Goal: Task Accomplishment & Management: Use online tool/utility

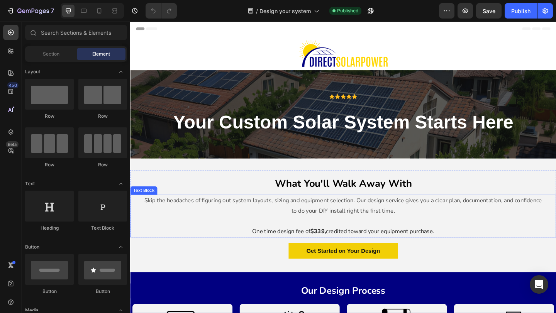
click at [326, 245] on p "One time design fee of $339, credited toward your equipment purchase." at bounding box center [361, 249] width 435 height 11
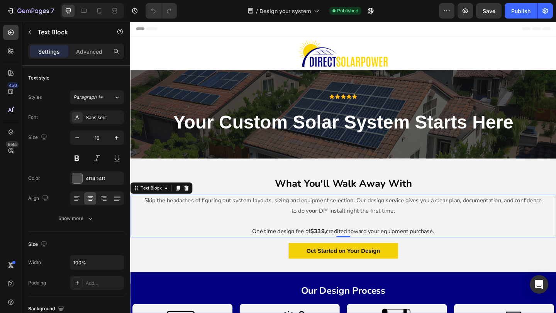
click at [334, 253] on strong "$339," at bounding box center [334, 250] width 17 height 8
click at [337, 252] on strong "$339," at bounding box center [334, 250] width 17 height 8
click at [381, 229] on p "Skip the headaches of figuring out system layouts, sizing and equipment selecti…" at bounding box center [361, 222] width 435 height 22
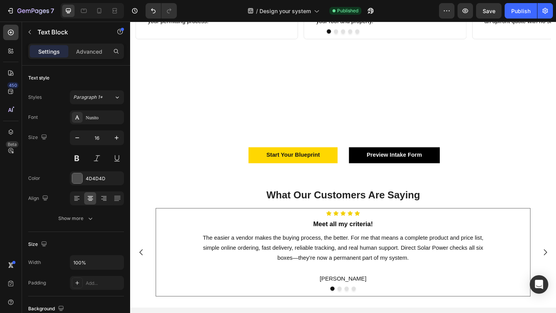
scroll to position [541, 0]
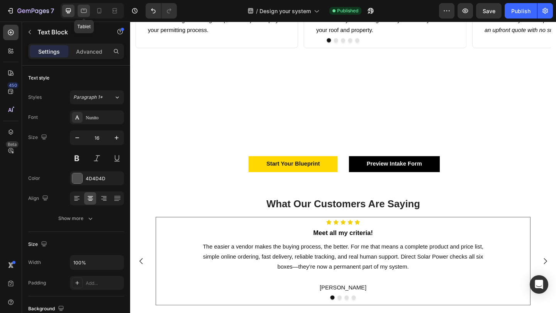
click at [83, 6] on div at bounding box center [84, 11] width 12 height 12
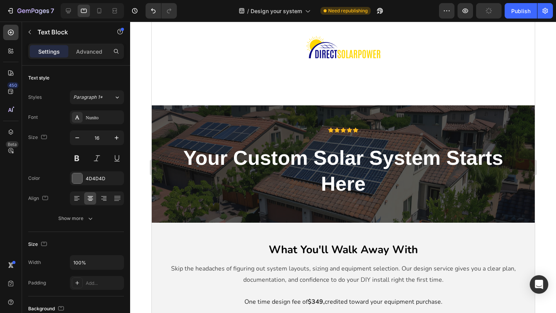
scroll to position [127, 0]
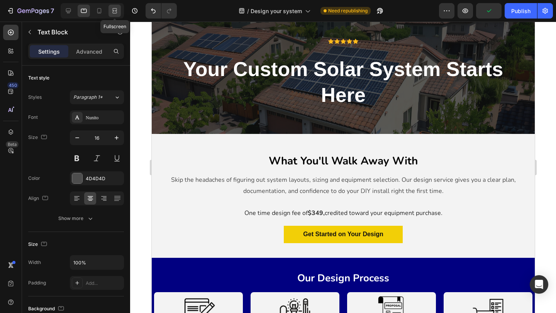
click at [112, 13] on icon at bounding box center [115, 11] width 8 height 8
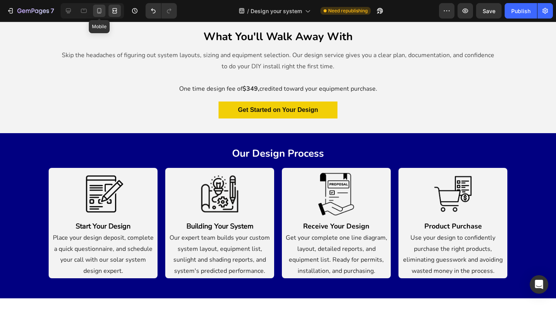
click at [102, 12] on icon at bounding box center [99, 11] width 8 height 8
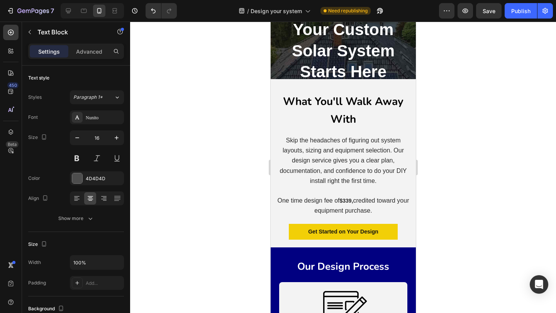
scroll to position [64, 0]
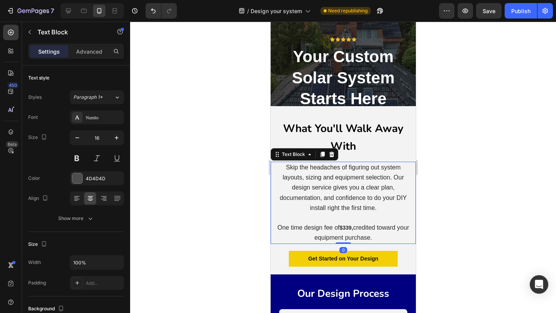
click at [341, 229] on strong "$339," at bounding box center [346, 228] width 14 height 6
click at [356, 229] on span "credited toward your equipment purchase." at bounding box center [361, 232] width 95 height 17
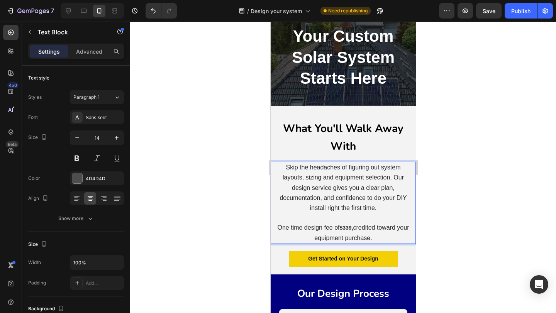
click at [349, 228] on strong "$339," at bounding box center [346, 228] width 14 height 6
click at [354, 199] on span "Skip the headaches of figuring out system layouts, sizing and equipment selecti…" at bounding box center [342, 187] width 127 height 47
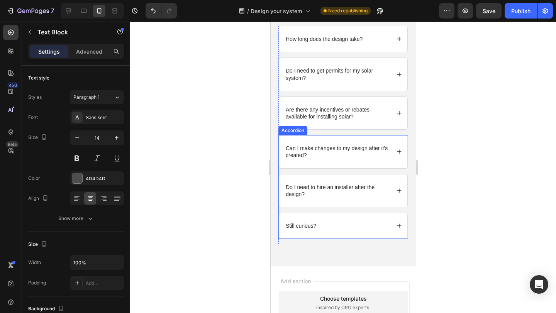
scroll to position [1261, 0]
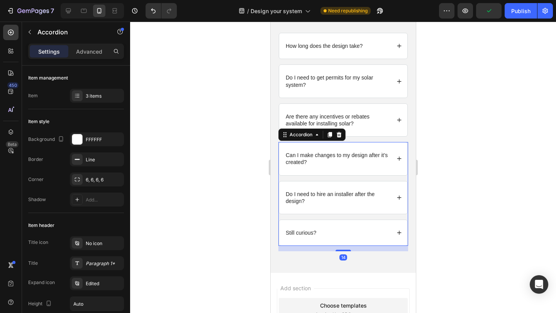
click at [398, 198] on icon at bounding box center [398, 197] width 5 height 5
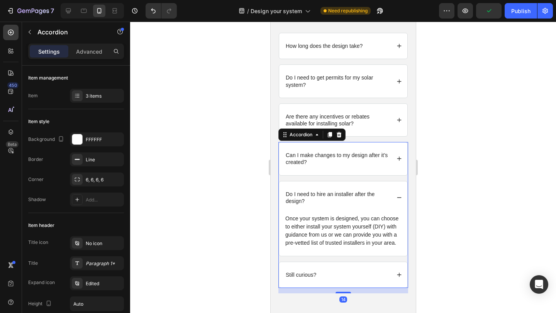
click at [398, 198] on icon at bounding box center [398, 197] width 5 height 5
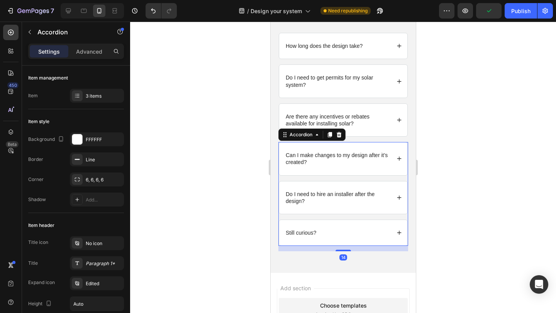
click at [398, 154] on div "Can I make changes to my design after it’s created?" at bounding box center [343, 158] width 128 height 32
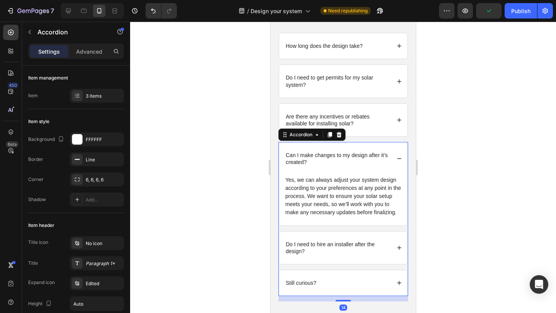
click at [400, 156] on icon at bounding box center [398, 158] width 5 height 5
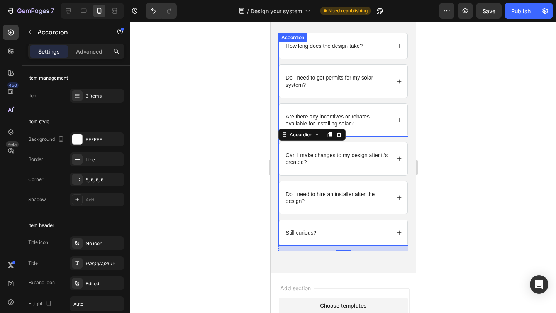
click at [400, 118] on icon at bounding box center [398, 119] width 5 height 5
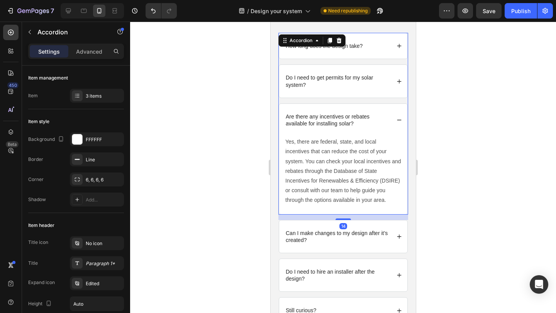
click at [400, 118] on icon at bounding box center [398, 119] width 5 height 5
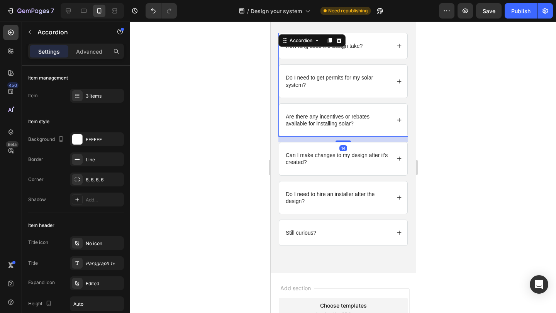
click at [400, 75] on div "Do I need to get permits for my solar system?" at bounding box center [343, 81] width 128 height 32
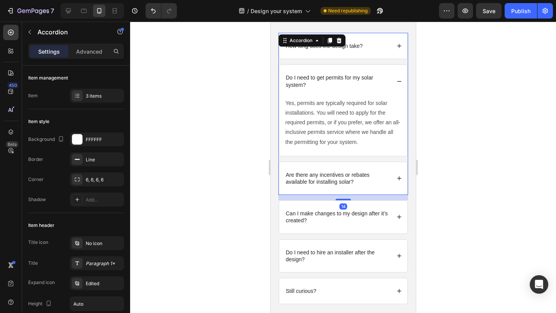
click at [400, 75] on div "Do I need to get permits for my solar system?" at bounding box center [343, 81] width 128 height 32
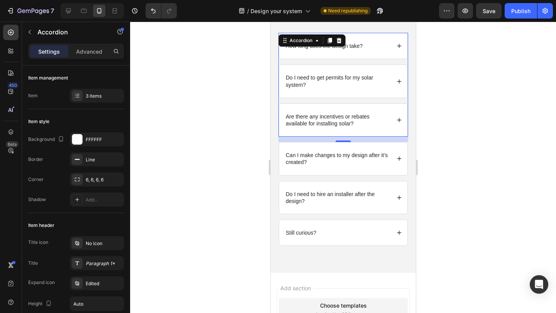
click at [399, 45] on icon at bounding box center [399, 46] width 4 height 4
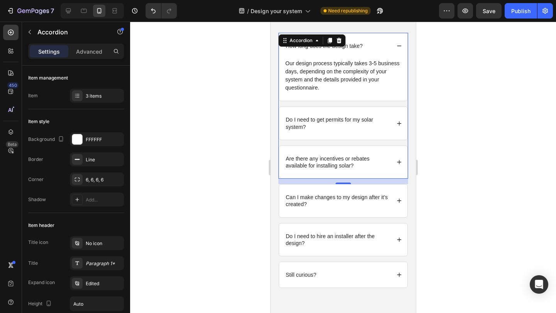
click at [399, 46] on icon at bounding box center [399, 46] width 4 height 0
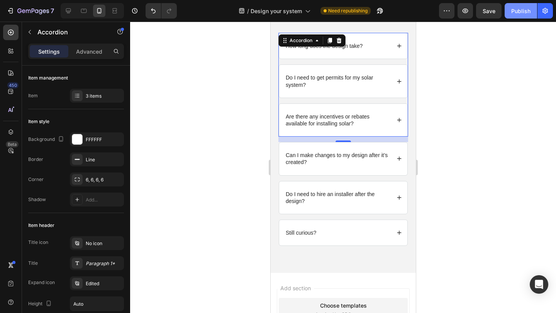
click at [522, 4] on button "Publish" at bounding box center [521, 10] width 32 height 15
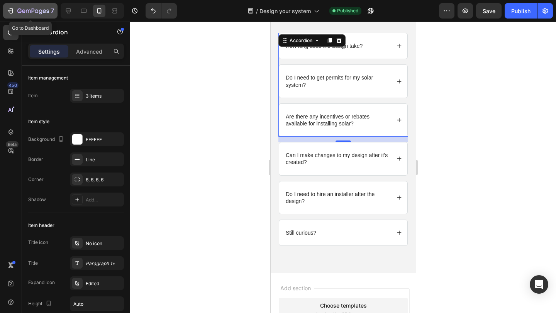
click at [16, 14] on div "7" at bounding box center [30, 10] width 47 height 9
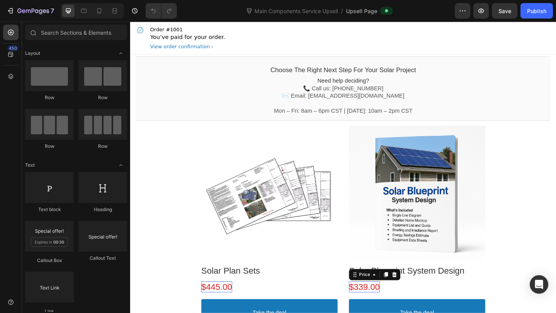
click at [379, 305] on bdo "$339.00" at bounding box center [385, 310] width 34 height 10
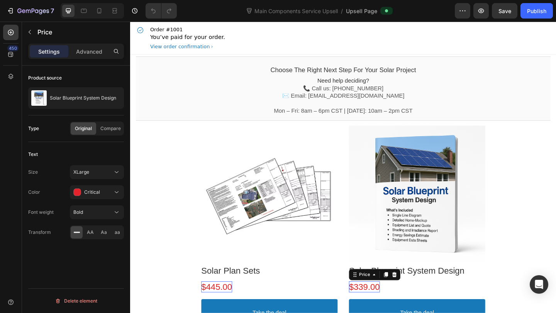
click at [388, 311] on bdo "$339.00" at bounding box center [385, 310] width 34 height 10
click at [435, 237] on div at bounding box center [442, 209] width 148 height 148
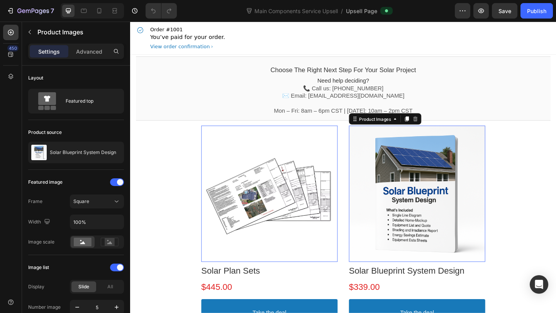
click at [248, 189] on div at bounding box center [281, 209] width 148 height 148
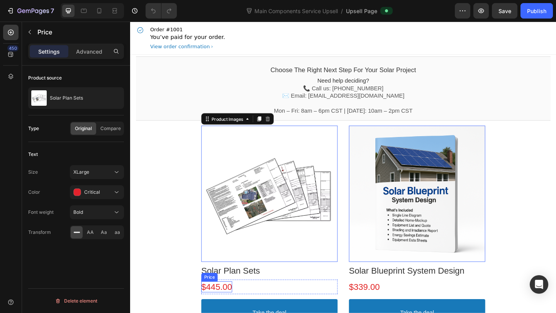
click at [240, 308] on bdo "$445.00" at bounding box center [224, 310] width 34 height 10
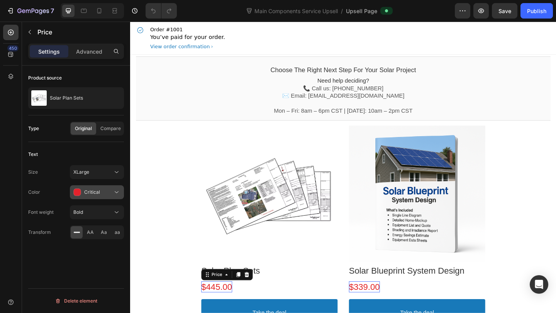
click at [117, 189] on icon at bounding box center [117, 192] width 8 height 8
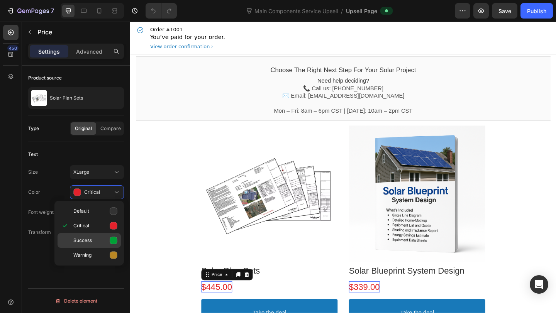
click at [97, 236] on div "Success" at bounding box center [89, 240] width 63 height 15
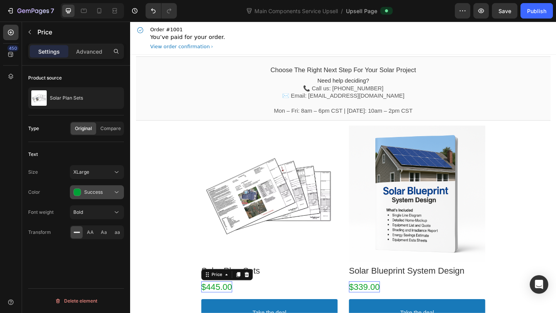
click at [106, 193] on div "Success" at bounding box center [92, 192] width 39 height 8
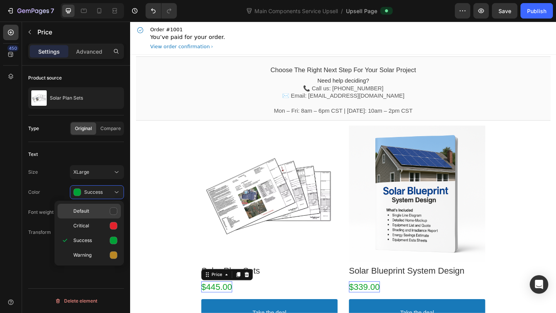
click at [95, 213] on p "Default" at bounding box center [95, 211] width 44 height 8
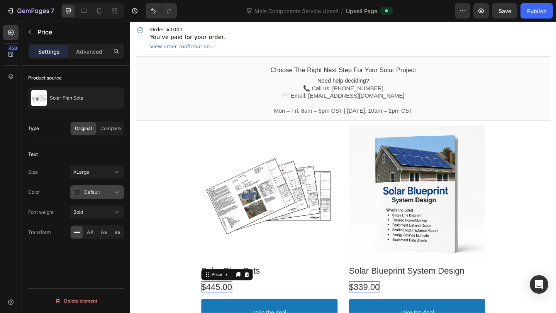
click at [117, 187] on button "Default" at bounding box center [97, 192] width 54 height 14
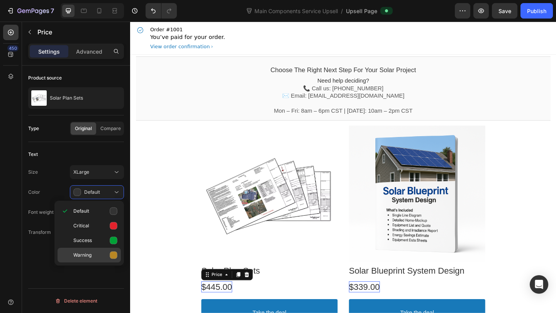
click at [86, 252] on span "Warning" at bounding box center [82, 255] width 18 height 7
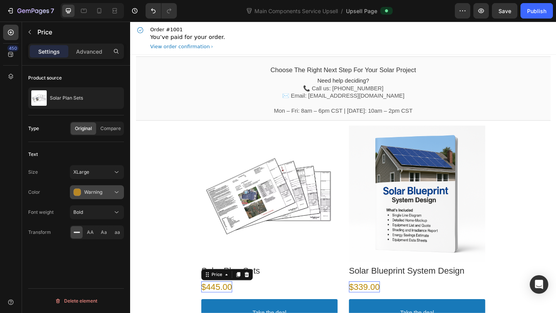
click at [111, 189] on div "Warning" at bounding box center [92, 192] width 39 height 8
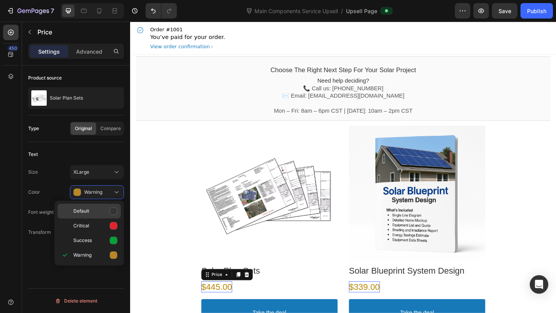
drag, startPoint x: 93, startPoint y: 222, endPoint x: 100, endPoint y: 215, distance: 9.3
click at [93, 222] on div "Critical" at bounding box center [89, 225] width 63 height 15
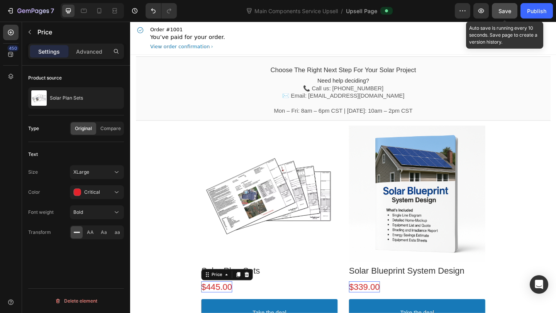
click at [498, 12] on span "Save" at bounding box center [504, 11] width 13 height 7
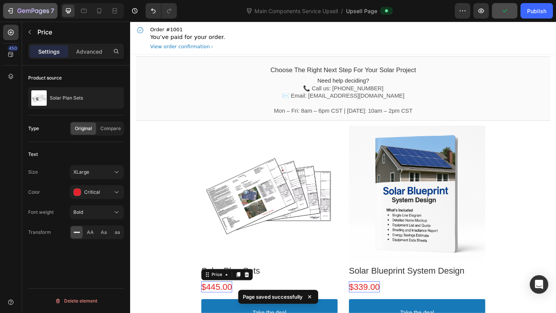
click at [7, 7] on icon "button" at bounding box center [11, 11] width 8 height 8
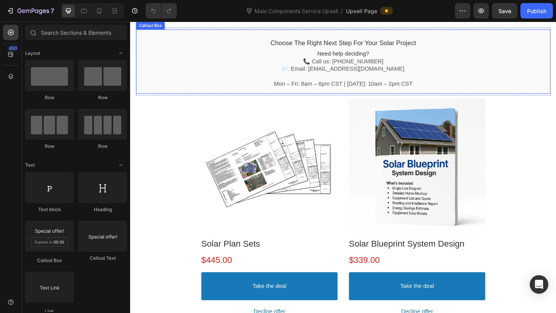
scroll to position [34, 0]
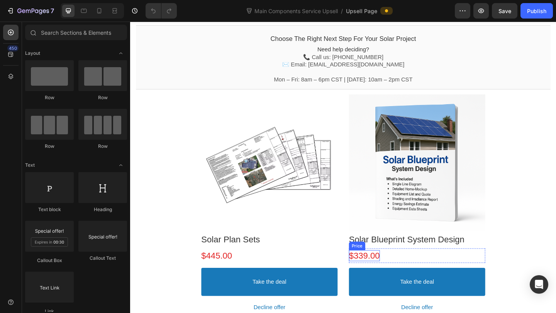
click at [391, 278] on bdo "$339.00" at bounding box center [385, 276] width 34 height 10
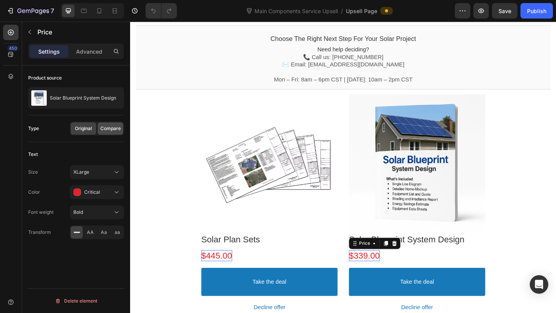
click at [105, 133] on div "Compare" at bounding box center [110, 128] width 25 height 12
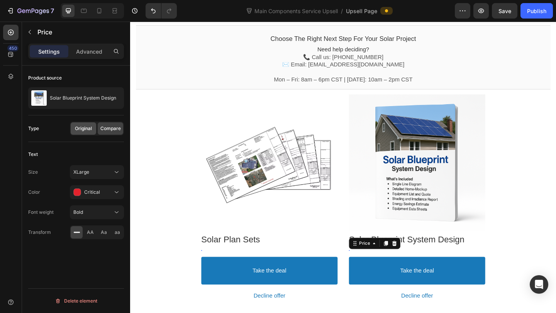
click at [79, 132] on div "Original" at bounding box center [83, 128] width 25 height 12
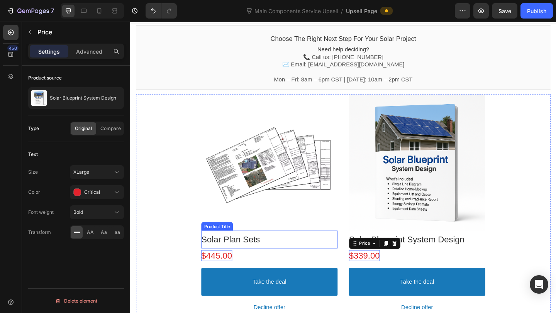
click at [239, 256] on bdo "Solar Plan Sets" at bounding box center [239, 258] width 64 height 10
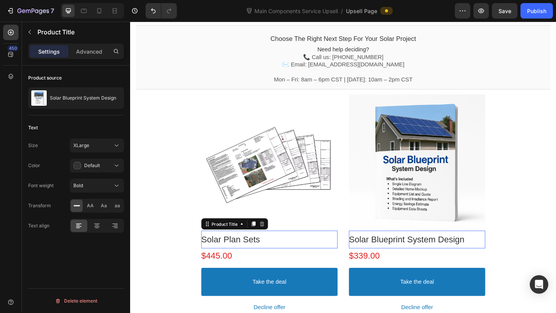
click at [442, 256] on bdo "Solar Blueprint System Design" at bounding box center [430, 258] width 125 height 10
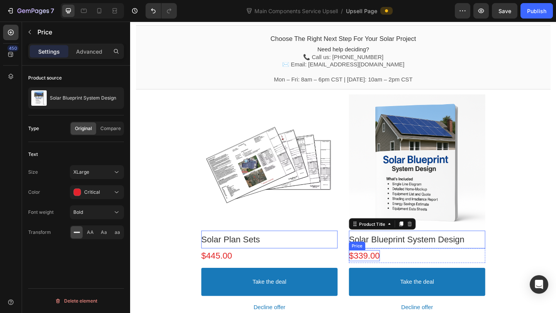
click at [393, 273] on bdo "$339.00" at bounding box center [385, 276] width 34 height 10
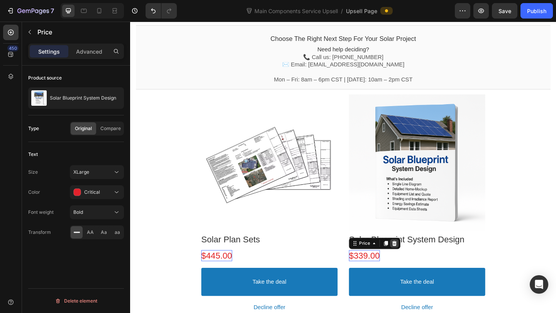
click at [418, 264] on icon at bounding box center [417, 262] width 5 height 5
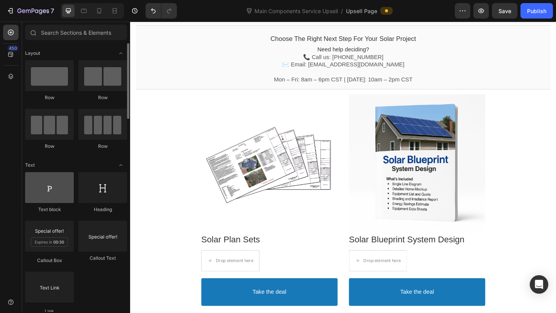
scroll to position [110, 0]
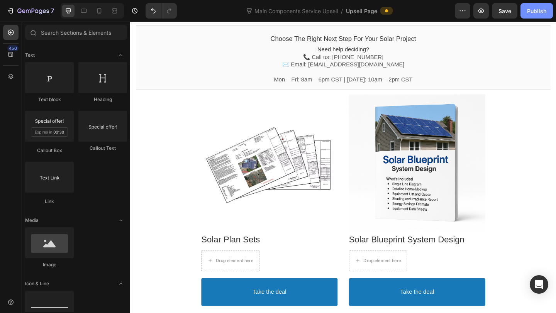
click at [530, 14] on div "Publish" at bounding box center [536, 11] width 19 height 8
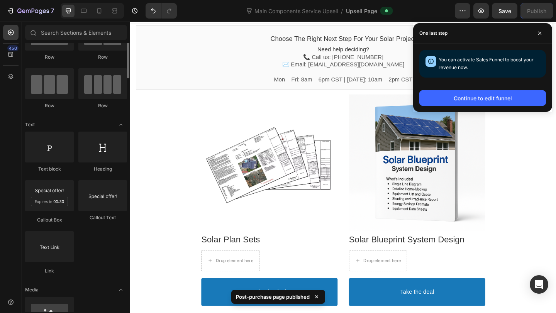
scroll to position [0, 0]
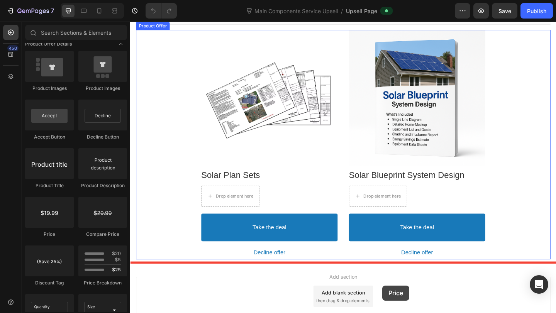
scroll to position [151, 0]
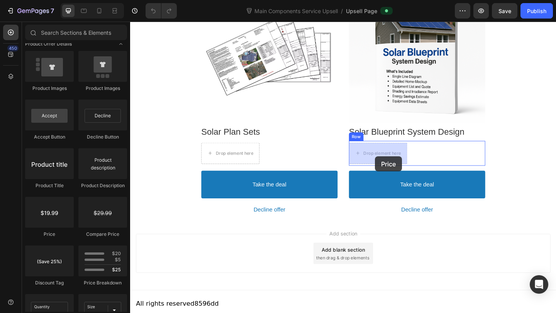
drag, startPoint x: 181, startPoint y: 234, endPoint x: 396, endPoint y: 168, distance: 225.3
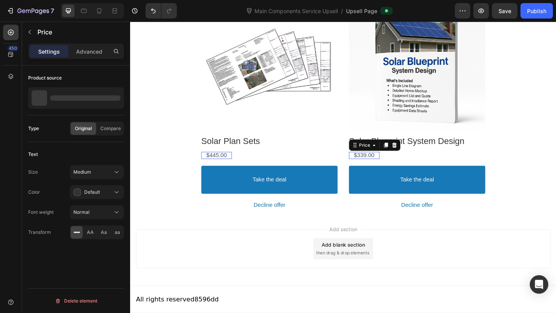
scroll to position [141, 0]
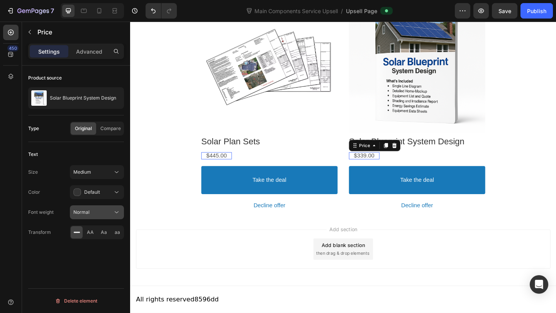
click at [90, 210] on div "Normal" at bounding box center [92, 212] width 39 height 7
click at [100, 177] on button "Medium" at bounding box center [97, 172] width 54 height 14
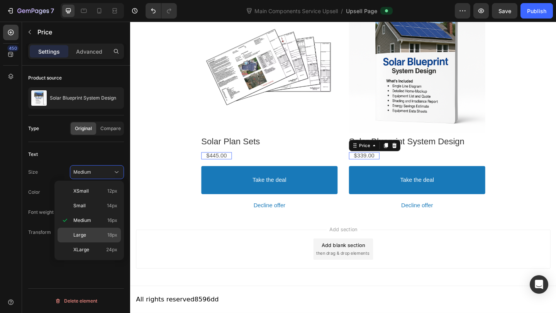
click at [93, 232] on p "Large 18px" at bounding box center [95, 235] width 44 height 7
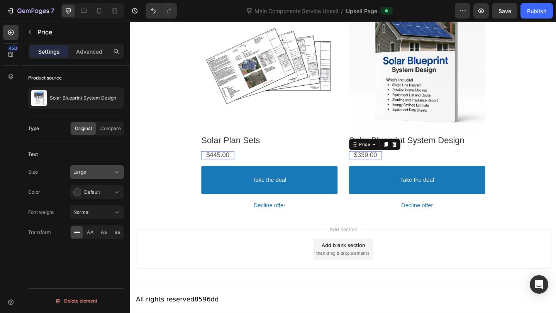
click at [102, 173] on div "Large" at bounding box center [92, 172] width 39 height 7
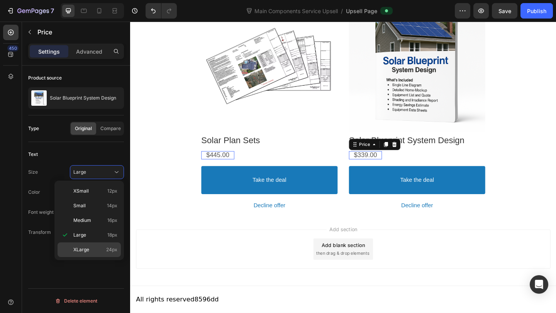
click at [94, 250] on p "XLarge 24px" at bounding box center [95, 249] width 44 height 7
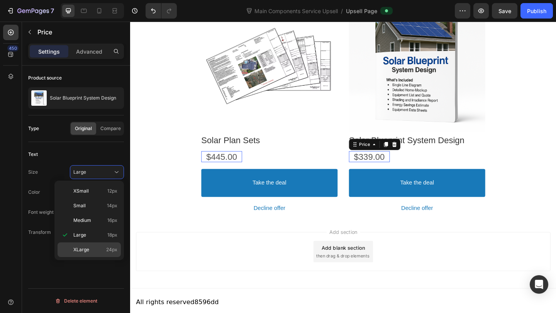
scroll to position [145, 0]
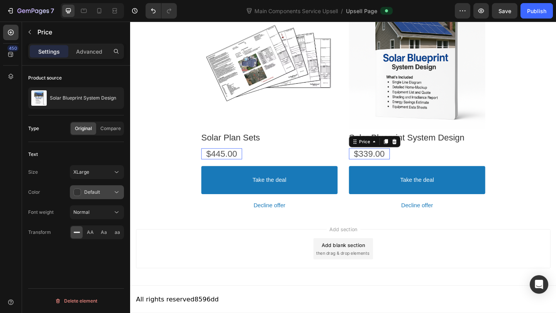
click at [108, 193] on div "Default" at bounding box center [92, 192] width 39 height 8
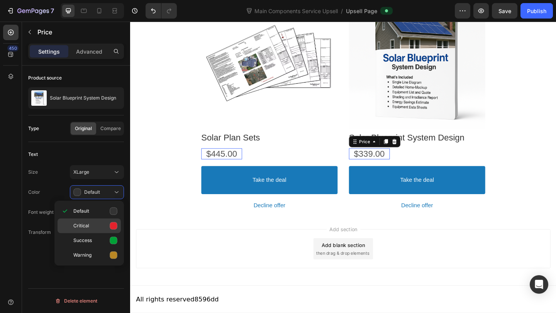
click at [97, 221] on div "Critical" at bounding box center [89, 225] width 63 height 15
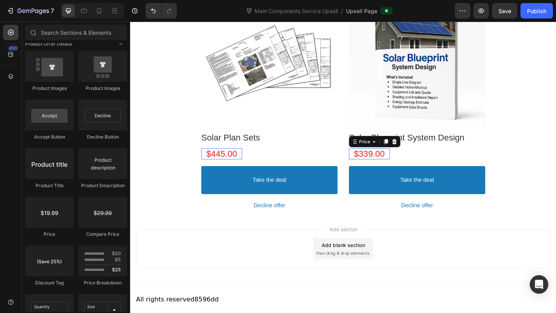
click at [267, 244] on div "Add section Add blank section then drag & drop elements" at bounding box center [361, 270] width 463 height 76
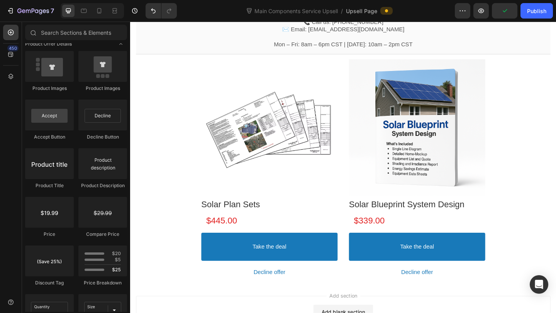
scroll to position [54, 0]
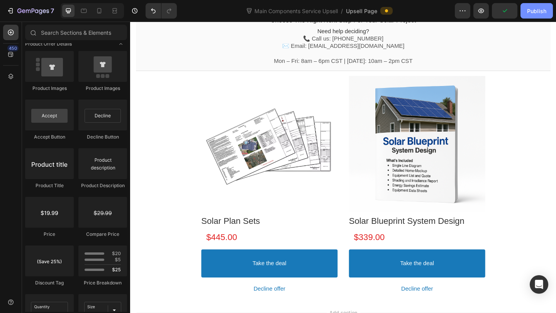
click at [535, 12] on div "Publish" at bounding box center [536, 11] width 19 height 8
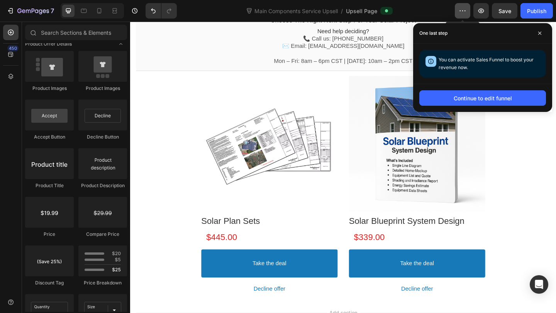
click at [463, 11] on icon "button" at bounding box center [463, 11] width 8 height 8
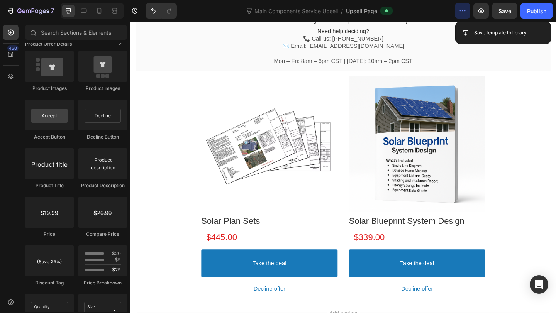
click at [463, 11] on icon "button" at bounding box center [463, 11] width 8 height 8
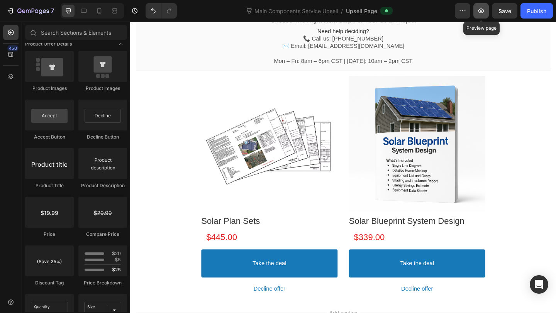
click at [475, 11] on button "button" at bounding box center [480, 10] width 15 height 15
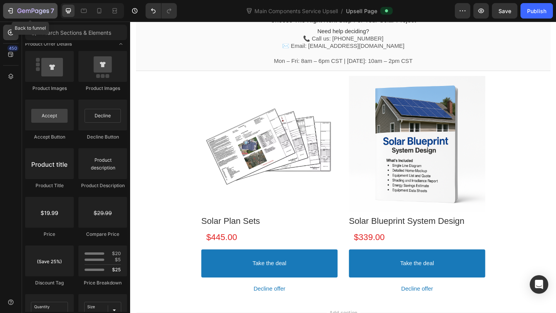
click at [13, 9] on icon "button" at bounding box center [11, 11] width 8 height 8
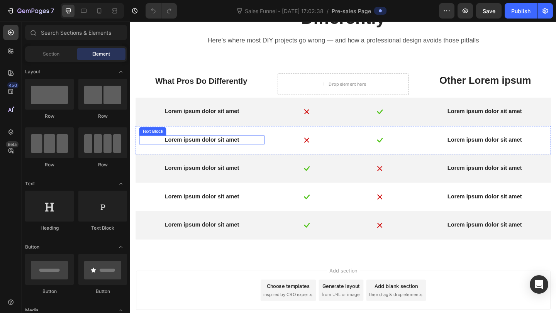
scroll to position [864, 0]
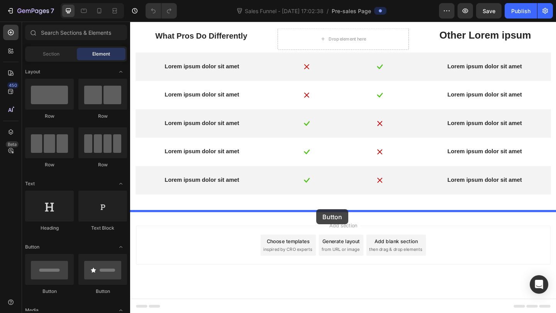
drag, startPoint x: 208, startPoint y: 287, endPoint x: 332, endPoint y: 226, distance: 138.6
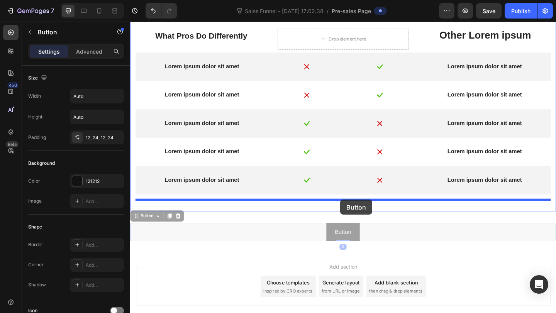
drag, startPoint x: 136, startPoint y: 231, endPoint x: 357, endPoint y: 215, distance: 222.1
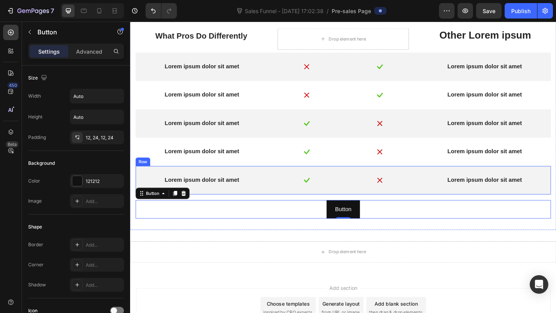
click at [265, 206] on div "Lorem ipsum dolor sit amet Text Block Image Image Lorem ipsum dolor sit amet Te…" at bounding box center [362, 194] width 452 height 31
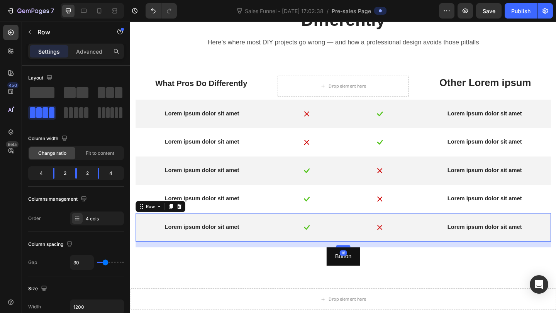
scroll to position [798, 0]
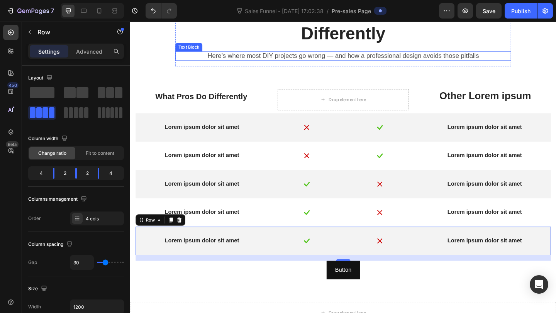
click at [327, 62] on span "Here’s where most DIY projects go wrong — and how a professional design avoids …" at bounding box center [361, 59] width 295 height 8
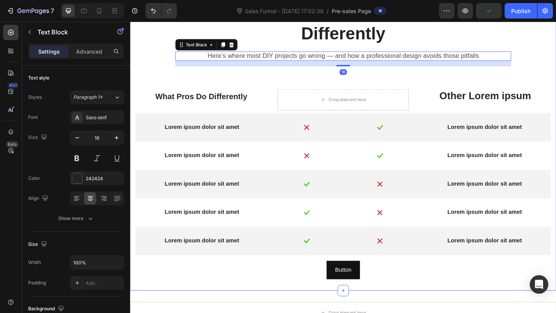
click at [237, 93] on div "DIY Guesswork vs. What Pros Do Differently Text Block Here’s where most DIY pro…" at bounding box center [362, 150] width 452 height 304
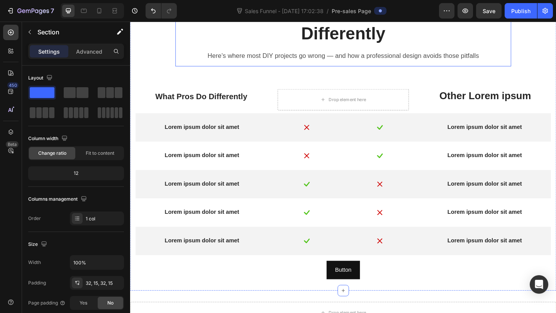
click at [188, 50] on div "DIY Guesswork vs. What Pros Do Differently Text Block Here’s where most DIY pro…" at bounding box center [361, 34] width 365 height 72
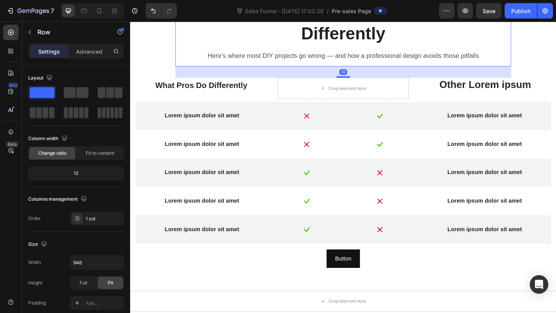
drag, startPoint x: 360, startPoint y: 93, endPoint x: 374, endPoint y: 81, distance: 18.6
click at [374, 70] on div "32" at bounding box center [361, 70] width 365 height 0
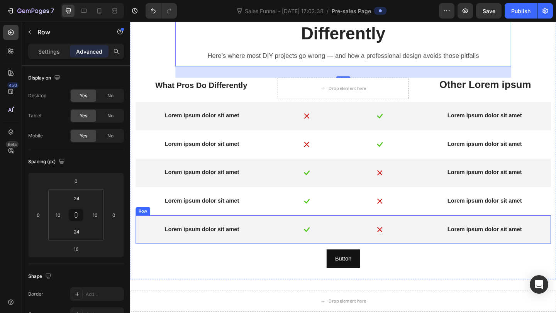
click at [347, 257] on div "Lorem ipsum dolor sit amet Text Block Image Image Lorem ipsum dolor sit amet Te…" at bounding box center [362, 247] width 452 height 31
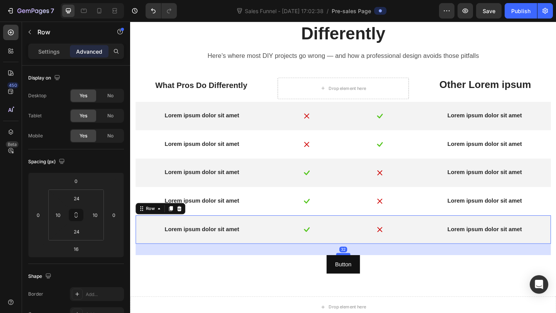
drag, startPoint x: 362, startPoint y: 268, endPoint x: 361, endPoint y: 274, distance: 6.3
click at [361, 274] on div at bounding box center [361, 274] width 15 height 2
type input "32"
click at [115, 16] on div at bounding box center [114, 11] width 12 height 12
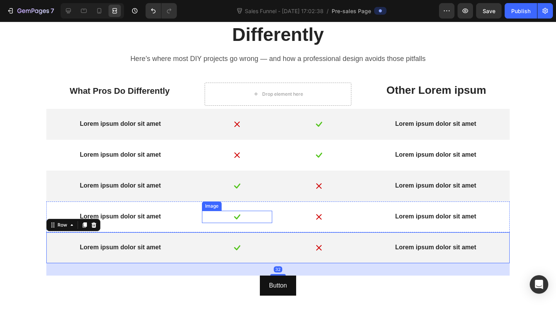
click at [442, 301] on div "DIY Guesswork vs. What Pros Do Differently Text Block Here’s where most DIY pro…" at bounding box center [278, 147] width 556 height 322
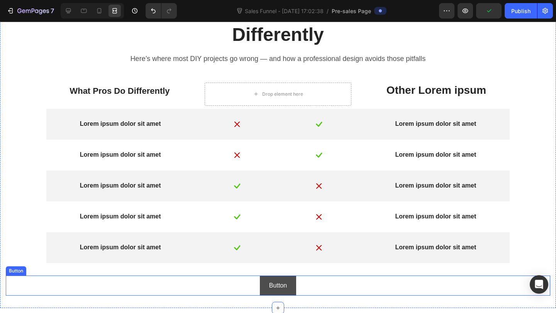
click at [265, 281] on link "Button" at bounding box center [278, 286] width 36 height 20
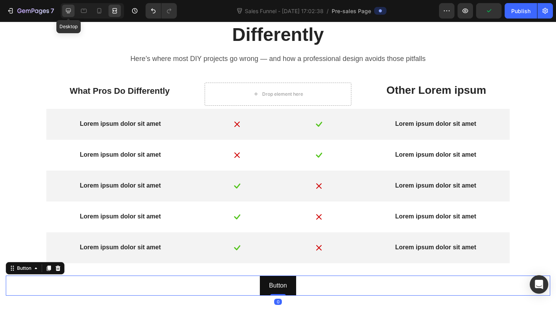
click at [68, 10] on icon at bounding box center [68, 11] width 8 height 8
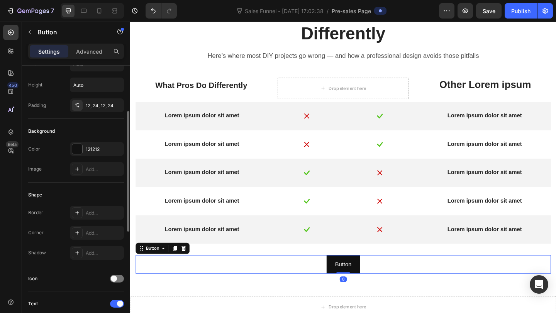
scroll to position [54, 0]
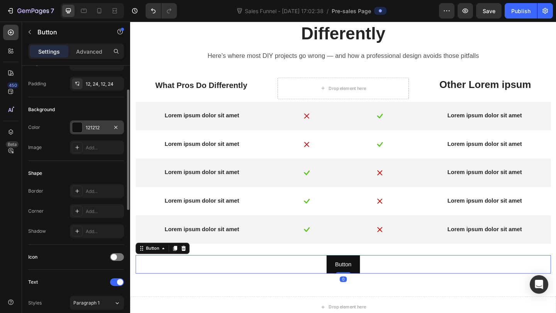
click at [97, 124] on div "121212" at bounding box center [97, 127] width 22 height 7
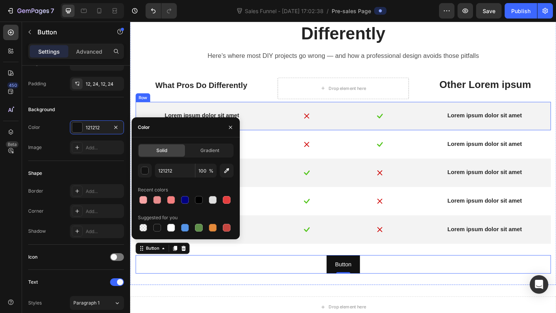
scroll to position [795, 0]
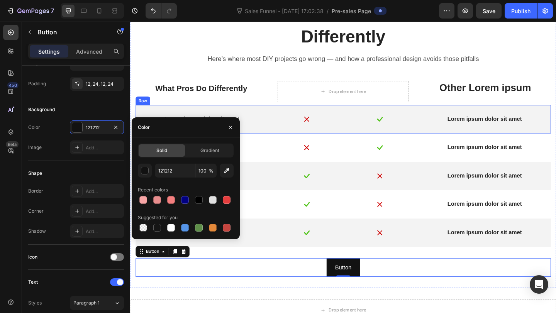
click at [489, 39] on p "DIY Guesswork vs. What Pros Do Differently" at bounding box center [362, 26] width 364 height 48
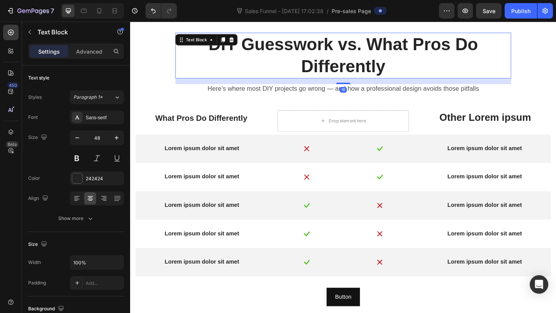
scroll to position [763, 0]
click at [555, 64] on div "DIY Guesswork vs. What Pros Do Differently Text Block 16 Here’s where most DIY …" at bounding box center [362, 182] width 452 height 298
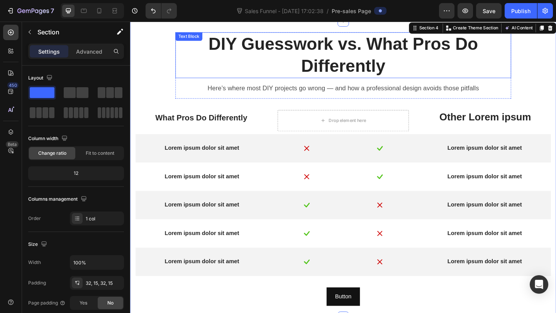
click at [309, 48] on p "DIY Guesswork vs. What Pros Do Differently" at bounding box center [362, 58] width 364 height 48
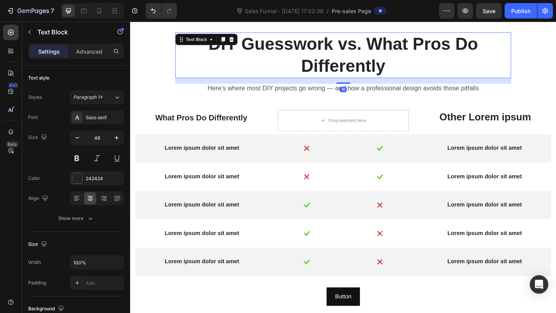
click at [309, 48] on p "DIY Guesswork vs. What Pros Do Differently" at bounding box center [362, 58] width 364 height 48
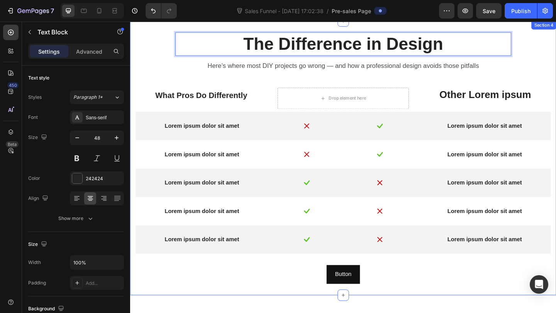
click at [290, 88] on div "The Difference in Design Text Block 16 Here’s where most DIY projects go wrong …" at bounding box center [362, 170] width 452 height 274
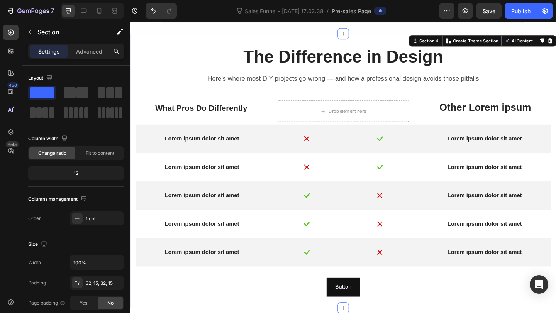
scroll to position [748, 0]
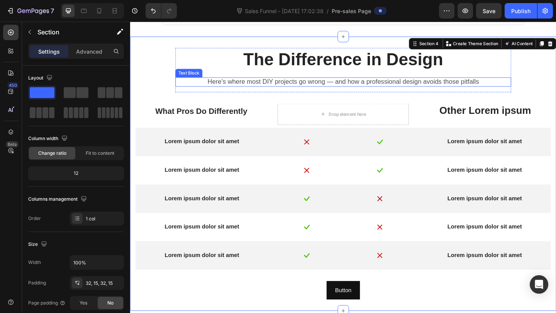
click at [281, 83] on span "Here’s where most DIY projects go wrong — and how a professional design avoids …" at bounding box center [361, 87] width 295 height 8
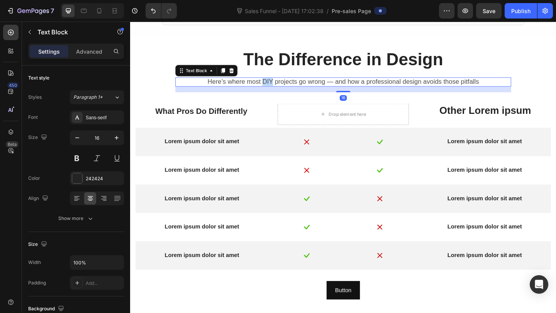
click at [281, 83] on span "Here’s where most DIY projects go wrong — and how a professional design avoids …" at bounding box center [361, 87] width 295 height 8
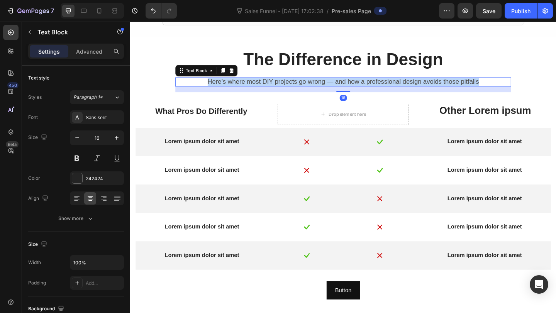
click at [281, 83] on span "Here’s where most DIY projects go wrong — and how a professional design avoids …" at bounding box center [361, 87] width 295 height 8
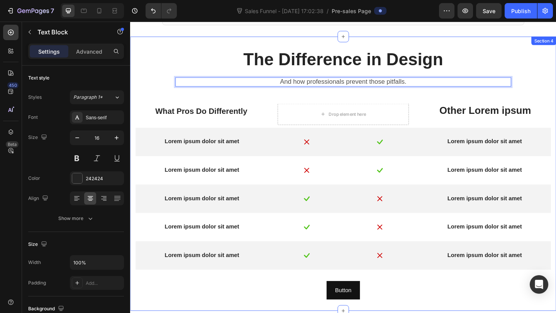
click at [345, 99] on div "The Difference in Design Text Block And how professionals prevent those pitfall…" at bounding box center [362, 187] width 452 height 274
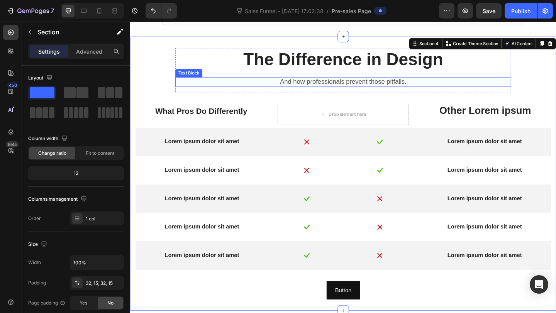
click at [336, 85] on span "And how professionals prevent those pitfalls." at bounding box center [361, 87] width 137 height 8
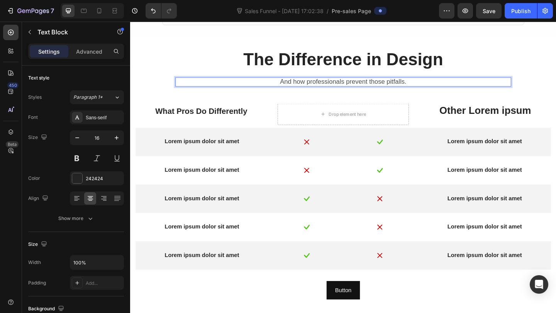
click at [323, 86] on span "And how professionals prevent those pitfalls." at bounding box center [361, 87] width 137 height 8
click at [336, 88] on span "And how NABCEP solar professionals prevent those pitfalls." at bounding box center [361, 87] width 185 height 8
click at [355, 80] on div "The Difference in Design Text Block And how NABCEP certified professionals prev…" at bounding box center [361, 74] width 365 height 48
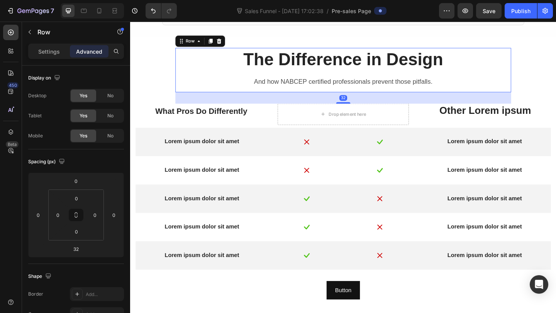
click at [355, 80] on div "The Difference in Design Text Block And how NABCEP certified professionals prev…" at bounding box center [361, 74] width 365 height 48
click at [356, 87] on span "And how NABCEP certified professionals prevent those pitfalls." at bounding box center [362, 87] width 194 height 8
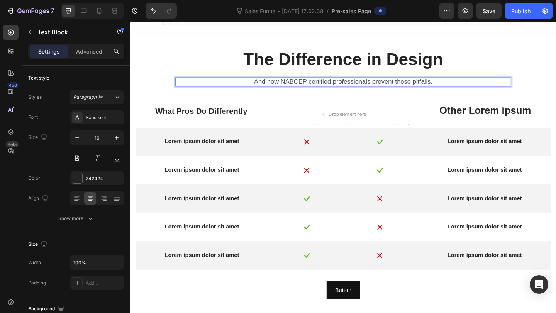
click at [356, 87] on span "And how NABCEP certified professionals prevent those pitfalls." at bounding box center [362, 87] width 194 height 8
click at [430, 86] on span "And how NABCEP certified experts help prevent those pitfalls." at bounding box center [361, 87] width 191 height 8
click at [462, 86] on p "And how NABCEP certified experts help prevent those pitfalls." at bounding box center [362, 87] width 364 height 8
click at [423, 85] on span "And how NABCEP certified experts help prevent those pitfalls." at bounding box center [361, 87] width 191 height 8
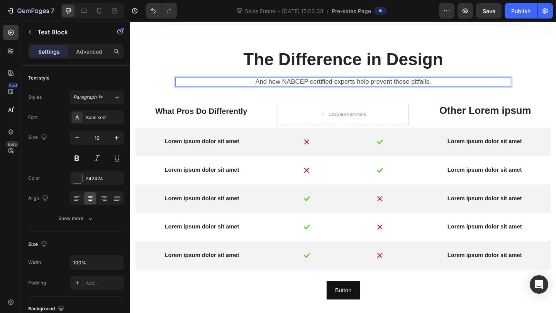
click at [423, 85] on span "And how NABCEP certified experts help prevent those pitfalls." at bounding box center [361, 87] width 191 height 8
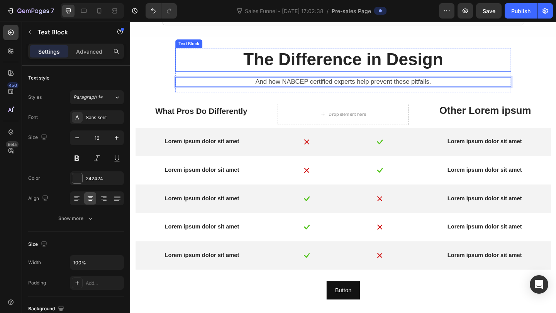
click at [350, 57] on p "The Difference in Design" at bounding box center [362, 63] width 364 height 24
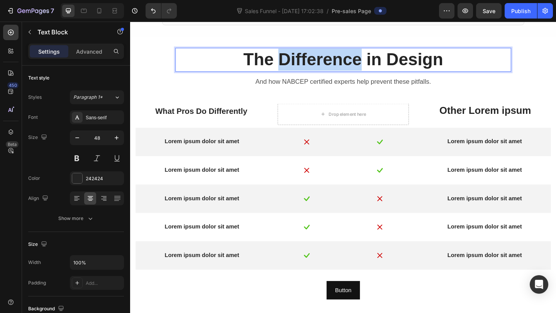
click at [314, 59] on p "The Difference in Design" at bounding box center [362, 63] width 364 height 24
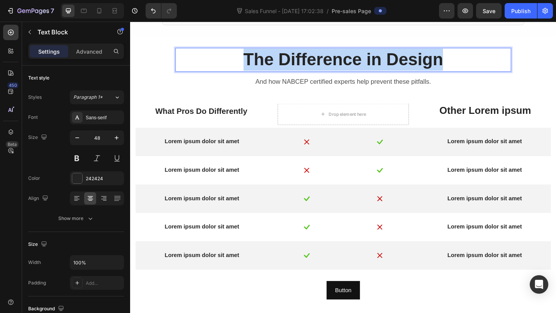
click at [314, 59] on p "The Difference in Design" at bounding box center [362, 63] width 364 height 24
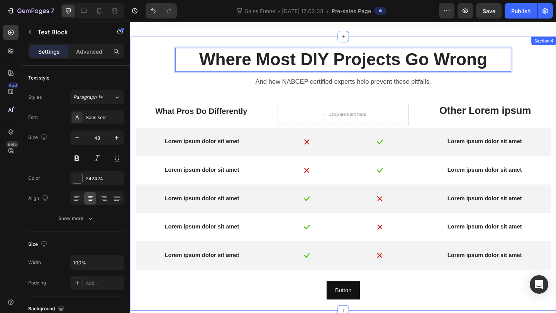
click at [340, 105] on div "Where Most DIY Projects Go Wrong Text Block 16 And how NABCEP certified experts…" at bounding box center [362, 187] width 452 height 274
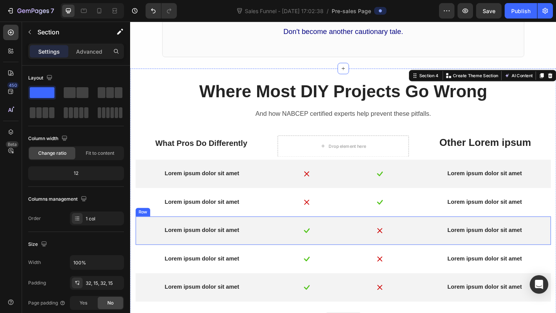
scroll to position [710, 0]
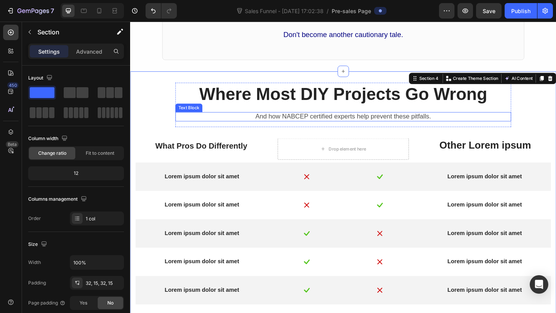
click at [339, 127] on span "And how NABCEP certified experts help prevent these pitfalls." at bounding box center [361, 125] width 191 height 8
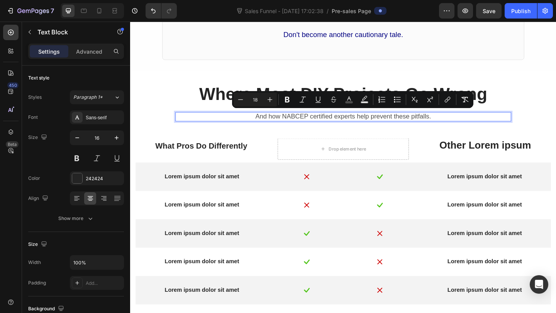
click at [270, 137] on div "Where Most DIY Projects Go Wrong Text Block And how NABCEP certified experts he…" at bounding box center [362, 225] width 452 height 274
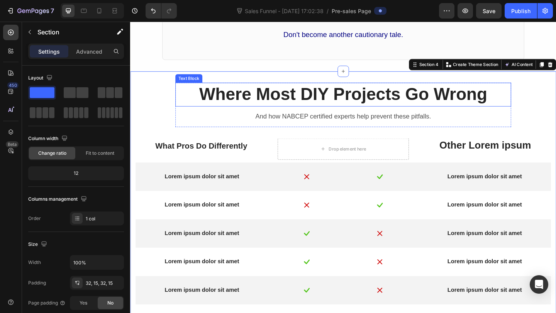
click at [250, 107] on p "Where Most DIY Projects Go Wrong" at bounding box center [362, 101] width 364 height 24
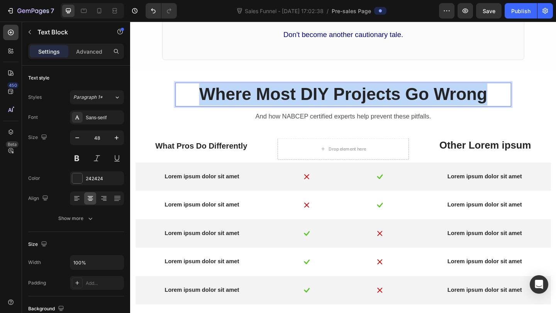
click at [250, 107] on p "Where Most DIY Projects Go Wrong" at bounding box center [362, 101] width 364 height 24
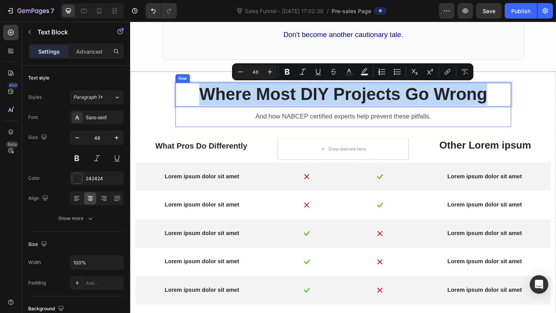
click at [290, 124] on span "And how NABCEP certified experts help prevent these pitfalls." at bounding box center [361, 125] width 191 height 8
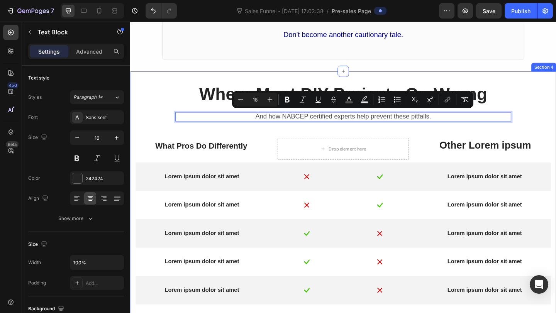
click at [285, 145] on div "Where Most DIY Projects Go Wrong Text Block And how NABCEP certified experts he…" at bounding box center [362, 225] width 452 height 274
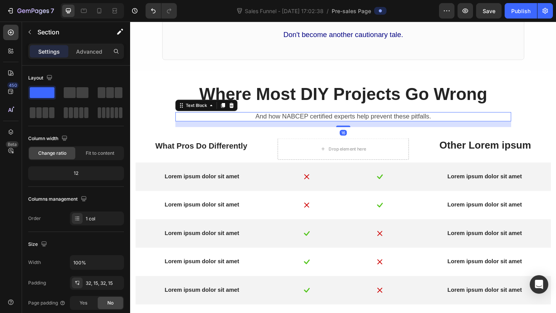
click at [428, 127] on p "And how NABCEP certified experts help prevent these pitfalls." at bounding box center [362, 125] width 364 height 8
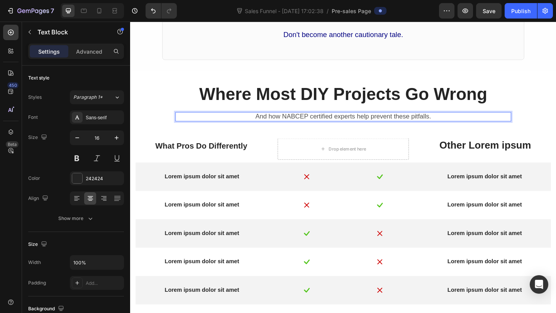
click at [368, 122] on span "And how NABCEP certified experts help prevent these pitfalls." at bounding box center [361, 125] width 191 height 8
drag, startPoint x: 353, startPoint y: 124, endPoint x: 454, endPoint y: 124, distance: 101.5
click at [454, 124] on span "And how NABCEP certified experts help prevent these pitfalls." at bounding box center [361, 125] width 191 height 8
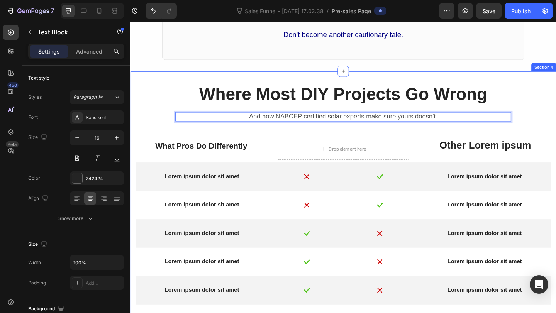
click at [396, 136] on div "Where Most DIY Projects Go Wrong Text Block And how NABCEP certified solar expe…" at bounding box center [362, 225] width 452 height 274
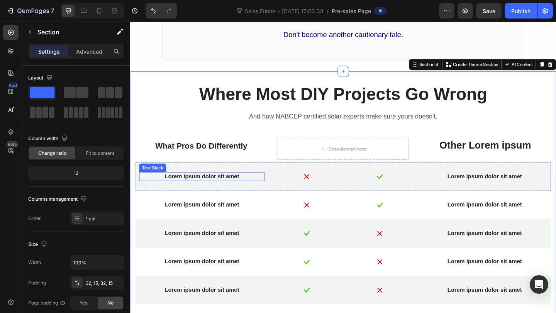
click at [193, 188] on p "Lorem ipsum dolor sit amet" at bounding box center [208, 190] width 135 height 8
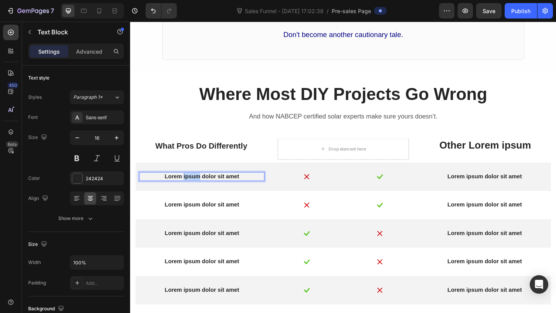
click at [193, 188] on p "Lorem ipsum dolor sit amet" at bounding box center [208, 190] width 135 height 8
click at [205, 187] on p "Exact system sizing" at bounding box center [208, 190] width 135 height 8
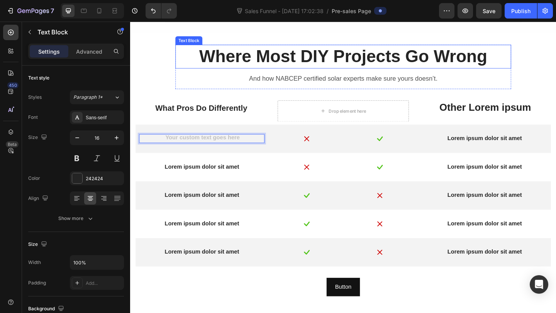
scroll to position [751, 0]
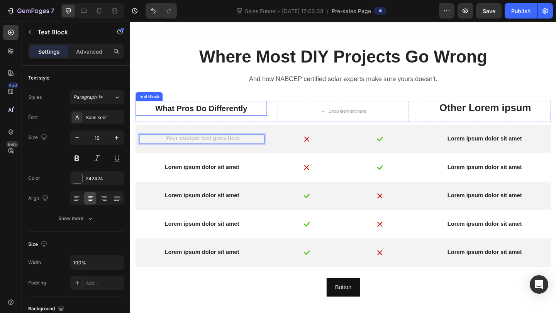
click at [202, 111] on span "What Pros Do Differently" at bounding box center [207, 116] width 100 height 10
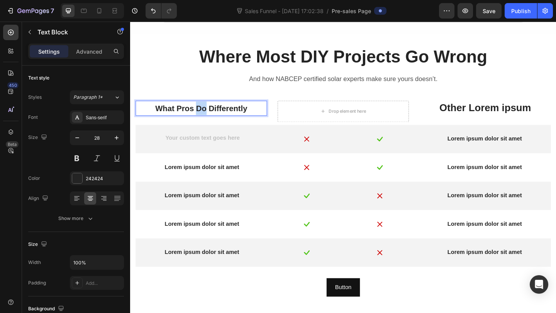
click at [202, 111] on span "What Pros Do Differently" at bounding box center [207, 116] width 100 height 10
click at [188, 111] on span "DIY Guesswork" at bounding box center [207, 116] width 62 height 10
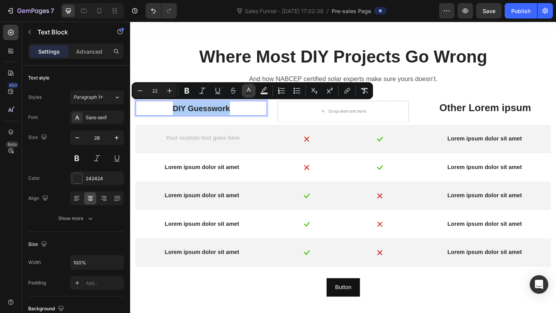
click at [249, 91] on icon "Editor contextual toolbar" at bounding box center [249, 91] width 8 height 8
type input "242424"
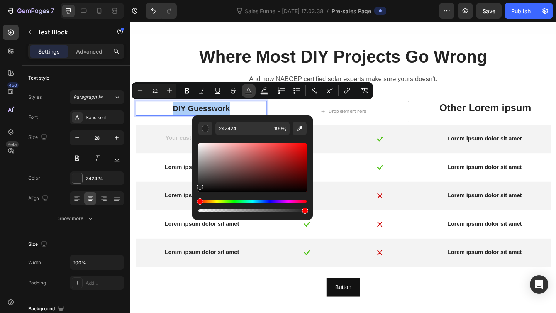
click at [249, 91] on icon "Editor contextual toolbar" at bounding box center [249, 91] width 8 height 8
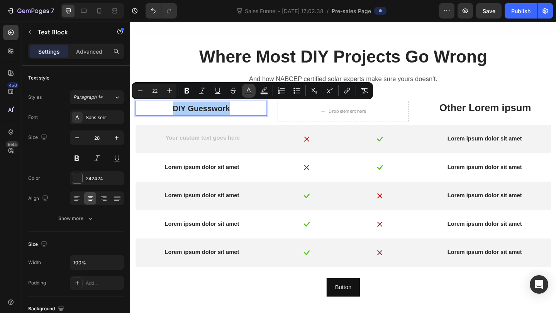
drag, startPoint x: 249, startPoint y: 91, endPoint x: 129, endPoint y: 100, distance: 120.0
click at [249, 91] on icon "Editor contextual toolbar" at bounding box center [249, 91] width 8 height 8
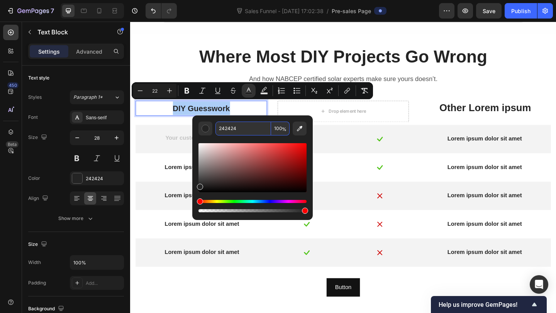
click at [237, 129] on input "242424" at bounding box center [243, 129] width 56 height 14
type input "000000"
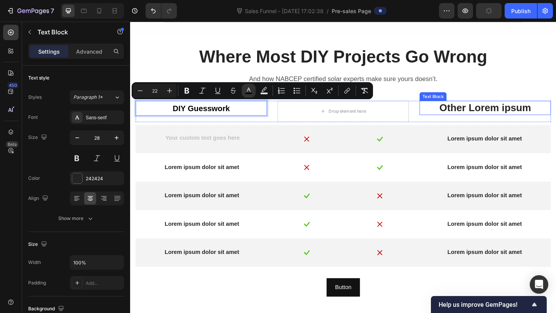
click at [496, 114] on p "Other Lorem ipsum" at bounding box center [515, 115] width 141 height 14
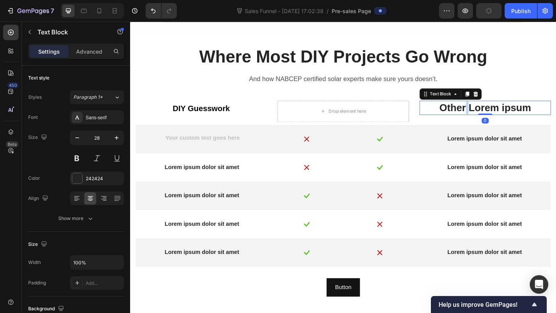
click at [496, 114] on p "Other Lorem ipsum" at bounding box center [515, 115] width 141 height 14
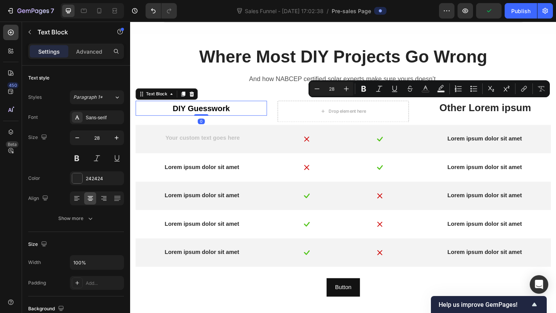
click at [208, 117] on span "DIY Guesswork" at bounding box center [207, 116] width 62 height 10
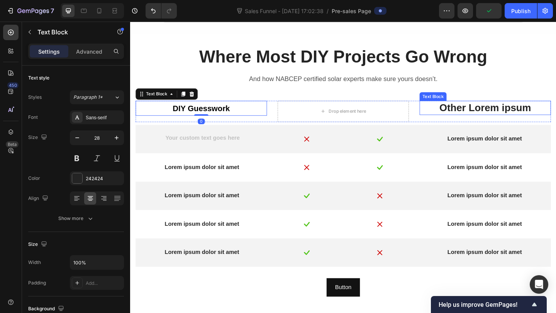
click at [471, 115] on p "Other Lorem ipsum" at bounding box center [515, 115] width 141 height 14
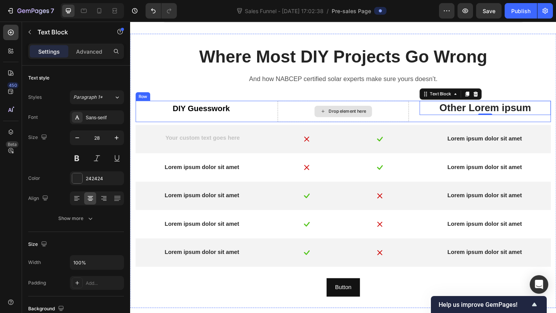
click at [312, 114] on div "Drop element here" at bounding box center [361, 119] width 143 height 23
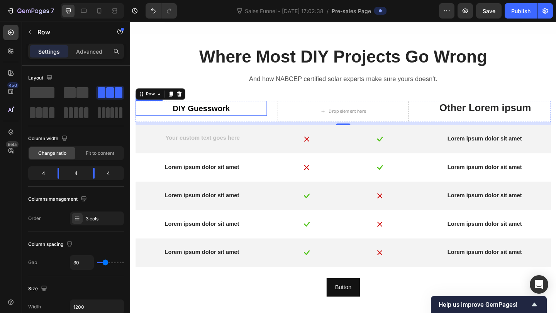
click at [216, 112] on span "DIY Guesswork" at bounding box center [207, 116] width 62 height 10
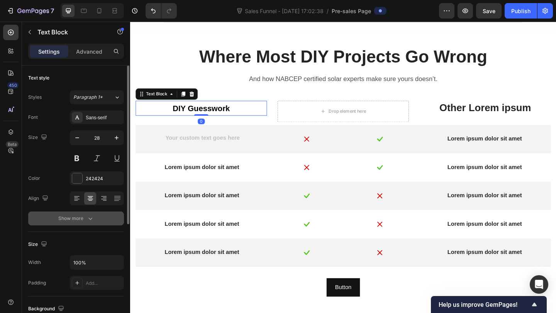
click at [88, 221] on icon "button" at bounding box center [90, 219] width 8 height 8
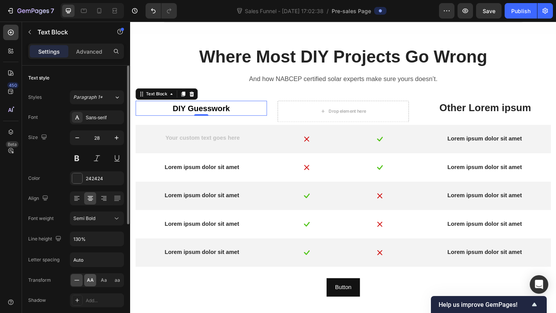
click at [93, 283] on div "AA" at bounding box center [90, 280] width 12 height 12
click at [101, 282] on span "Aa" at bounding box center [104, 280] width 6 height 7
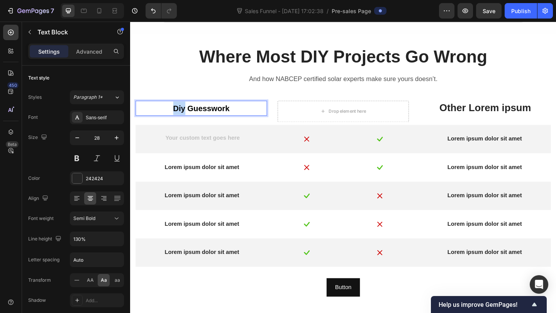
click at [186, 116] on span "diy guesswork" at bounding box center [207, 116] width 61 height 10
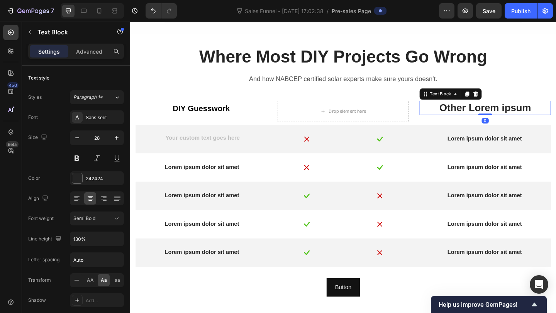
click at [473, 120] on p "Other Lorem ipsum" at bounding box center [515, 115] width 141 height 14
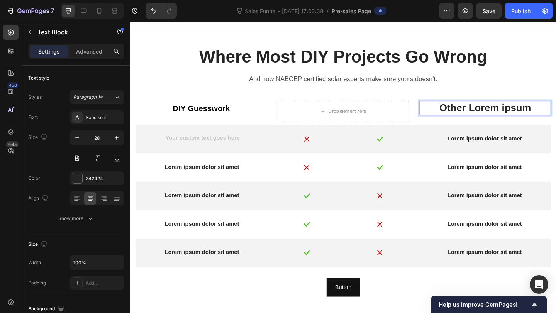
click at [476, 120] on p "Other Lorem ipsum" at bounding box center [515, 115] width 141 height 14
click at [482, 118] on p "What Pros Do Differently" at bounding box center [515, 115] width 141 height 14
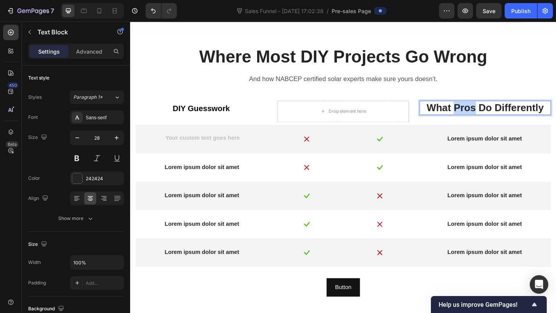
click at [482, 118] on p "What Pros Do Differently" at bounding box center [515, 115] width 141 height 14
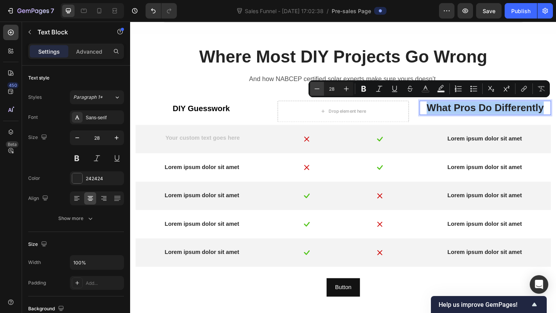
click at [315, 87] on icon "Editor contextual toolbar" at bounding box center [317, 89] width 8 height 8
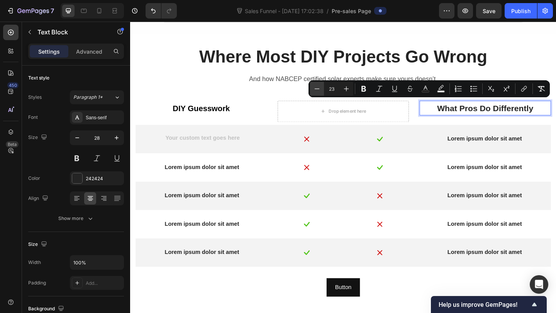
click at [315, 87] on icon "Editor contextual toolbar" at bounding box center [317, 89] width 8 height 8
type input "22"
click at [424, 88] on icon "Editor contextual toolbar" at bounding box center [426, 89] width 8 height 8
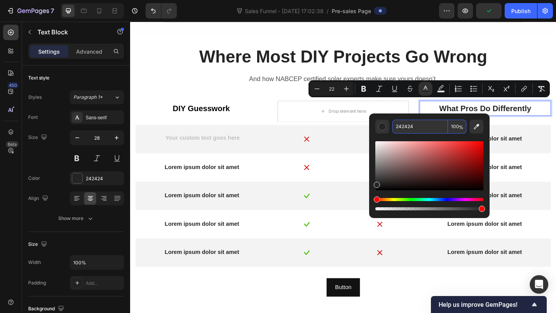
click at [424, 129] on input "242424" at bounding box center [420, 127] width 56 height 14
type input "000000"
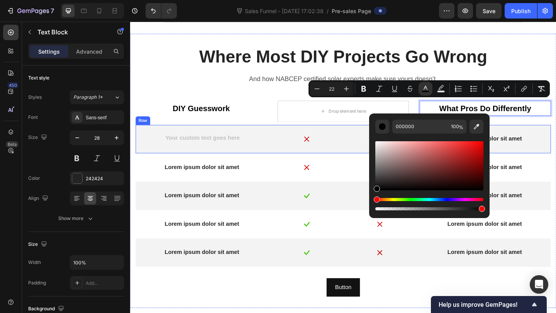
click at [347, 140] on div "Text Block Image Image Lorem ipsum dolor sit amet Text Block Row" at bounding box center [362, 149] width 452 height 31
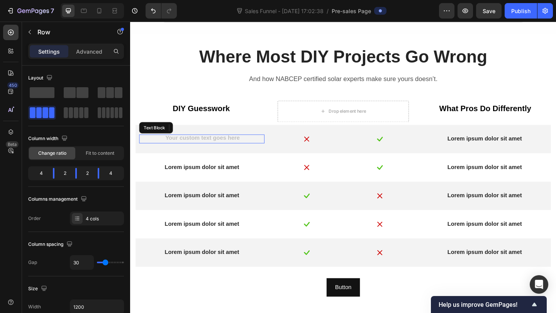
click at [214, 147] on div "Rich Text Editor. Editing area: main" at bounding box center [208, 149] width 136 height 10
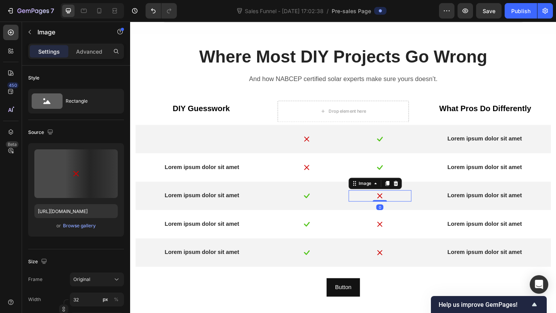
click at [399, 210] on img at bounding box center [401, 211] width 12 height 12
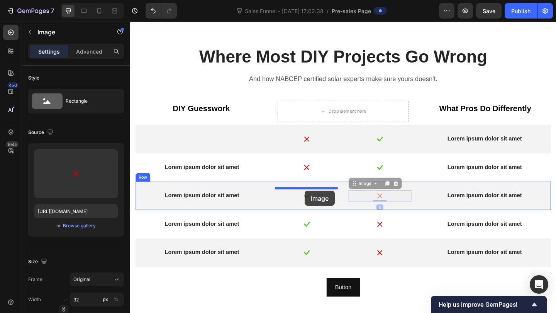
drag, startPoint x: 376, startPoint y: 198, endPoint x: 320, endPoint y: 206, distance: 56.6
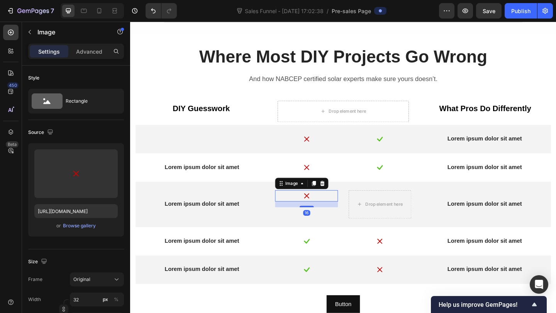
click at [319, 229] on div "16" at bounding box center [322, 230] width 8 height 6
click at [307, 232] on div at bounding box center [322, 230] width 68 height 12
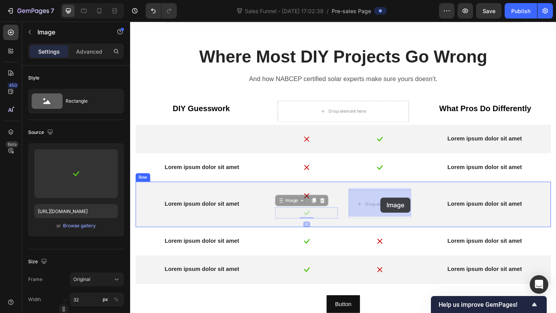
drag, startPoint x: 295, startPoint y: 216, endPoint x: 401, endPoint y: 211, distance: 105.9
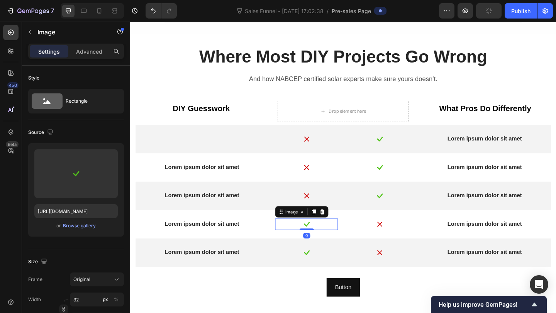
click at [321, 240] on img at bounding box center [322, 242] width 12 height 12
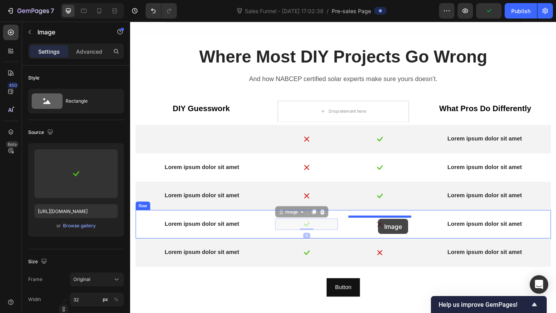
drag, startPoint x: 296, startPoint y: 227, endPoint x: 400, endPoint y: 236, distance: 104.2
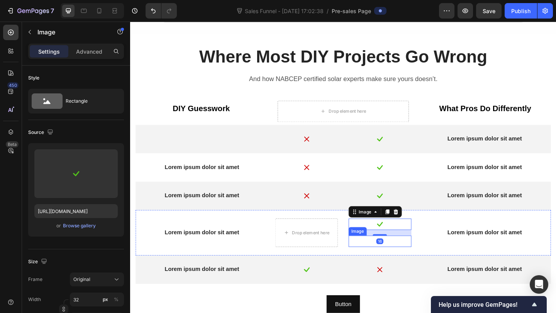
click at [383, 259] on div at bounding box center [401, 260] width 68 height 12
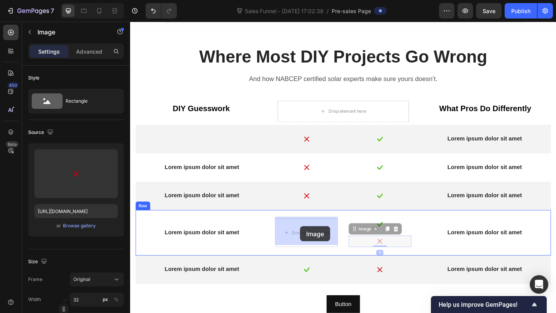
drag, startPoint x: 370, startPoint y: 246, endPoint x: 311, endPoint y: 243, distance: 58.8
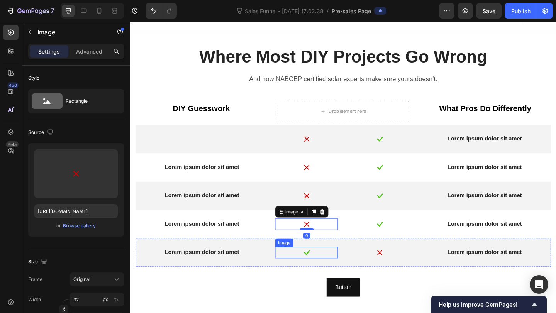
click at [318, 270] on img at bounding box center [322, 273] width 12 height 12
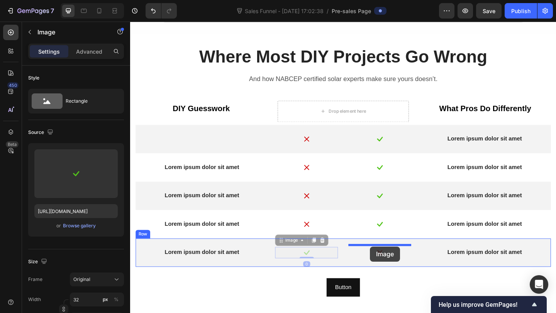
drag, startPoint x: 293, startPoint y: 260, endPoint x: 391, endPoint y: 266, distance: 98.7
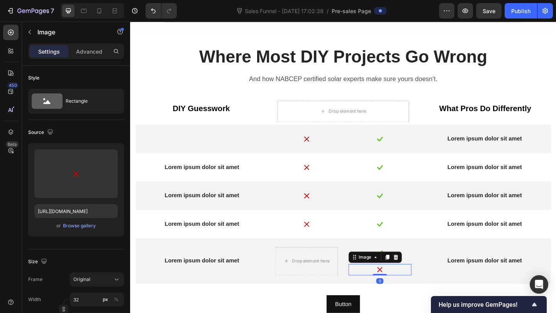
click at [393, 291] on div at bounding box center [401, 291] width 68 height 12
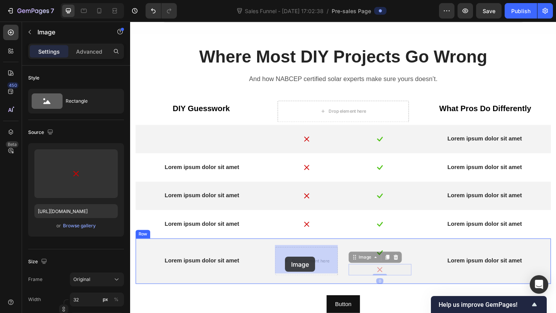
drag, startPoint x: 375, startPoint y: 276, endPoint x: 295, endPoint y: 275, distance: 80.3
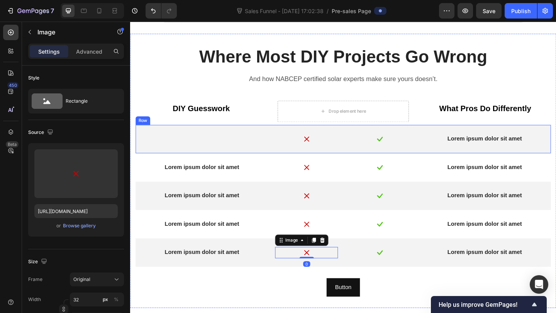
click at [234, 145] on p "Rich Text Editor. Editing area: main" at bounding box center [208, 149] width 135 height 8
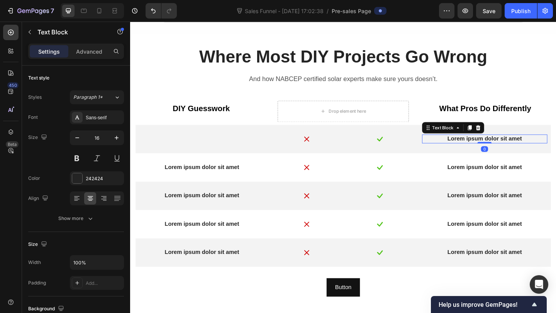
click at [516, 148] on p "Lorem ipsum dolor sit amet" at bounding box center [515, 149] width 135 height 8
click at [484, 145] on p "Exact system sizing" at bounding box center [515, 149] width 135 height 8
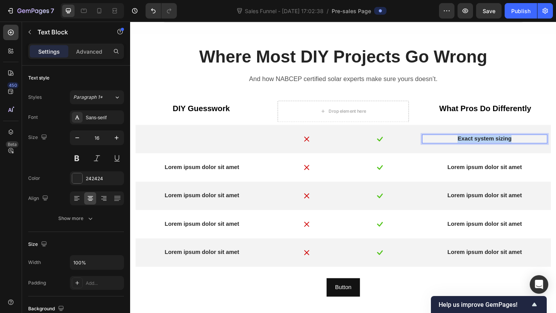
click at [484, 145] on p "Exact system sizing" at bounding box center [515, 149] width 135 height 8
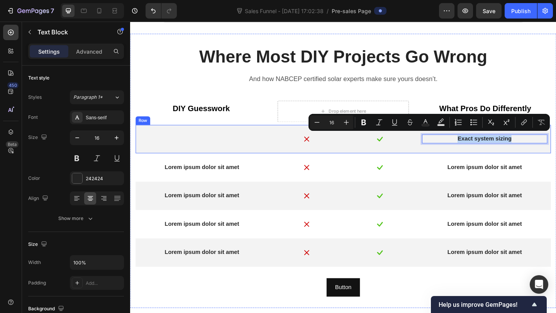
click at [208, 143] on div "Text Block" at bounding box center [208, 149] width 136 height 12
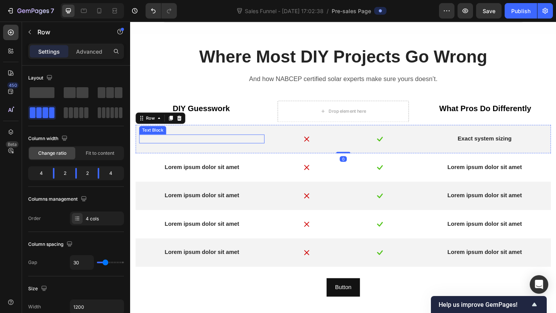
click at [206, 147] on p "Rich Text Editor. Editing area: main" at bounding box center [208, 149] width 135 height 8
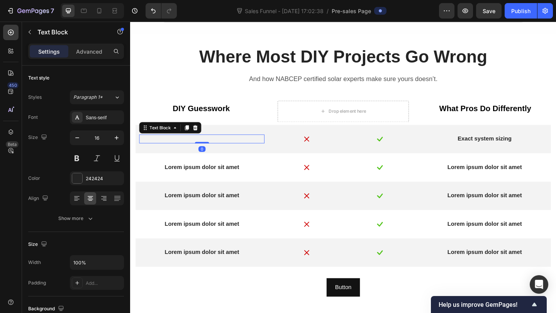
click at [206, 147] on div "Rich Text Editor. Editing area: main" at bounding box center [208, 149] width 136 height 10
click at [220, 148] on p "Wrong system size" at bounding box center [208, 149] width 135 height 8
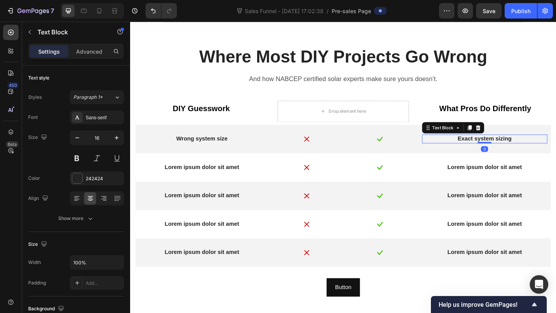
click at [516, 149] on p "Exact system sizing" at bounding box center [515, 149] width 135 height 8
click at [501, 147] on p "Exact system sizing" at bounding box center [515, 149] width 135 height 8
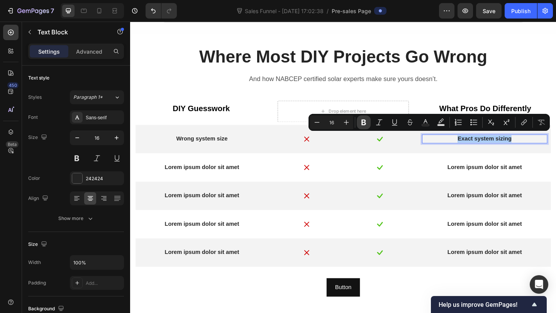
drag, startPoint x: 366, startPoint y: 124, endPoint x: 327, endPoint y: 147, distance: 45.2
click at [366, 124] on icon "Editor contextual toolbar" at bounding box center [364, 123] width 8 height 8
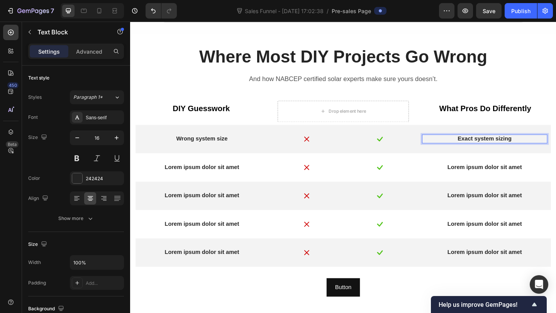
click at [493, 148] on strong "Exact system sizing" at bounding box center [515, 149] width 59 height 7
click at [507, 146] on strong "Exact system sizing" at bounding box center [515, 149] width 59 height 7
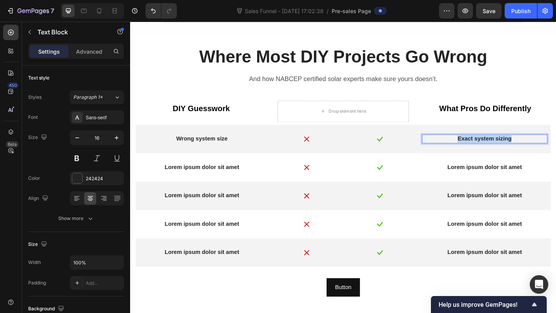
click at [507, 146] on strong "Exact system sizing" at bounding box center [515, 149] width 59 height 7
click at [469, 128] on div "What Pros Do Differently Text Block" at bounding box center [516, 119] width 143 height 23
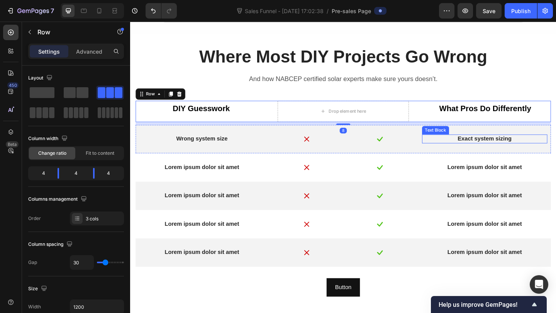
click at [483, 146] on p "Exact system sizing" at bounding box center [515, 149] width 135 height 8
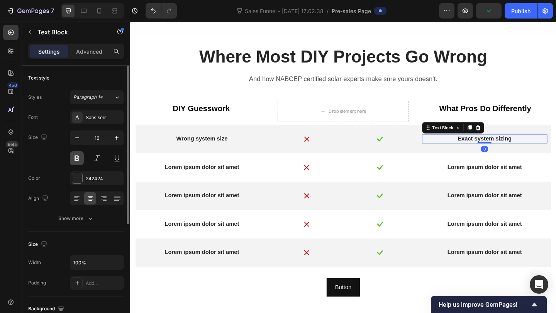
click at [75, 155] on button at bounding box center [77, 158] width 14 height 14
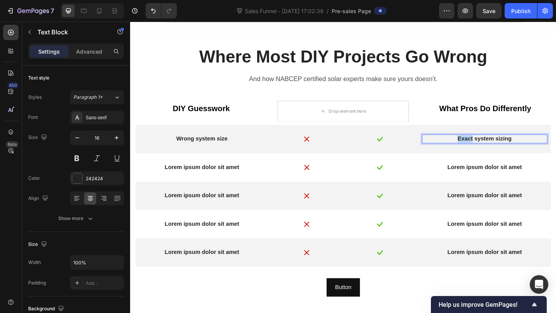
click at [498, 149] on strong "Exact system sizing" at bounding box center [515, 149] width 59 height 7
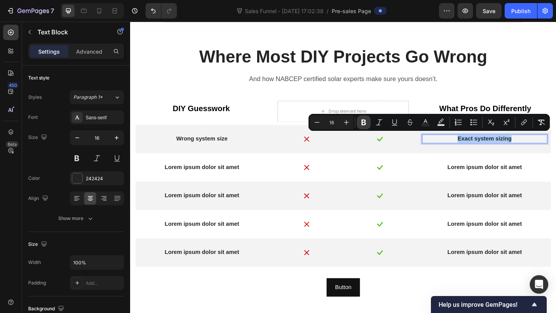
click at [362, 123] on icon "Editor contextual toolbar" at bounding box center [363, 123] width 5 height 6
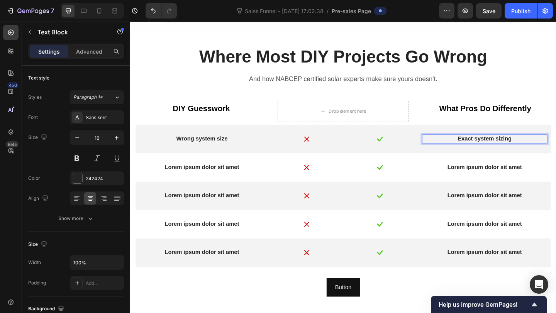
click at [499, 145] on p "Exact system sizing" at bounding box center [515, 149] width 135 height 8
drag, startPoint x: 550, startPoint y: 145, endPoint x: 475, endPoint y: 145, distance: 75.3
click at [475, 145] on p "Exact system sizing" at bounding box center [515, 149] width 135 height 8
drag, startPoint x: 496, startPoint y: 149, endPoint x: 516, endPoint y: 149, distance: 20.5
click at [516, 149] on p "Exact system sizing" at bounding box center [515, 149] width 135 height 8
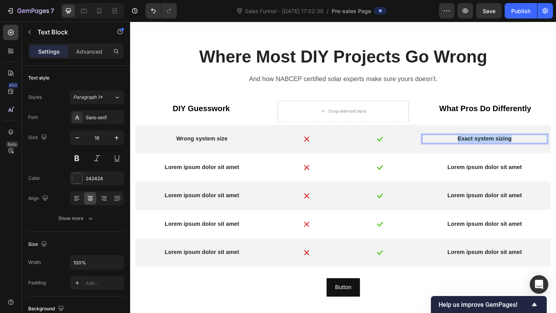
click at [516, 149] on p "Exact system sizing" at bounding box center [515, 149] width 135 height 8
click at [488, 180] on p "Lorem ipsum dolor sit amet" at bounding box center [515, 180] width 135 height 8
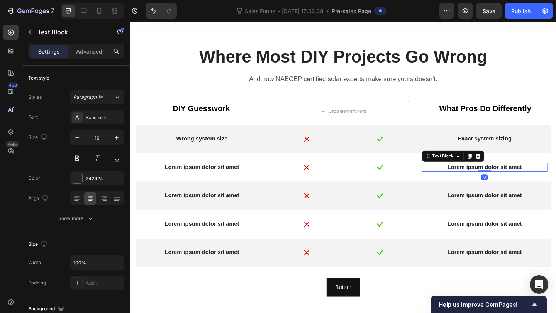
click at [488, 180] on p "Lorem ipsum dolor sit amet" at bounding box center [515, 180] width 135 height 8
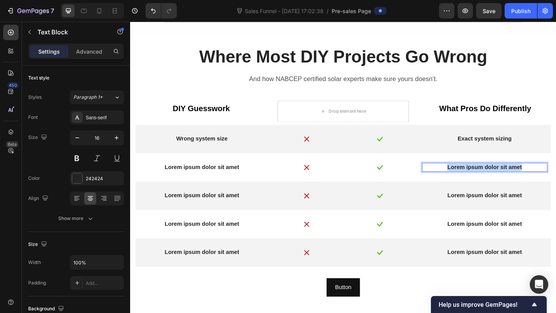
click at [488, 180] on p "Lorem ipsum dolor sit amet" at bounding box center [515, 180] width 135 height 8
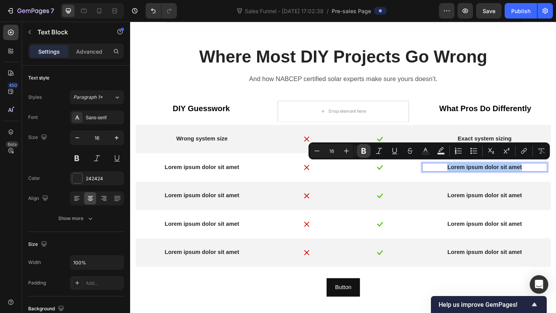
click at [361, 154] on icon "Editor contextual toolbar" at bounding box center [364, 151] width 8 height 8
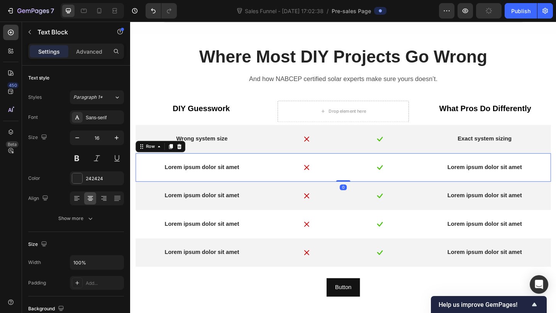
click at [381, 166] on div "Lorem ipsum dolor sit amet Text Block Image Image Lorem ipsum dolor sit amet Te…" at bounding box center [362, 180] width 452 height 31
click at [516, 151] on div "Exact system sizing Text Block" at bounding box center [515, 149] width 136 height 10
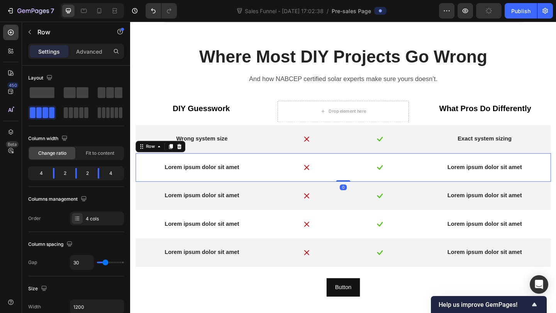
click at [498, 184] on div "Lorem ipsum dolor sit amet Text Block" at bounding box center [515, 180] width 136 height 12
click at [500, 179] on strong "Lorem ipsum dolor sit amet" at bounding box center [515, 179] width 81 height 7
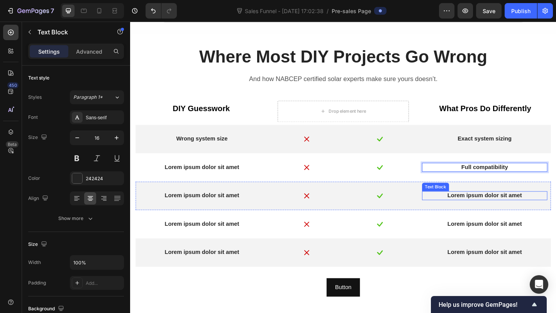
click at [499, 212] on p "Lorem ipsum dolor sit amet" at bounding box center [515, 211] width 135 height 8
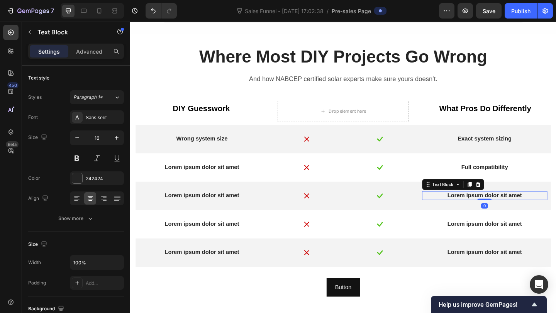
click at [497, 210] on p "Lorem ipsum dolor sit amet" at bounding box center [515, 211] width 135 height 8
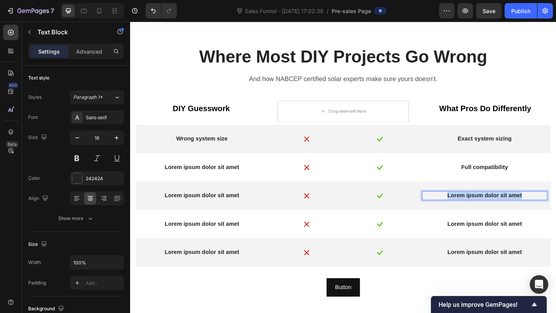
click at [497, 210] on p "Lorem ipsum dolor sit amet" at bounding box center [515, 211] width 135 height 8
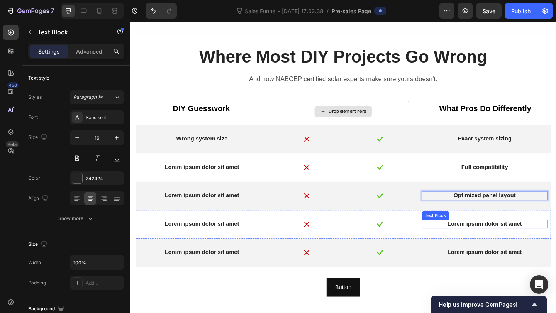
click at [493, 238] on p "Lorem ipsum dolor sit amet" at bounding box center [515, 242] width 135 height 8
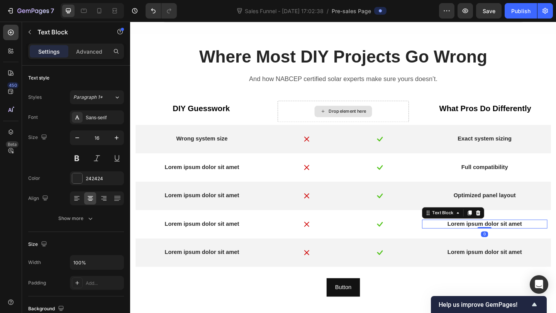
click at [493, 238] on p "Lorem ipsum dolor sit amet" at bounding box center [515, 242] width 135 height 8
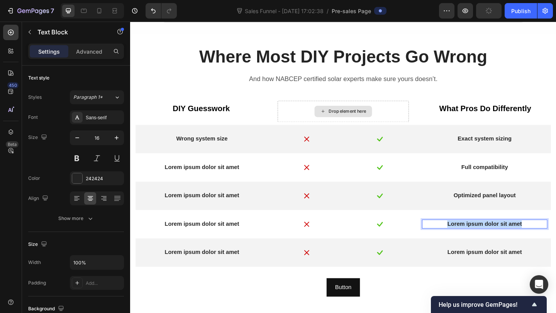
click at [493, 238] on p "Lorem ipsum dolor sit amet" at bounding box center [515, 242] width 135 height 8
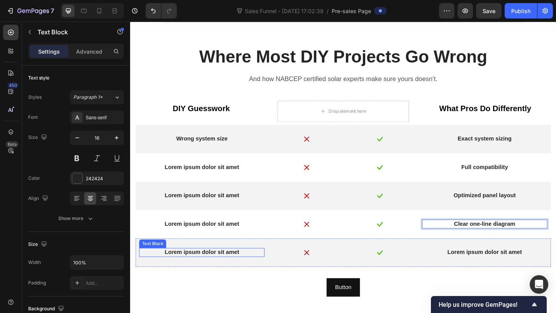
click at [193, 269] on p "Lorem ipsum dolor sit amet" at bounding box center [208, 273] width 135 height 8
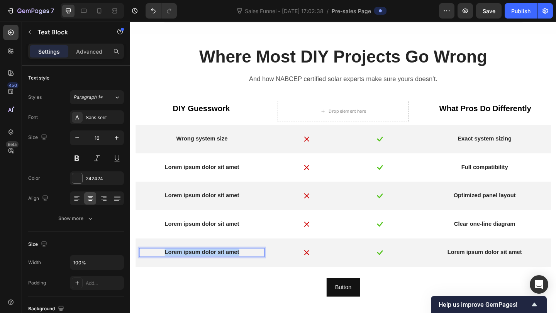
click at [193, 269] on p "Lorem ipsum dolor sit amet" at bounding box center [208, 273] width 135 height 8
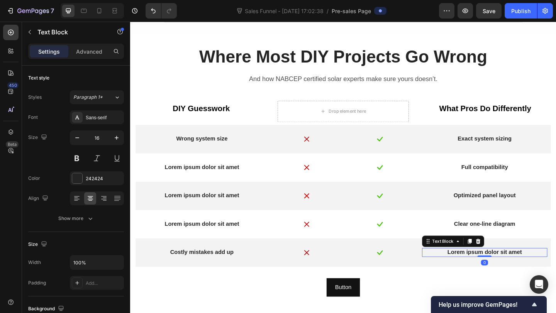
click at [508, 269] on p "Lorem ipsum dolor sit amet" at bounding box center [515, 273] width 135 height 8
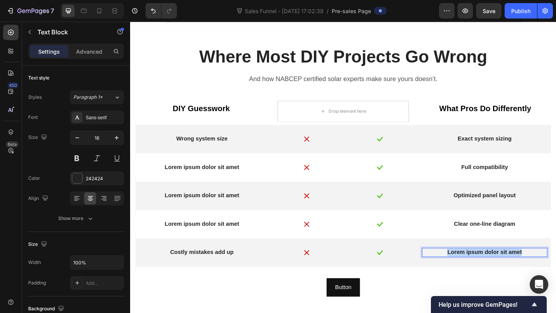
click at [508, 269] on p "Lorem ipsum dolor sit amet" at bounding box center [515, 273] width 135 height 8
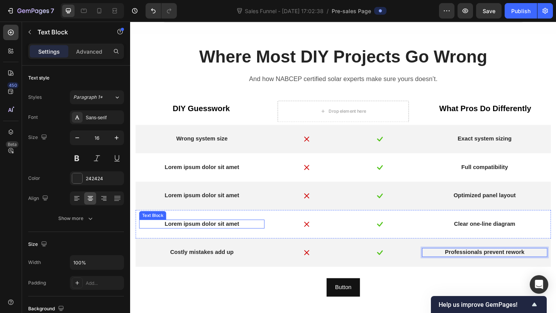
click at [228, 239] on p "Lorem ipsum dolor sit amet" at bounding box center [208, 242] width 135 height 8
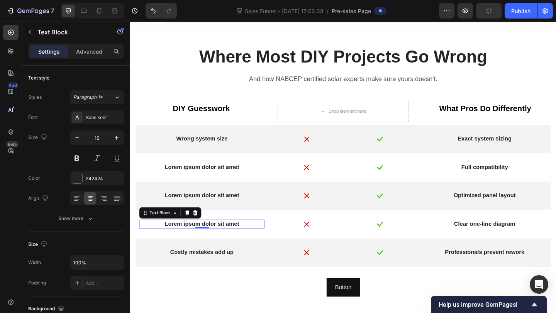
click at [221, 239] on p "Lorem ipsum dolor sit amet" at bounding box center [208, 242] width 135 height 8
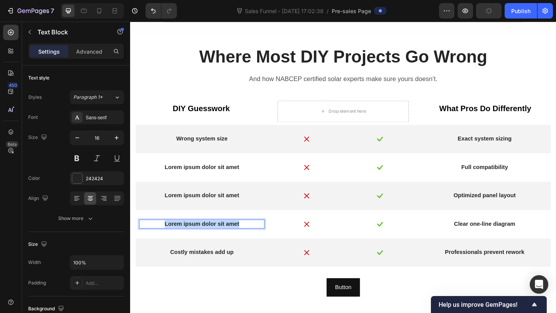
click at [221, 239] on p "Lorem ipsum dolor sit amet" at bounding box center [208, 242] width 135 height 8
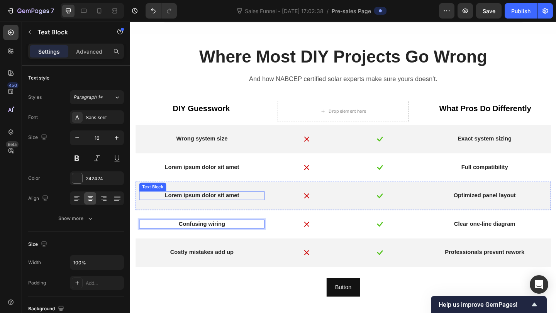
click at [232, 211] on p "Lorem ipsum dolor sit amet" at bounding box center [208, 211] width 135 height 8
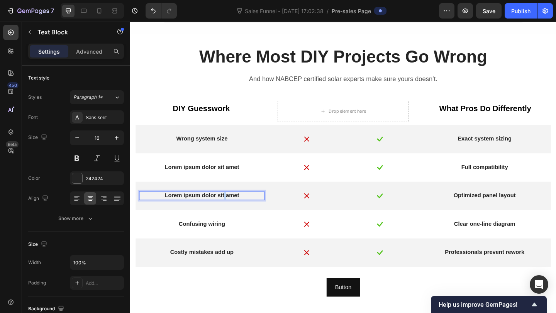
click at [232, 211] on p "Lorem ipsum dolor sit amet" at bounding box center [208, 211] width 135 height 8
click at [208, 179] on p "Lorem ipsum dolor sit amet" at bounding box center [208, 180] width 135 height 8
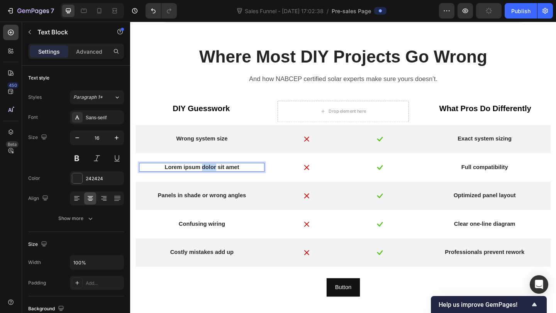
click at [208, 179] on p "Lorem ipsum dolor sit amet" at bounding box center [208, 180] width 135 height 8
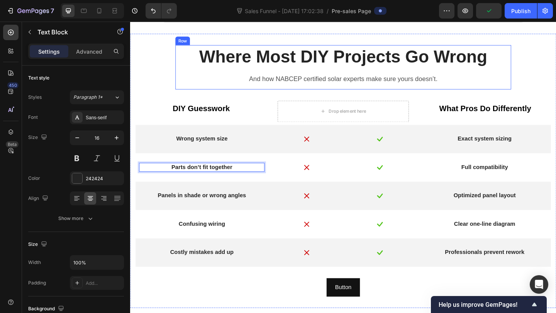
click at [389, 70] on p "Where Most DIY Projects Go Wrong" at bounding box center [362, 60] width 364 height 24
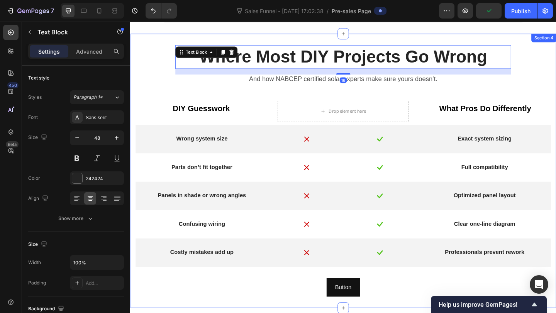
click at [475, 103] on div "Where Most DIY Projects Go Wrong Text Block 16 And how NABCEP certified solar e…" at bounding box center [362, 184] width 452 height 274
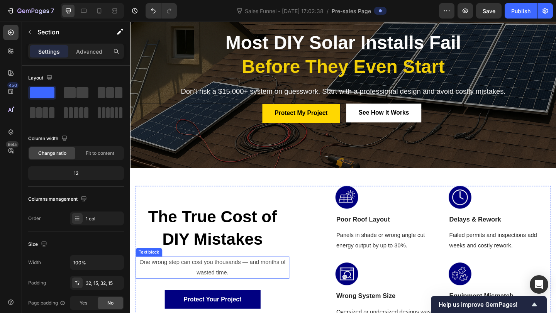
scroll to position [59, 0]
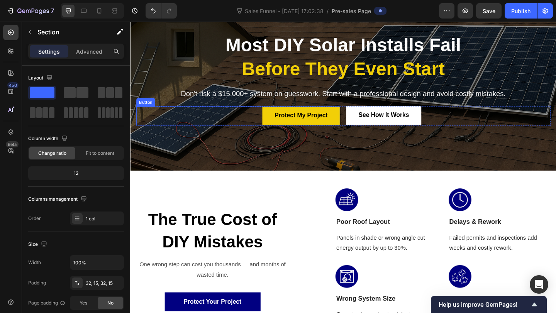
click at [282, 127] on link "Protect My Project" at bounding box center [316, 124] width 85 height 20
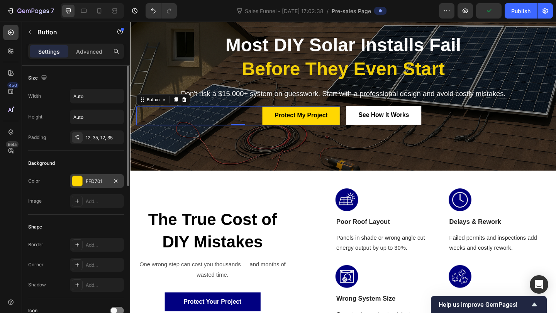
click at [90, 183] on div "FFD701" at bounding box center [97, 181] width 22 height 7
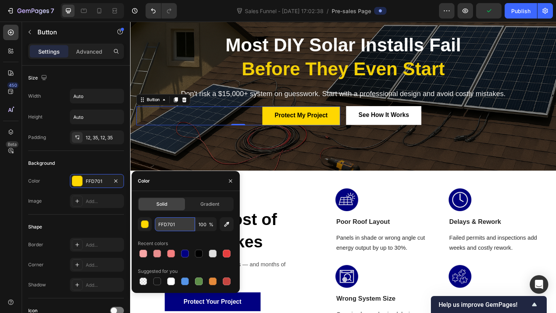
click at [165, 224] on input "FFD701" at bounding box center [175, 224] width 40 height 14
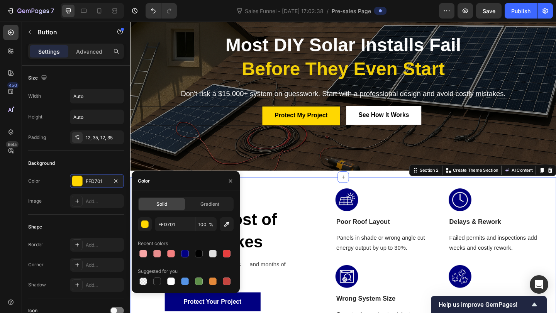
click at [347, 198] on div "The True Cost of DIY Mistakes Heading One wrong step can cost you thousands — a…" at bounding box center [361, 298] width 463 height 214
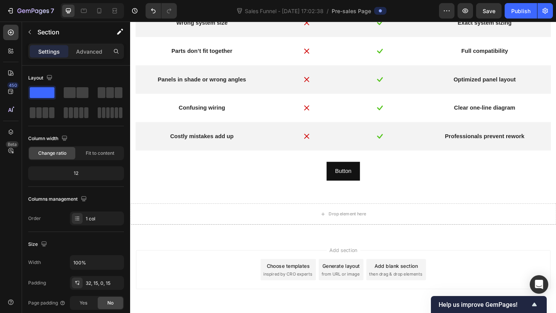
scroll to position [902, 0]
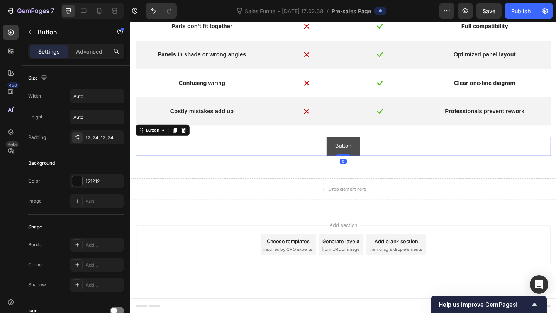
click at [347, 156] on link "Button" at bounding box center [362, 157] width 36 height 20
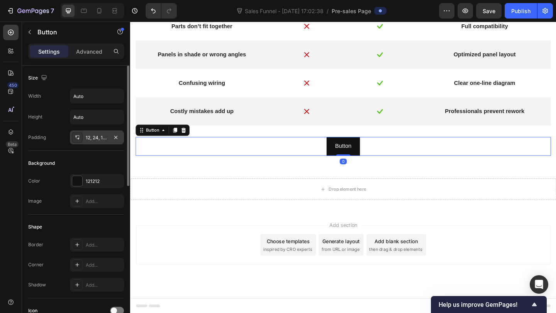
click at [91, 138] on div "12, 24, 12, 24" at bounding box center [97, 137] width 22 height 7
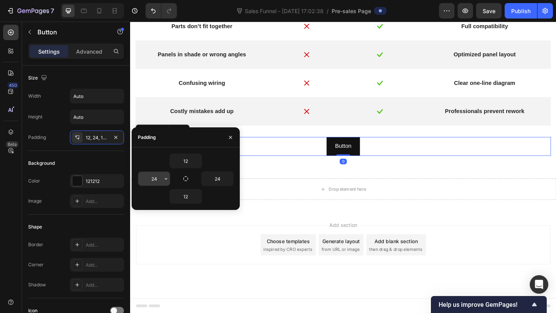
click at [147, 181] on input "24" at bounding box center [154, 179] width 32 height 14
type input "35"
click at [211, 183] on input "24" at bounding box center [217, 179] width 32 height 14
type input "35"
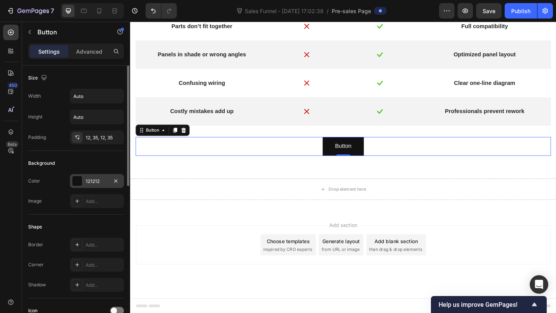
click at [93, 183] on div "121212" at bounding box center [97, 181] width 22 height 7
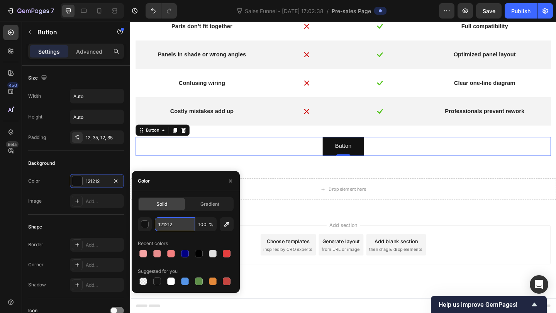
click at [171, 226] on input "121212" at bounding box center [175, 224] width 40 height 14
paste input "FFD701"
type input "FFD701"
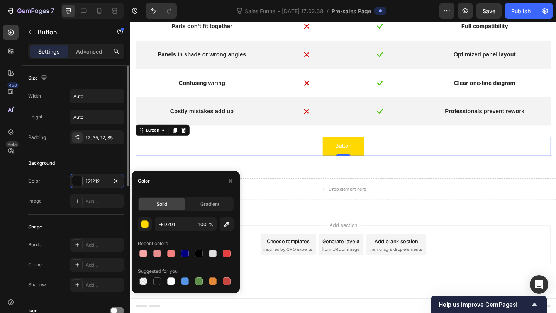
click at [85, 210] on div "Background Color 121212 Image Add..." at bounding box center [76, 183] width 96 height 64
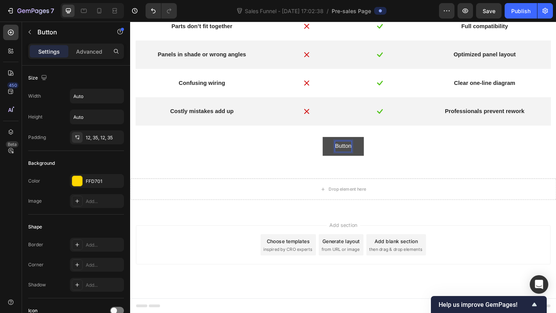
click at [357, 159] on p "Button" at bounding box center [362, 157] width 18 height 11
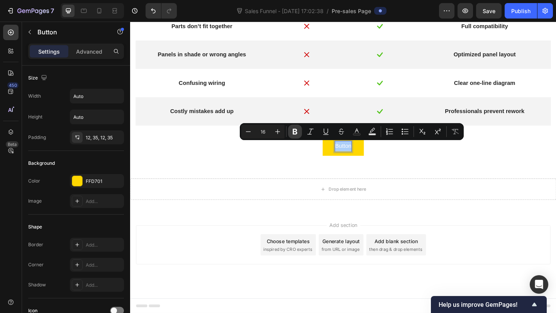
click at [298, 129] on icon "Editor contextual toolbar" at bounding box center [295, 132] width 8 height 8
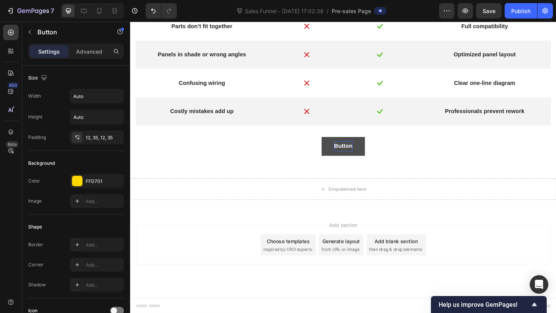
click at [367, 156] on strong "Button" at bounding box center [362, 157] width 20 height 7
click at [364, 152] on p "Button" at bounding box center [362, 157] width 20 height 11
click at [373, 174] on div "Where Most DIY Projects Go Wrong Text Block And how NABCEP certified solar expe…" at bounding box center [361, 30] width 463 height 298
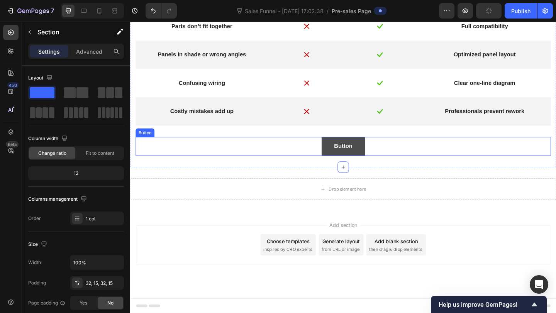
click at [376, 156] on link "Button" at bounding box center [361, 157] width 47 height 20
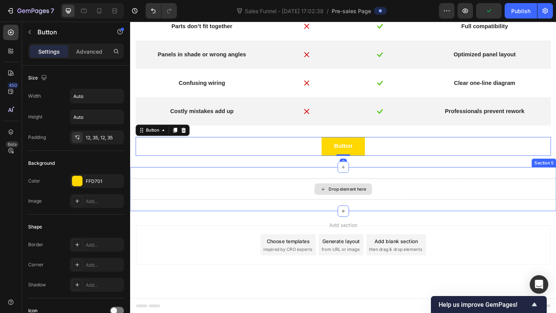
click at [380, 210] on div "Drop element here" at bounding box center [361, 203] width 463 height 23
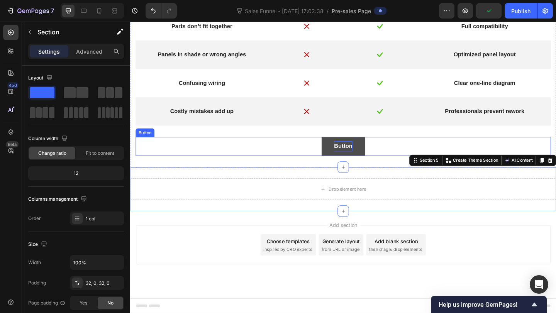
click at [360, 156] on strong "Button" at bounding box center [362, 157] width 20 height 7
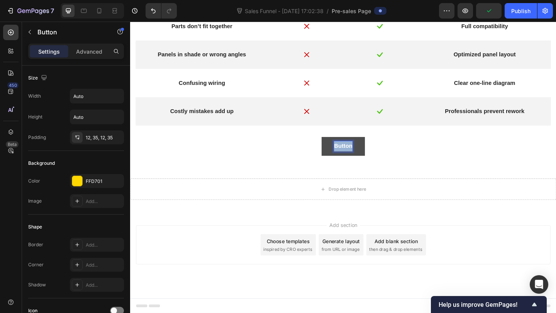
click at [361, 156] on strong "Button" at bounding box center [362, 157] width 20 height 7
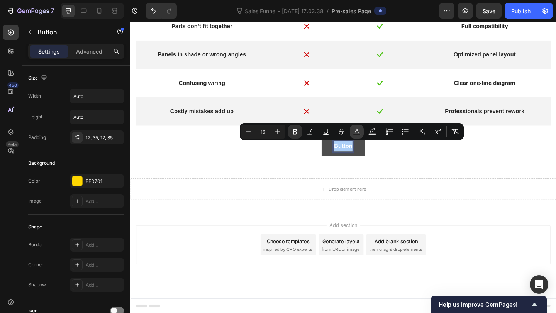
click at [360, 132] on icon "Editor contextual toolbar" at bounding box center [357, 132] width 8 height 8
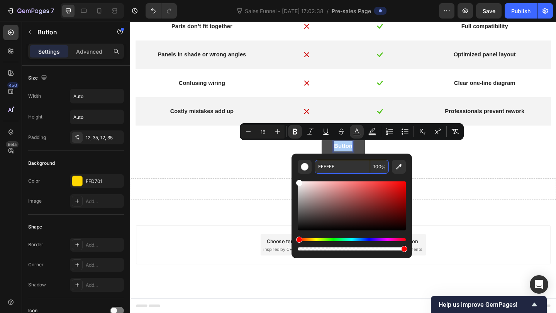
click at [336, 164] on input "FFFFFF" at bounding box center [343, 167] width 56 height 14
type input "000"
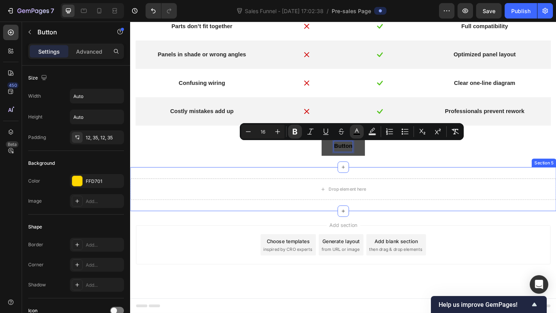
click at [398, 205] on div "Drop element here" at bounding box center [361, 203] width 463 height 23
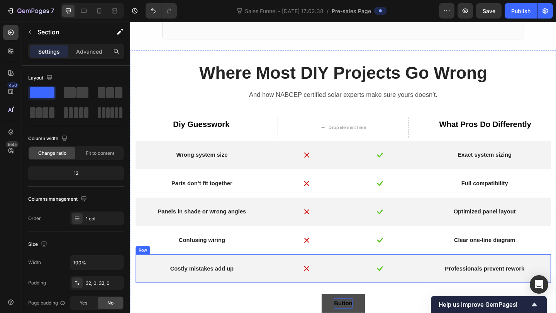
scroll to position [782, 0]
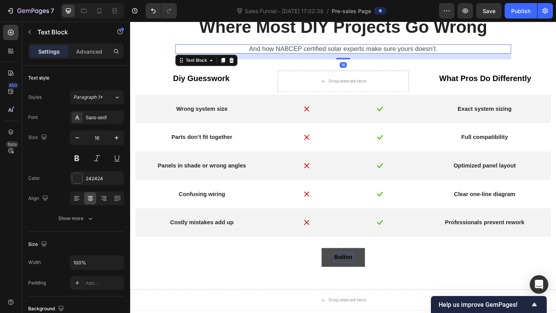
click at [290, 53] on span "And how NABCEP certified solar experts make sure yours doesn’t." at bounding box center [361, 51] width 205 height 8
click at [287, 53] on span "And how NABCEP certified solar experts make sure yours doesn’t." at bounding box center [361, 51] width 205 height 8
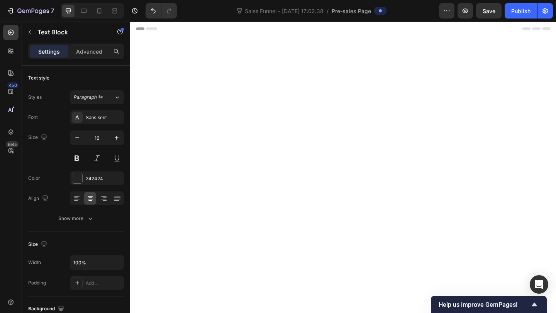
scroll to position [782, 0]
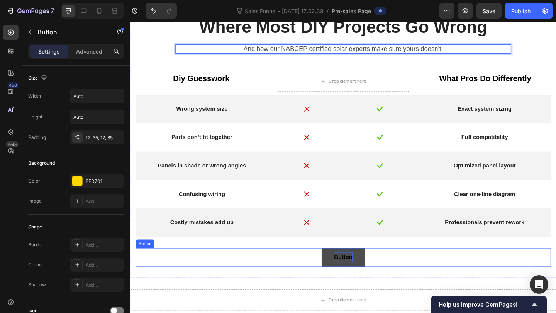
click at [369, 281] on strong "Button" at bounding box center [362, 277] width 20 height 7
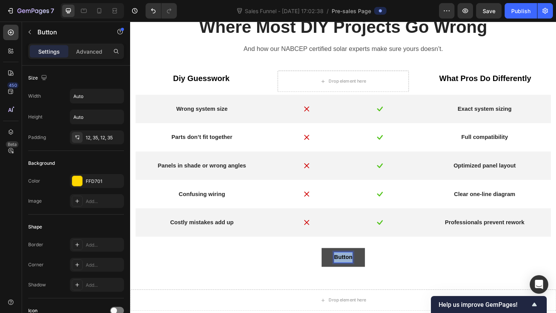
click at [364, 281] on strong "Button" at bounding box center [362, 277] width 20 height 7
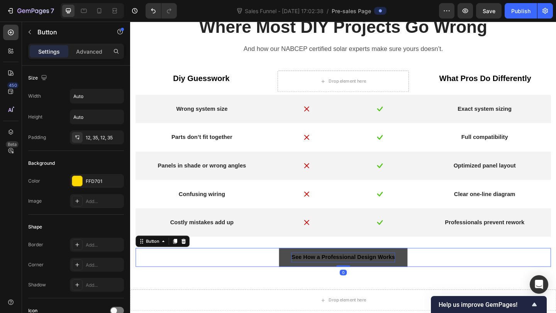
click at [420, 281] on link "See How a Professional Design Works" at bounding box center [361, 278] width 139 height 20
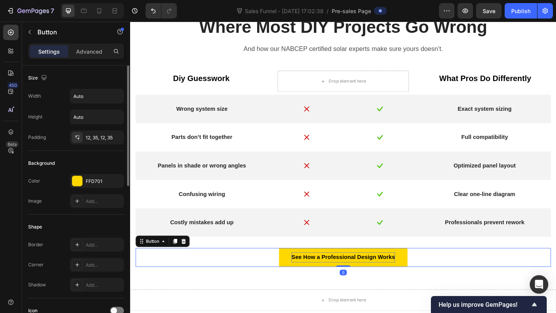
scroll to position [179, 0]
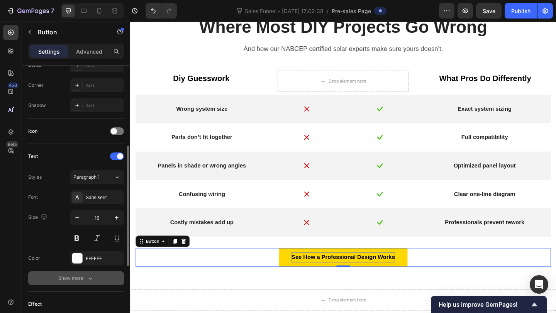
click at [80, 276] on div "Show more" at bounding box center [76, 278] width 36 height 8
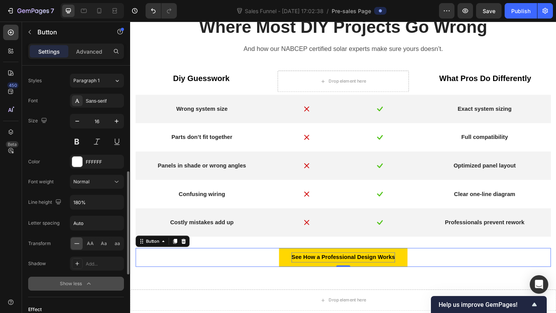
scroll to position [434, 0]
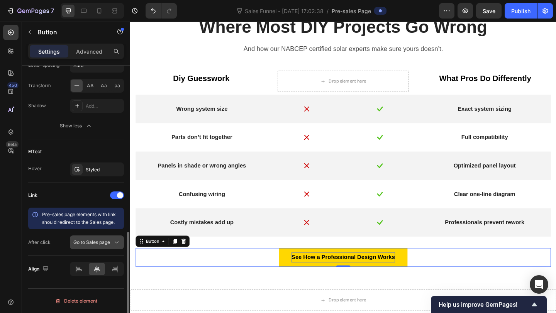
click at [100, 244] on span "Go to Sales page" at bounding box center [91, 242] width 37 height 6
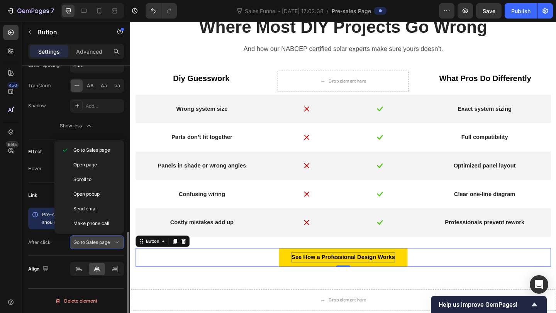
click at [96, 245] on span "Go to Sales page" at bounding box center [91, 242] width 37 height 6
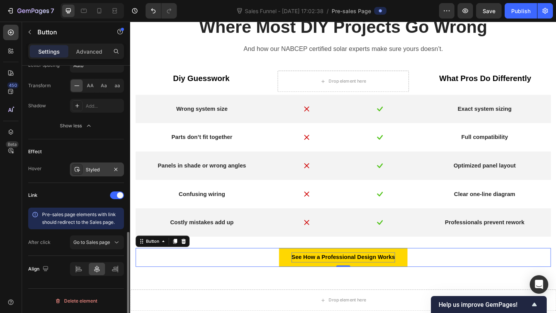
click at [90, 170] on div "Styled" at bounding box center [97, 169] width 22 height 7
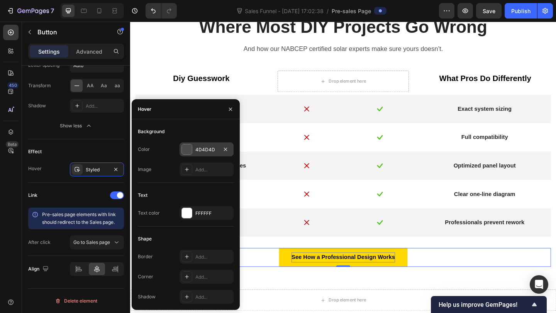
click at [204, 144] on div "4D4D4D" at bounding box center [206, 149] width 54 height 14
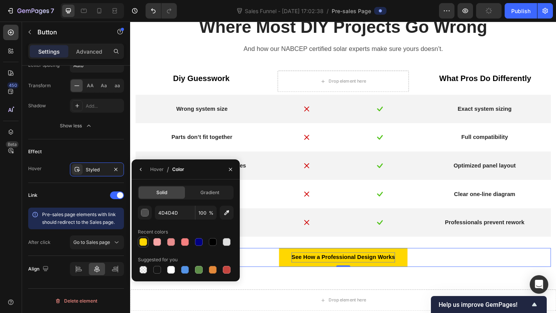
click at [139, 246] on div at bounding box center [143, 242] width 11 height 11
type input "FFD701"
click at [140, 246] on div at bounding box center [143, 241] width 9 height 9
click at [281, 285] on div "See How a Professional Design Works Button 0" at bounding box center [362, 278] width 452 height 20
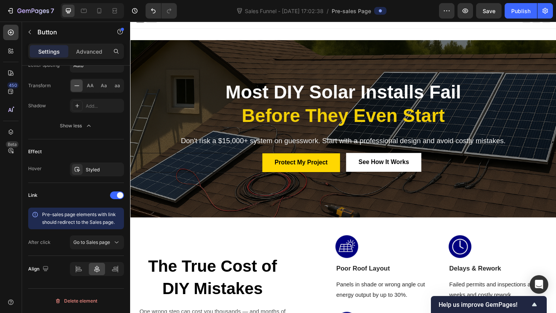
scroll to position [0, 0]
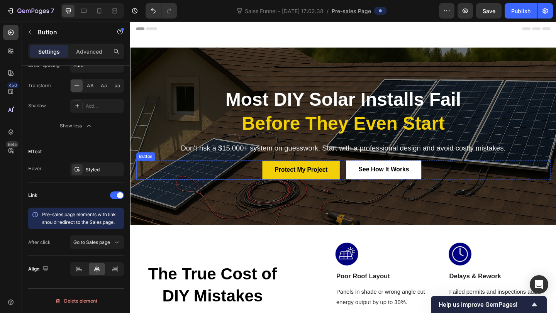
click at [315, 191] on link "Protect My Project" at bounding box center [316, 183] width 85 height 20
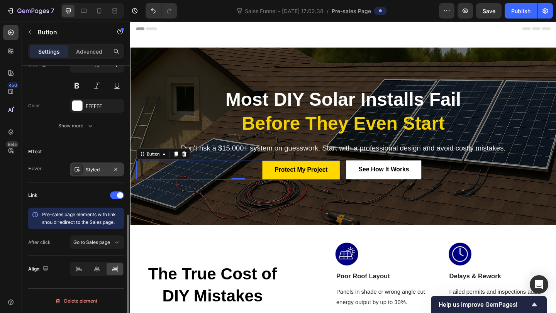
click at [101, 163] on div "Styled" at bounding box center [97, 170] width 54 height 14
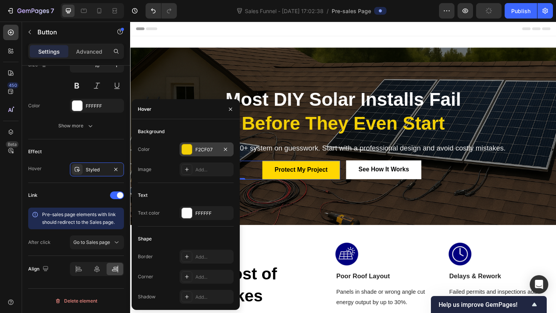
click at [206, 148] on div "F2CF07" at bounding box center [206, 149] width 22 height 7
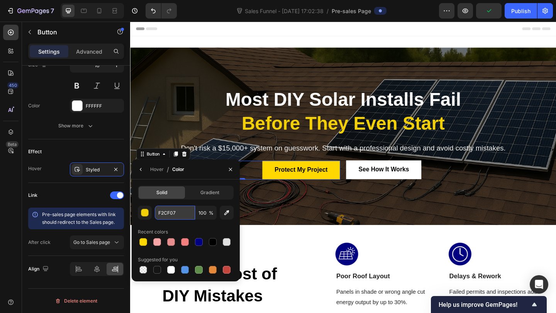
click at [168, 212] on input "F2CF07" at bounding box center [175, 213] width 40 height 14
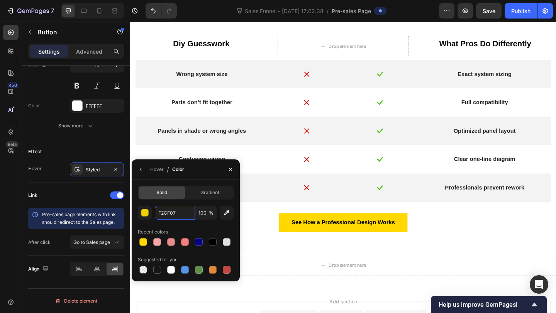
scroll to position [855, 0]
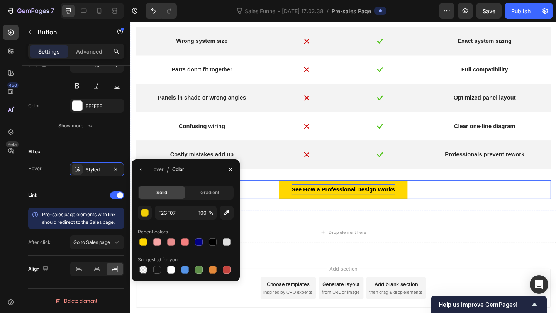
click at [305, 208] on p "See How a Professional Design Works" at bounding box center [361, 204] width 112 height 11
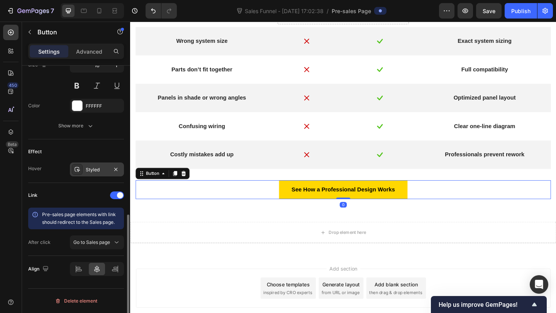
click at [89, 169] on div "Styled" at bounding box center [97, 169] width 22 height 7
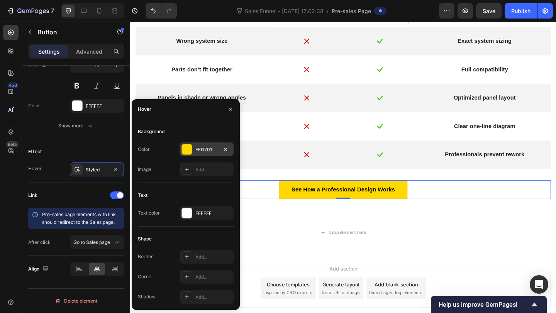
click at [201, 145] on div "FFD701" at bounding box center [206, 149] width 54 height 14
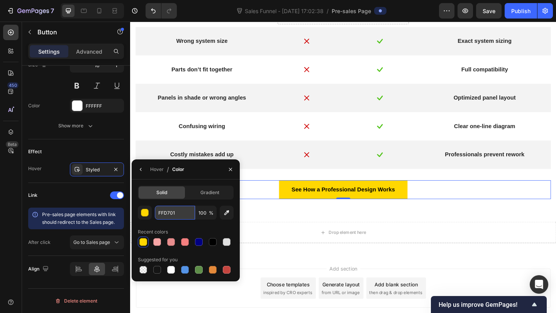
click at [157, 207] on input "FFD701" at bounding box center [175, 213] width 40 height 14
paste input "2CF07"
type input "F2CF07"
click at [276, 222] on div "Where Most DIY Projects Go Wrong Text Block And how our NABCEP certified solar …" at bounding box center [361, 78] width 463 height 298
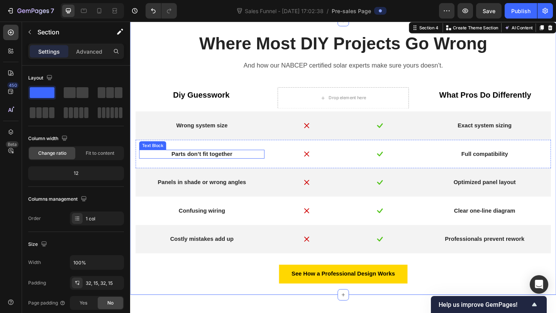
scroll to position [767, 0]
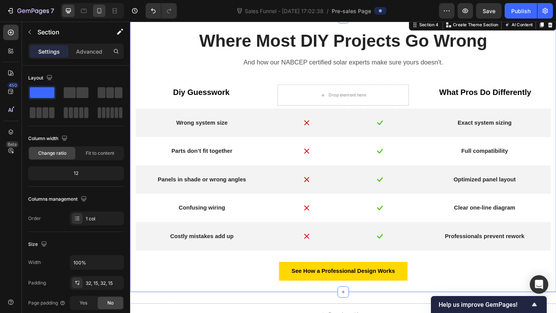
click at [102, 5] on div at bounding box center [99, 11] width 12 height 12
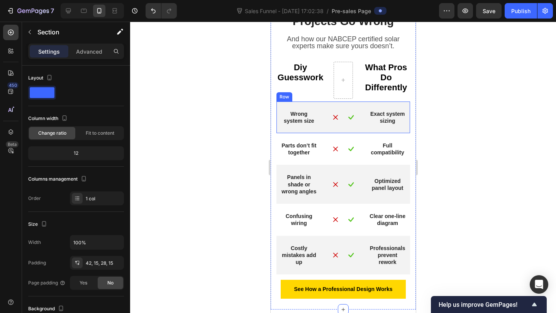
scroll to position [807, 0]
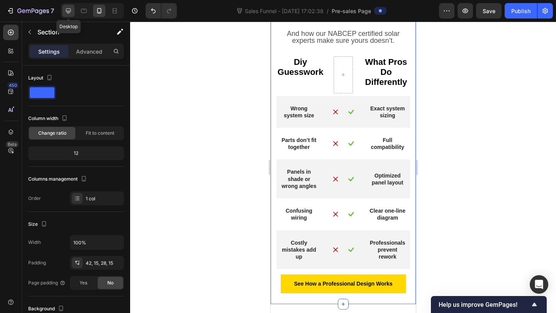
click at [70, 14] on icon at bounding box center [68, 11] width 8 height 8
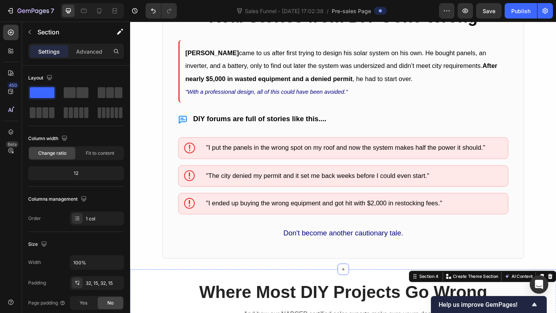
scroll to position [449, 0]
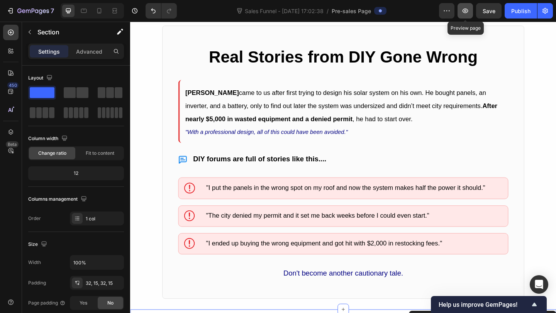
click at [465, 14] on icon "button" at bounding box center [465, 11] width 8 height 8
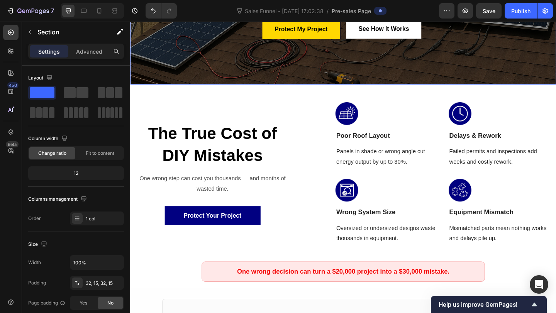
scroll to position [0, 0]
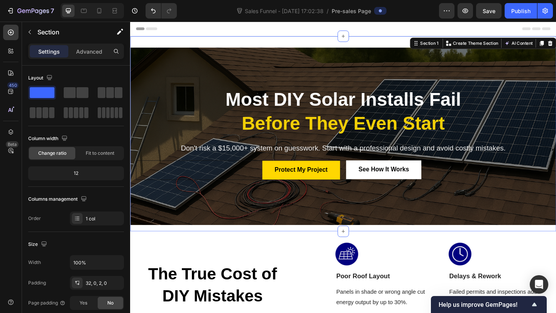
click at [199, 39] on div "Most DIY Solar Installs Fail Before They Even Start Heading Most DIY Solar Inst…" at bounding box center [361, 143] width 463 height 212
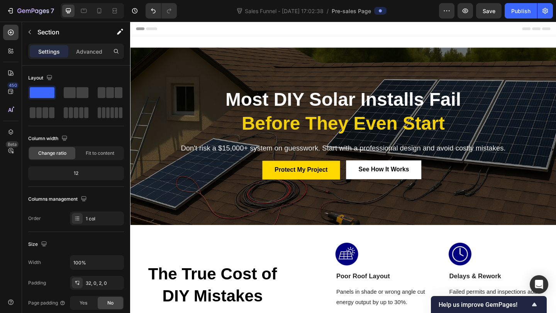
click at [206, 25] on div "Header" at bounding box center [361, 29] width 451 height 15
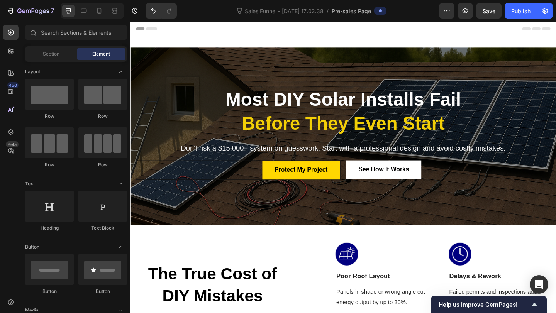
click at [146, 25] on span "Header" at bounding box center [153, 29] width 17 height 8
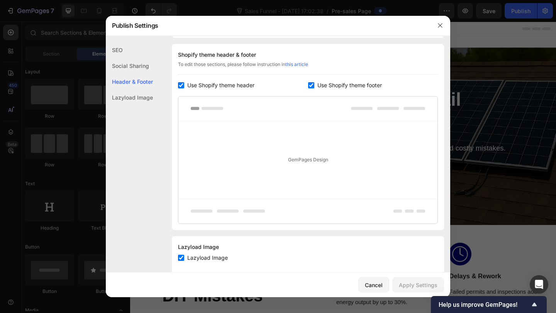
scroll to position [362, 0]
click at [207, 81] on span "Use Shopify theme header" at bounding box center [220, 84] width 67 height 9
checkbox input "false"
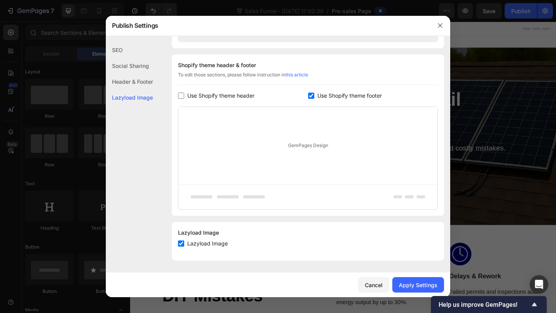
scroll to position [351, 0]
click at [403, 282] on div "Apply Settings" at bounding box center [418, 285] width 39 height 8
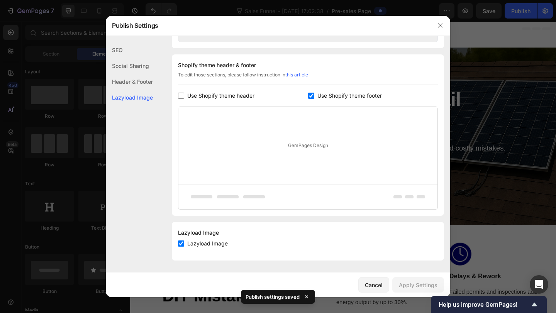
click at [146, 81] on div "Header & Footer" at bounding box center [129, 82] width 47 height 16
click at [439, 25] on icon "button" at bounding box center [440, 25] width 6 height 6
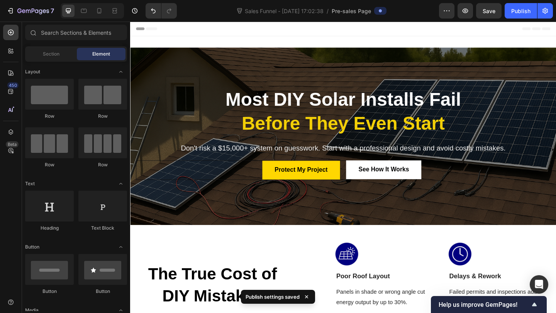
click at [194, 29] on div "Header" at bounding box center [361, 29] width 451 height 15
click at [157, 29] on span "Header" at bounding box center [153, 29] width 17 height 8
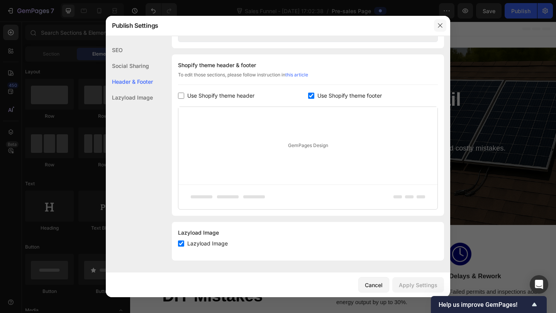
drag, startPoint x: 443, startPoint y: 23, endPoint x: 259, endPoint y: 83, distance: 193.5
click at [443, 23] on button "button" at bounding box center [440, 25] width 12 height 12
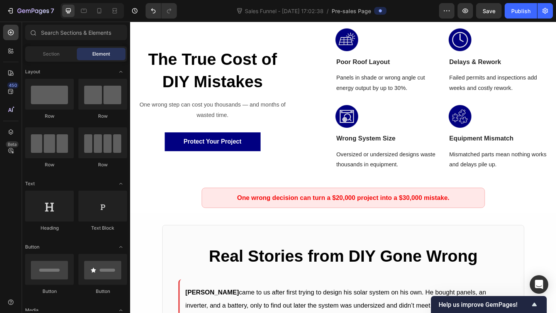
scroll to position [229, 0]
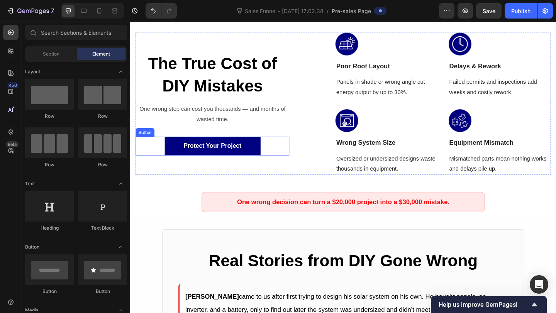
click at [281, 152] on div "Protect Your Project Button" at bounding box center [219, 157] width 167 height 21
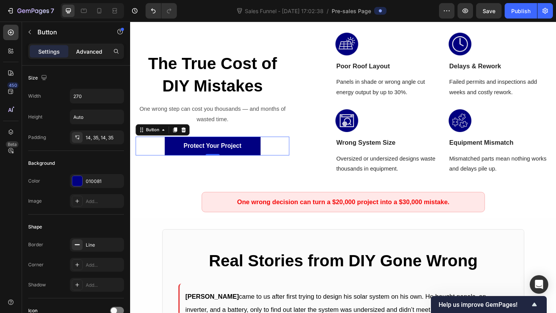
click at [96, 57] on div "Advanced" at bounding box center [89, 51] width 39 height 12
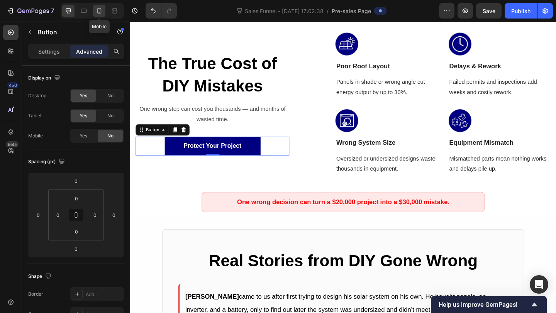
click at [100, 15] on div at bounding box center [99, 11] width 12 height 12
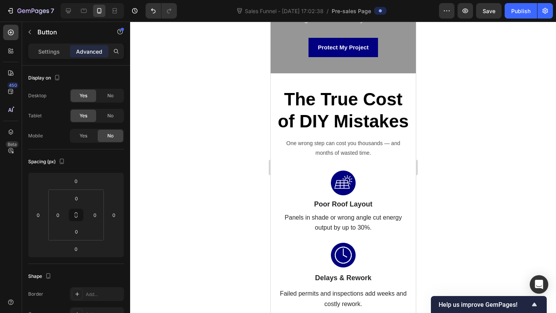
scroll to position [169, 0]
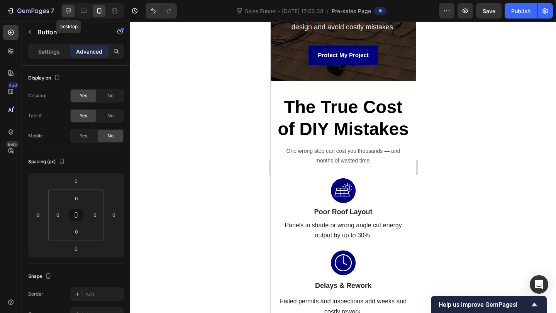
click at [70, 13] on icon at bounding box center [68, 10] width 5 height 5
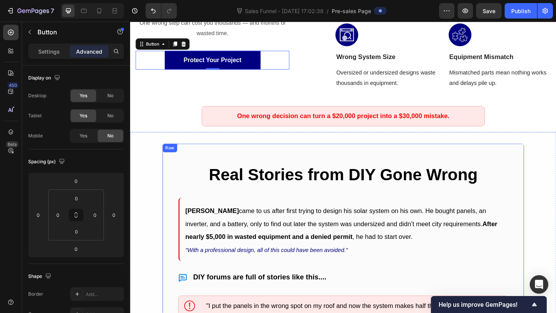
scroll to position [327, 0]
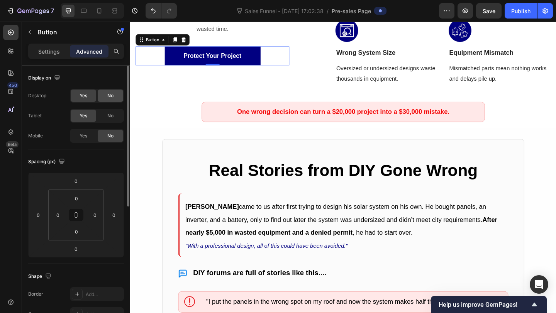
click at [114, 100] on div "No" at bounding box center [110, 96] width 25 height 12
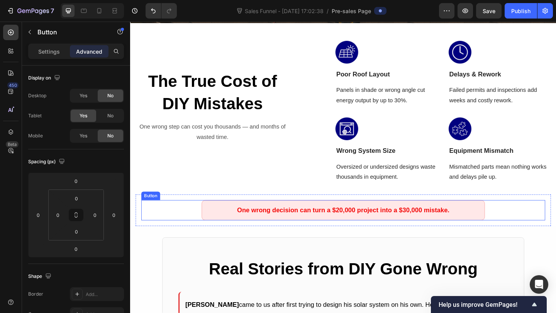
scroll to position [208, 0]
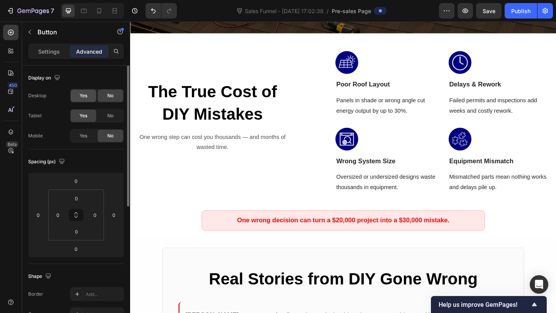
click at [92, 100] on div "Yes" at bounding box center [83, 96] width 25 height 12
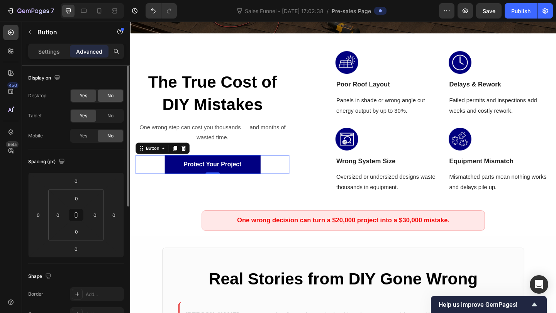
click at [107, 98] on div "No" at bounding box center [110, 96] width 25 height 12
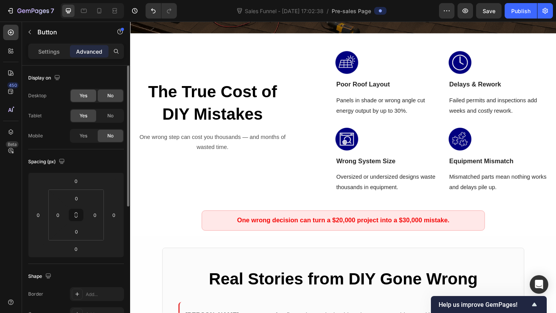
click at [86, 94] on span "Yes" at bounding box center [84, 95] width 8 height 7
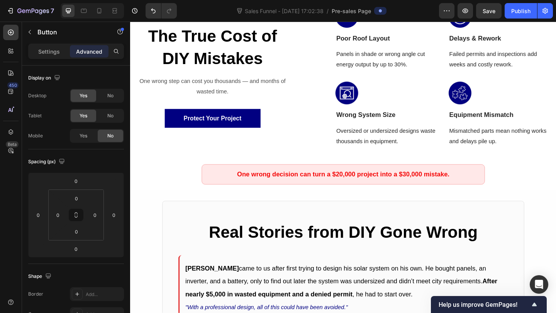
scroll to position [270, 0]
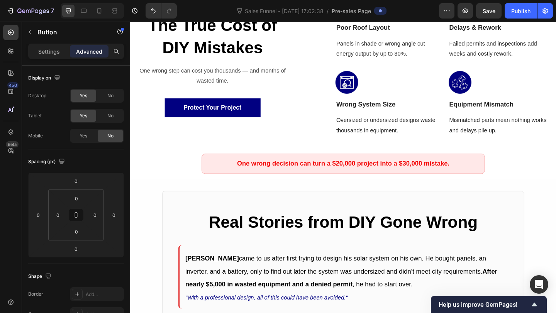
click at [288, 109] on div "Protect Your Project Button" at bounding box center [219, 115] width 167 height 21
click at [253, 115] on button "Protect Your Project" at bounding box center [220, 115] width 104 height 21
click at [161, 117] on div "Protect Your Project Button" at bounding box center [219, 115] width 167 height 21
click at [192, 115] on span "Protect Your Project" at bounding box center [219, 115] width 63 height 7
click at [182, 112] on button "Protect Your Project" at bounding box center [220, 115] width 104 height 21
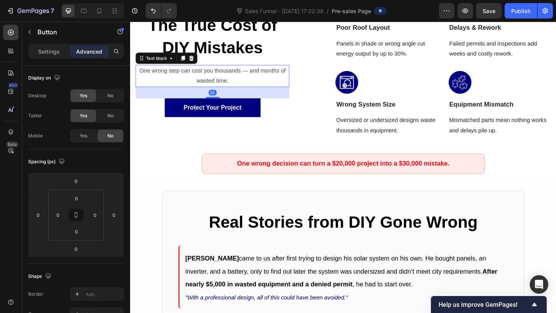
click at [218, 93] on div "One wrong step can cost you thousands — and months of wasted time. Text block 32" at bounding box center [219, 81] width 167 height 24
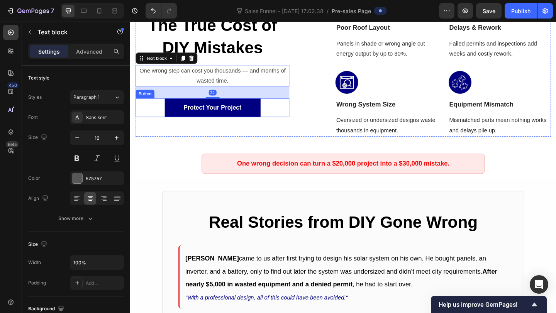
click at [149, 115] on div "Protect Your Project Button" at bounding box center [219, 115] width 167 height 21
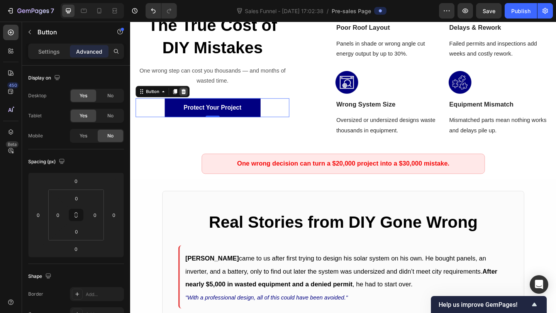
click at [187, 97] on icon at bounding box center [188, 97] width 5 height 5
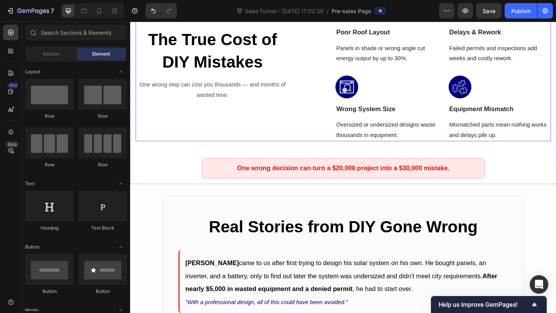
scroll to position [211, 0]
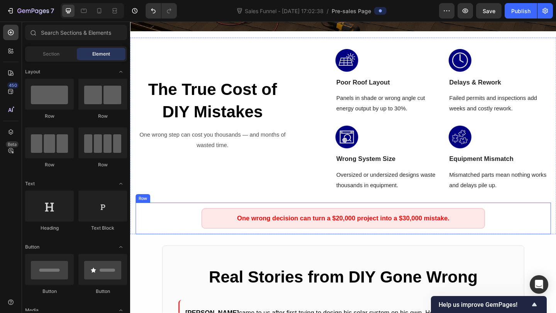
click at [195, 247] on div "One wrong decision can turn a $20,000 project into a $30,000 mistake. Button On…" at bounding box center [362, 235] width 452 height 35
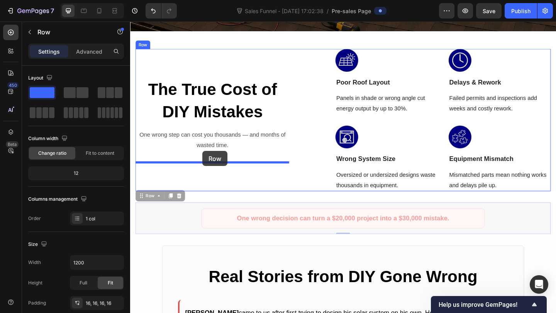
drag, startPoint x: 143, startPoint y: 211, endPoint x: 208, endPoint y: 163, distance: 81.4
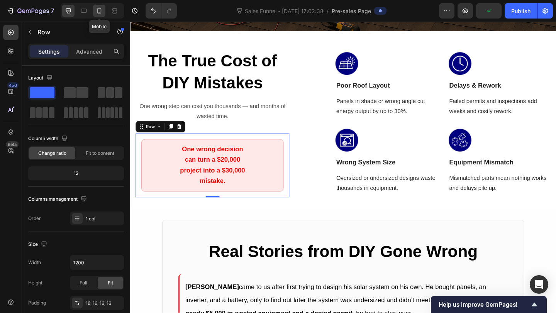
click at [101, 15] on div at bounding box center [99, 11] width 12 height 12
type input "100%"
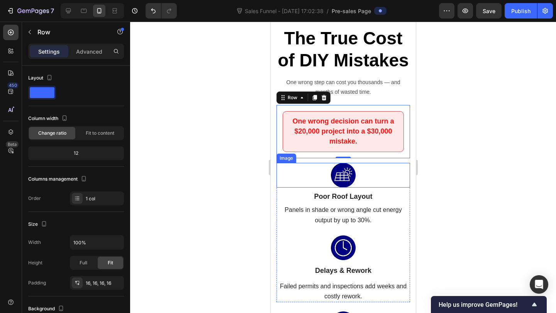
scroll to position [257, 0]
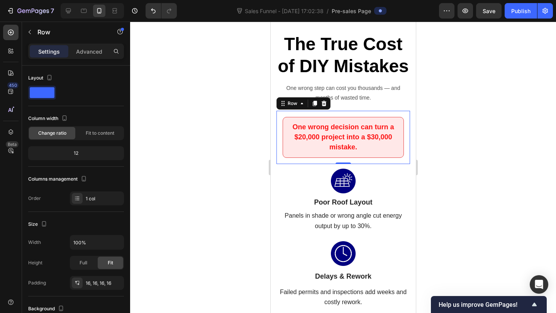
click at [362, 98] on span "One wrong step can cost you thousands — and months of wasted time." at bounding box center [343, 93] width 114 height 16
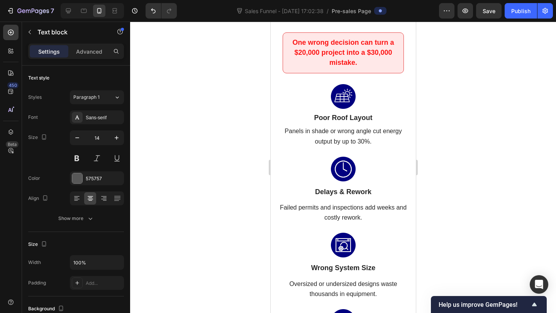
scroll to position [258, 0]
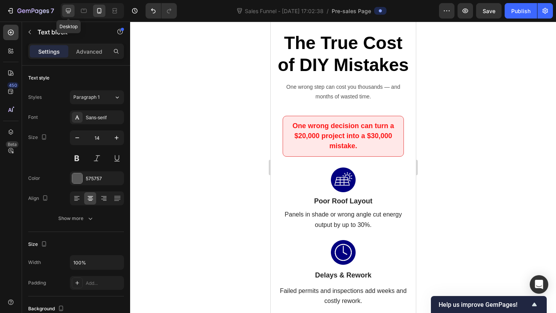
click at [66, 13] on icon at bounding box center [68, 11] width 8 height 8
type input "16"
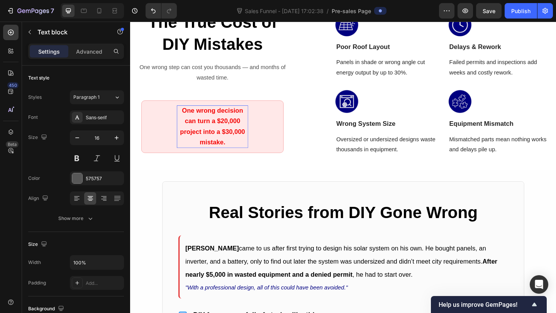
scroll to position [295, 0]
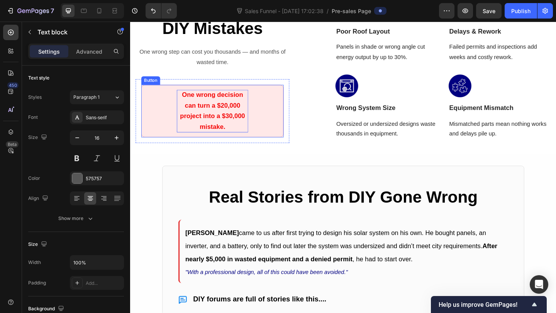
click at [224, 111] on strong "One wrong decision can turn a $20,000 project into a $30,000 mistake." at bounding box center [219, 118] width 71 height 42
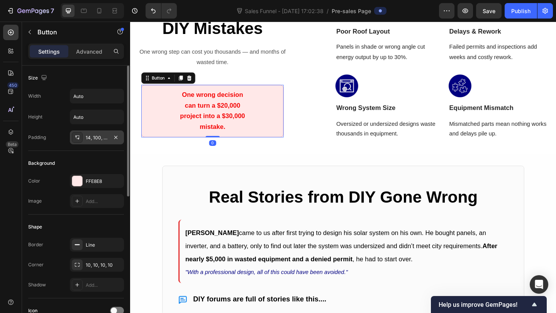
click at [94, 141] on div "14, 100, 14, 100" at bounding box center [97, 137] width 22 height 7
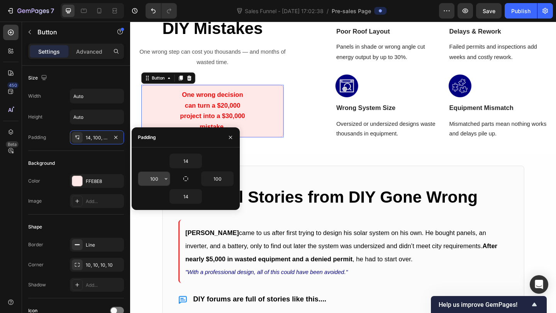
click at [152, 179] on input "100" at bounding box center [154, 179] width 32 height 14
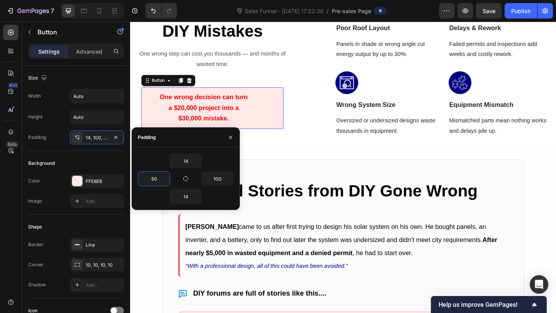
scroll to position [298, 0]
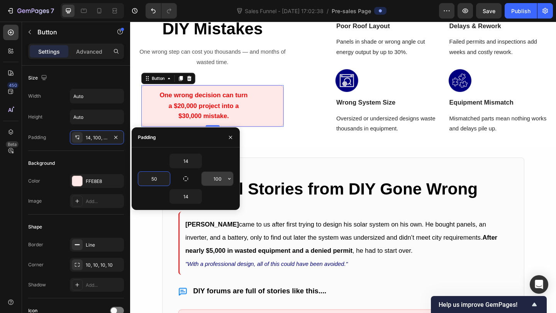
type input "50"
click at [216, 181] on input "100" at bounding box center [217, 179] width 32 height 14
type input "50"
click at [154, 178] on input "50" at bounding box center [154, 179] width 32 height 14
click at [152, 179] on input "50" at bounding box center [154, 179] width 32 height 14
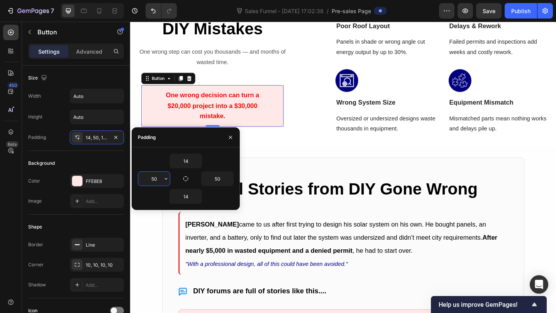
click at [154, 179] on input "50" at bounding box center [154, 179] width 32 height 14
type input "40"
click at [211, 184] on input "50" at bounding box center [217, 179] width 32 height 14
type input "40"
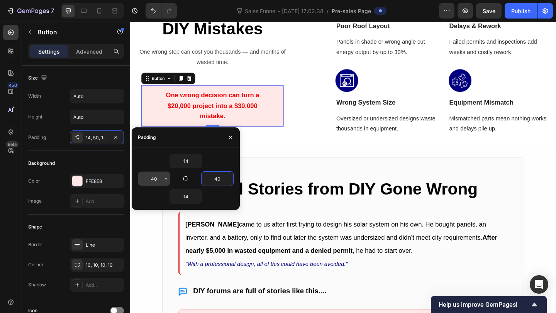
click at [155, 179] on input "40" at bounding box center [154, 179] width 32 height 14
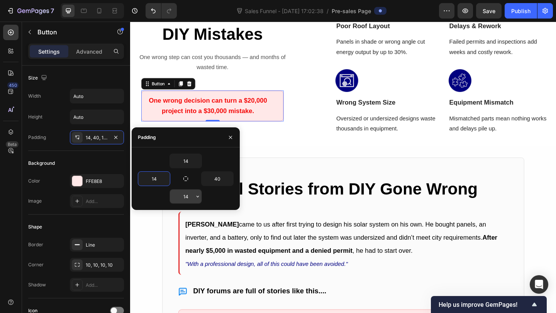
scroll to position [303, 0]
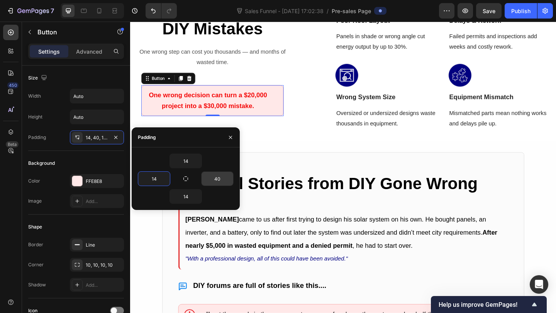
type input "14"
click at [215, 181] on input "40" at bounding box center [217, 179] width 32 height 14
type input "14"
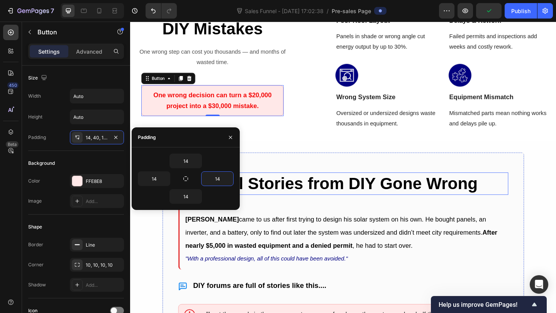
click at [288, 186] on h2 "Real Stories from DIY Gone Wrong" at bounding box center [361, 198] width 359 height 25
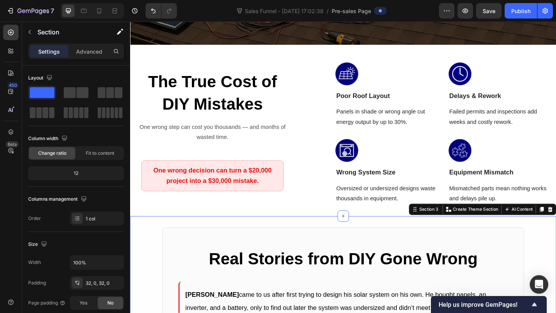
scroll to position [201, 0]
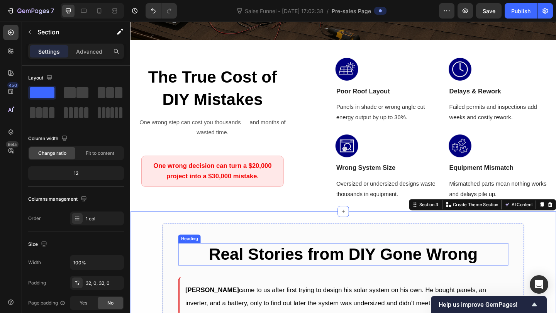
click at [406, 269] on strong "Real Stories from DIY Gone Wrong" at bounding box center [361, 274] width 292 height 20
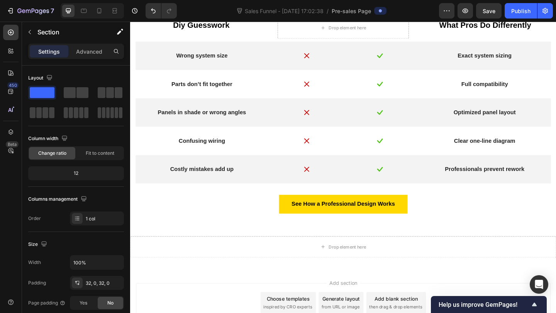
scroll to position [830, 0]
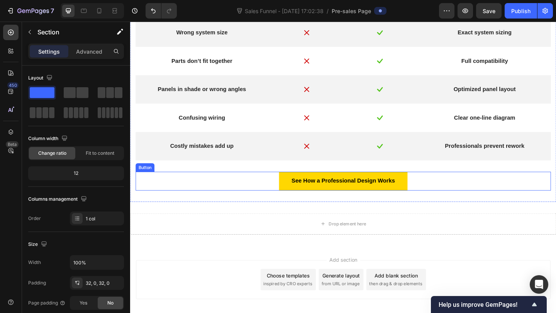
click at [453, 197] on div "See How a Professional Design Works Button" at bounding box center [362, 195] width 452 height 20
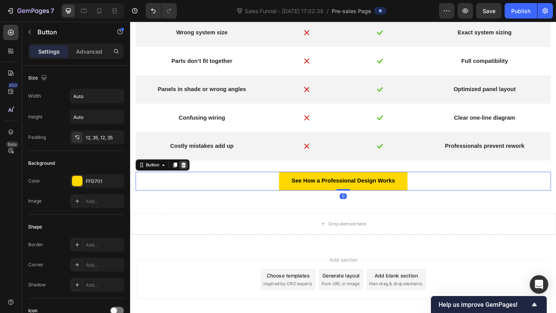
click at [189, 176] on icon at bounding box center [188, 177] width 5 height 5
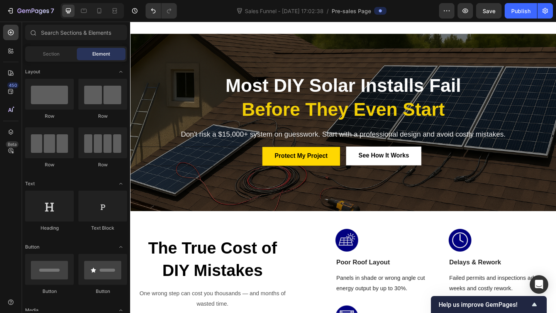
scroll to position [0, 0]
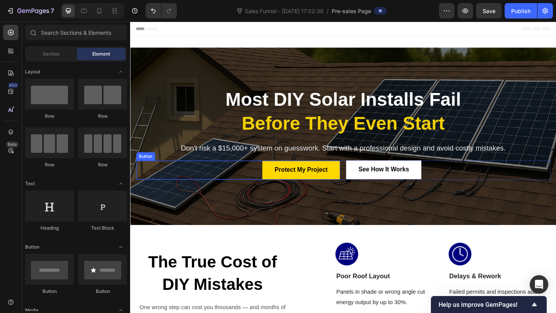
click at [240, 184] on div "Protect My Project Button" at bounding box center [247, 183] width 222 height 21
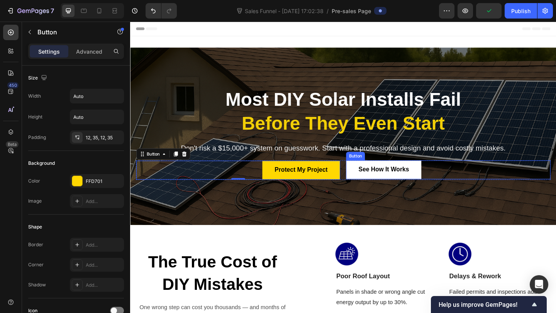
click at [520, 178] on div "See How It Works Button" at bounding box center [476, 183] width 222 height 20
click at [256, 174] on div "Protect My Project Button" at bounding box center [247, 183] width 222 height 21
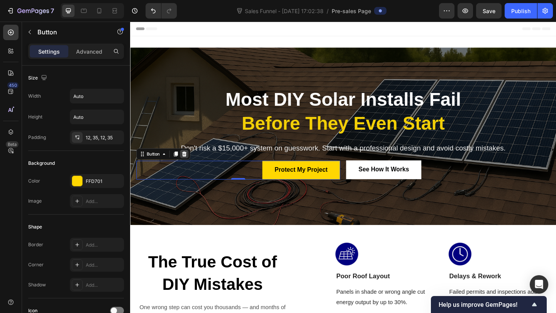
click at [189, 167] on icon at bounding box center [188, 165] width 5 height 5
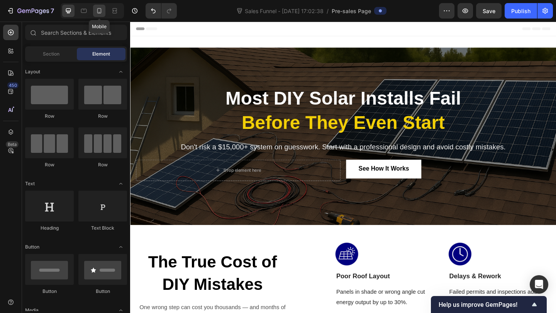
click at [103, 12] on icon at bounding box center [99, 11] width 8 height 8
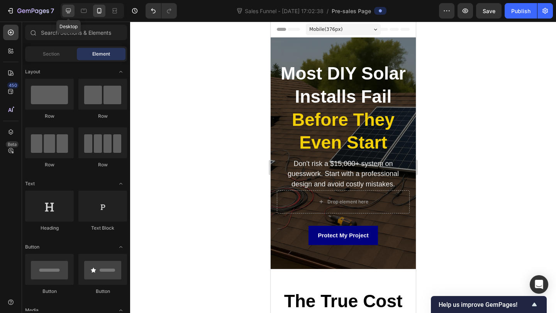
click at [68, 10] on icon at bounding box center [68, 11] width 8 height 8
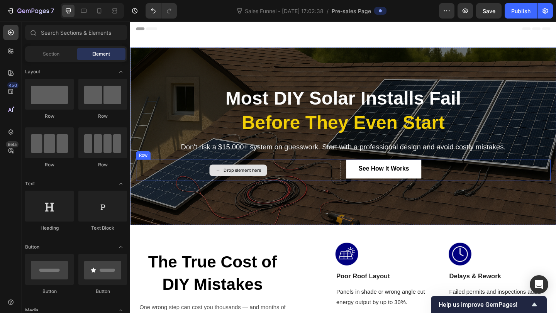
click at [346, 181] on div "Drop element here" at bounding box center [247, 183] width 222 height 23
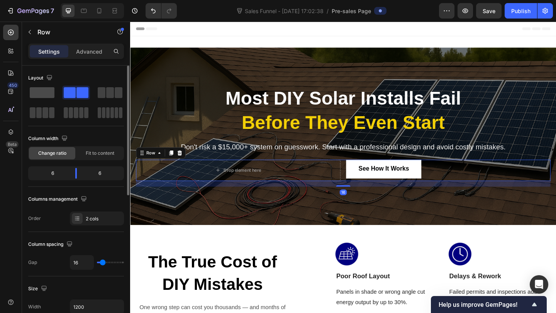
click at [38, 91] on span at bounding box center [42, 92] width 25 height 11
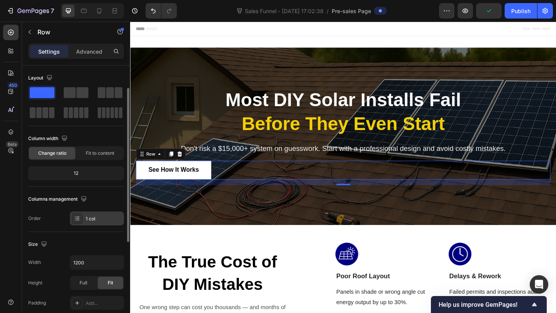
scroll to position [52, 0]
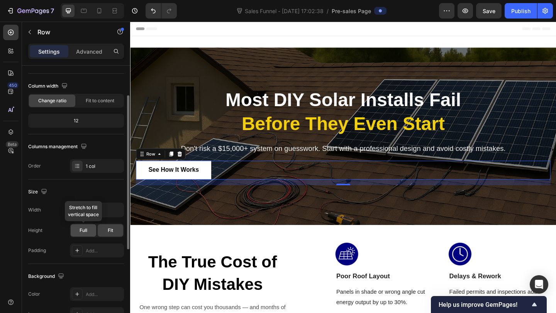
click at [92, 234] on div "Full" at bounding box center [83, 230] width 25 height 12
click at [105, 231] on div "Fit" at bounding box center [110, 230] width 25 height 12
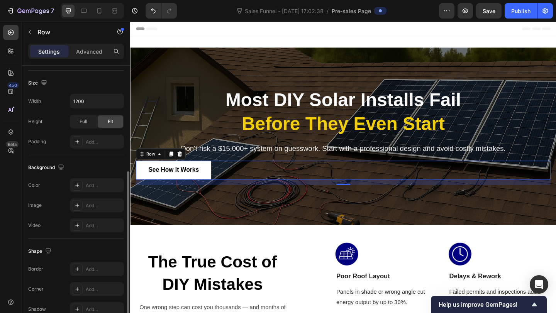
scroll to position [170, 0]
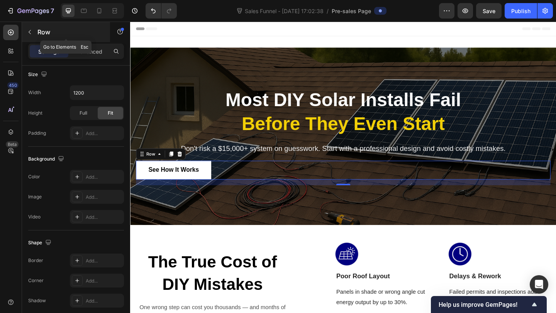
click at [28, 32] on icon "button" at bounding box center [30, 32] width 6 height 6
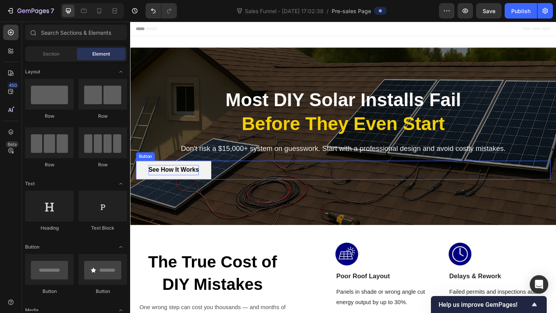
click at [198, 178] on p "See How It Works" at bounding box center [177, 183] width 55 height 11
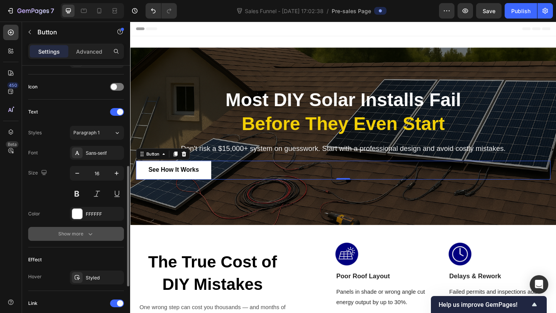
scroll to position [332, 0]
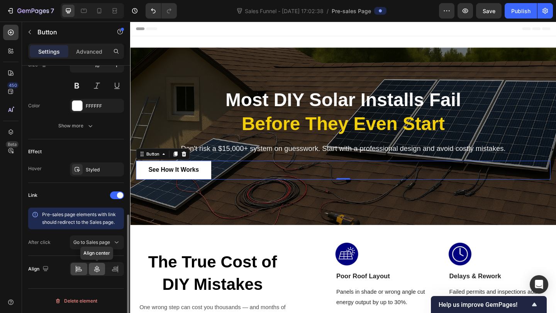
click at [96, 267] on icon at bounding box center [96, 269] width 5 height 7
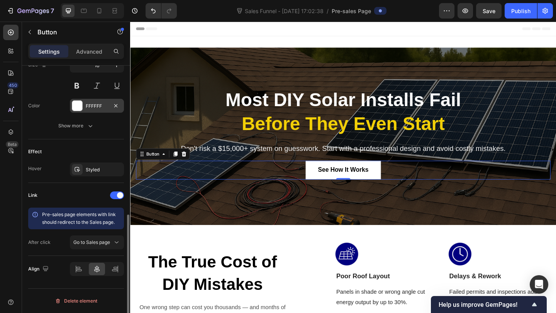
click at [93, 101] on div "FFFFFF" at bounding box center [97, 106] width 54 height 14
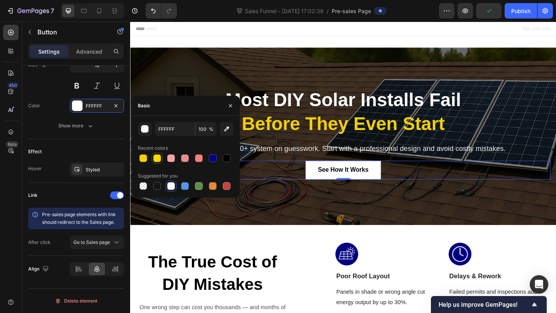
click at [155, 158] on div at bounding box center [157, 158] width 8 height 8
click at [168, 183] on div at bounding box center [171, 186] width 8 height 8
type input "FFFFFF"
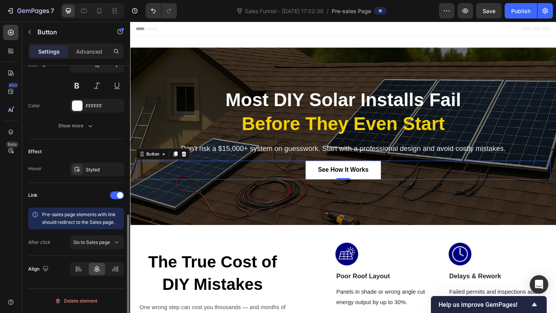
click at [78, 178] on div "Effect Hover Styled" at bounding box center [76, 161] width 96 height 44
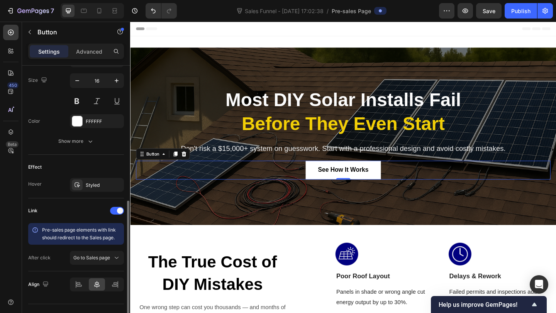
scroll to position [307, 0]
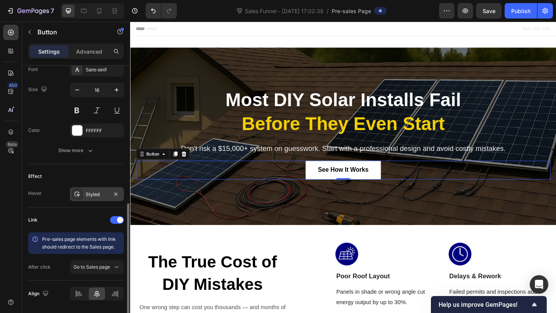
click at [83, 194] on div "Styled" at bounding box center [97, 194] width 54 height 14
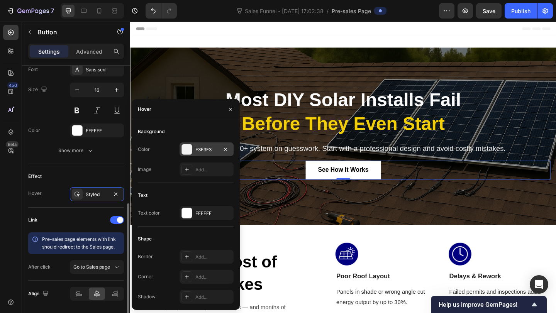
click at [201, 155] on div "F3F3F3" at bounding box center [206, 149] width 54 height 14
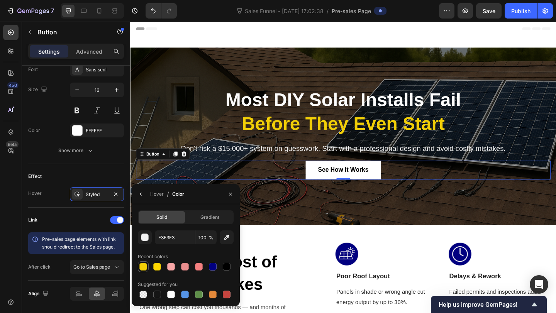
click at [144, 269] on div at bounding box center [143, 267] width 8 height 8
type input "F2CF07"
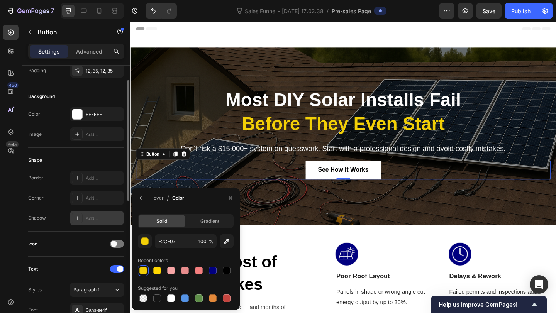
scroll to position [2, 0]
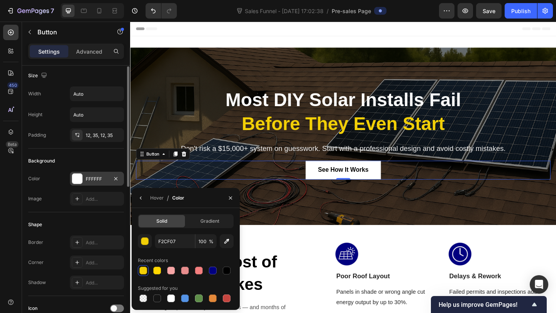
click at [96, 178] on div "FFFFFF" at bounding box center [97, 179] width 22 height 7
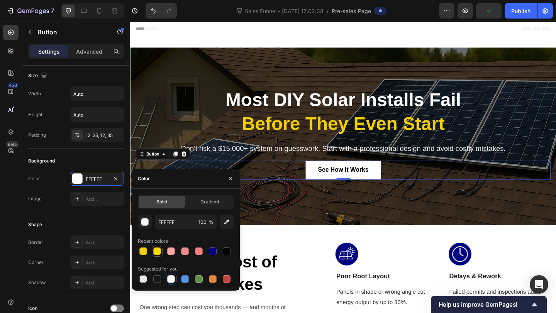
click at [156, 247] on div at bounding box center [156, 251] width 9 height 9
type input "FFD701"
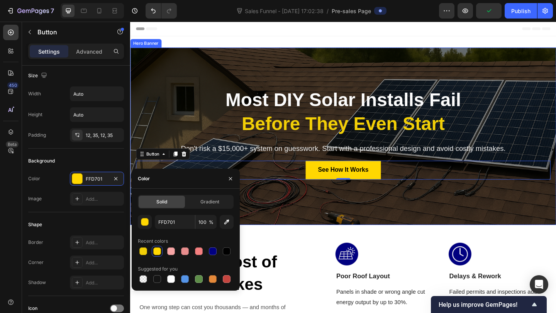
click at [327, 235] on div "Overlay" at bounding box center [361, 146] width 463 height 193
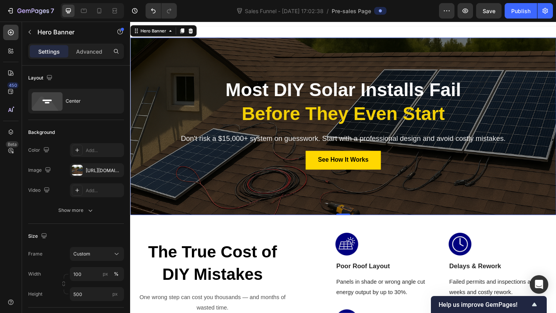
scroll to position [12, 0]
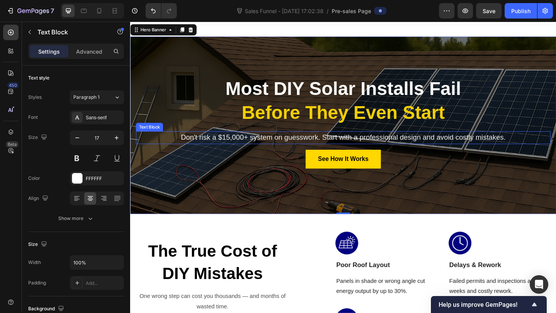
click at [457, 148] on span "Don't risk a $15,000+ system on guesswork. Start with a professional design and…" at bounding box center [361, 147] width 353 height 8
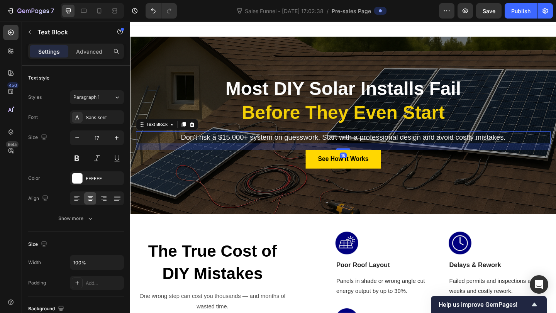
click at [457, 148] on span "Don't risk a $15,000+ system on guesswork. Start with a professional design and…" at bounding box center [361, 147] width 353 height 8
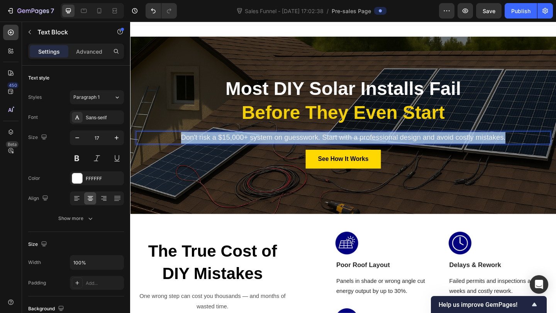
click at [457, 148] on span "Don't risk a $15,000+ system on guesswork. Start with a professional design and…" at bounding box center [361, 147] width 353 height 8
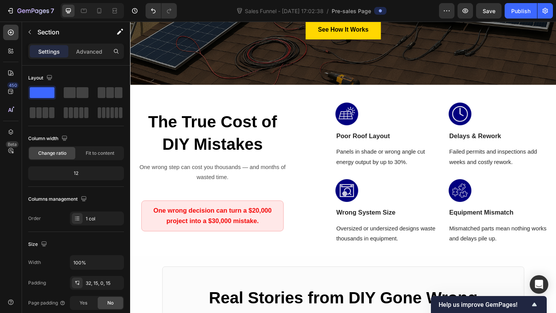
scroll to position [198, 0]
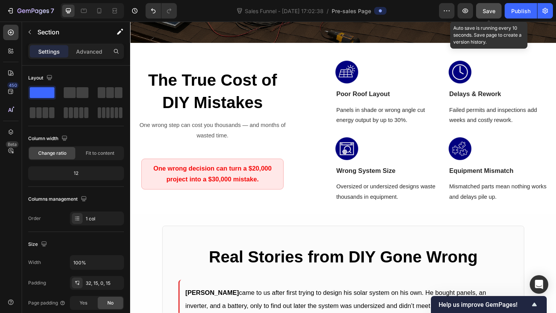
click at [487, 11] on span "Save" at bounding box center [489, 11] width 13 height 7
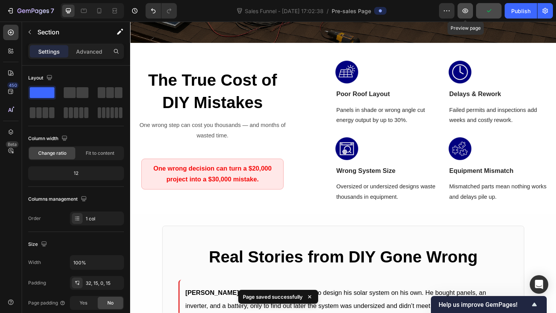
click at [466, 14] on icon "button" at bounding box center [465, 11] width 8 height 8
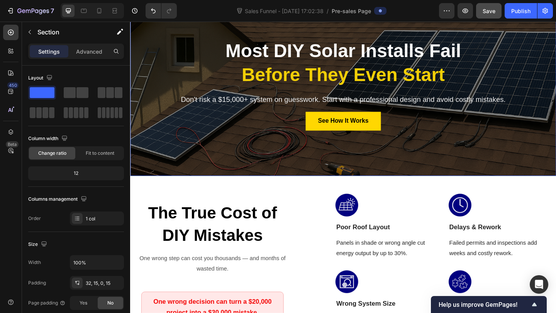
scroll to position [0, 0]
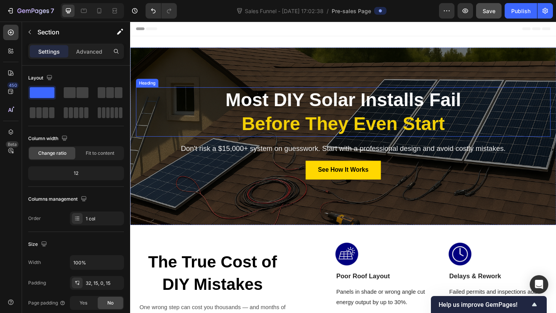
click at [187, 119] on h2 "Most DIY Solar Installs Fail Before They Even Start" at bounding box center [361, 120] width 451 height 54
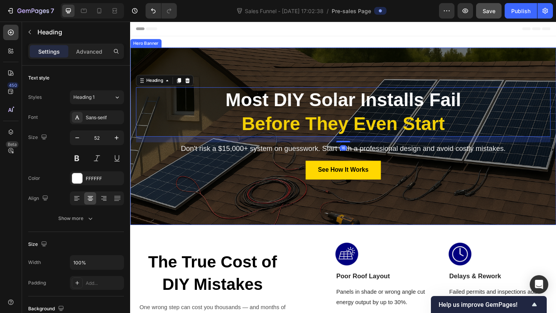
click at [151, 55] on div "Overlay" at bounding box center [361, 146] width 463 height 193
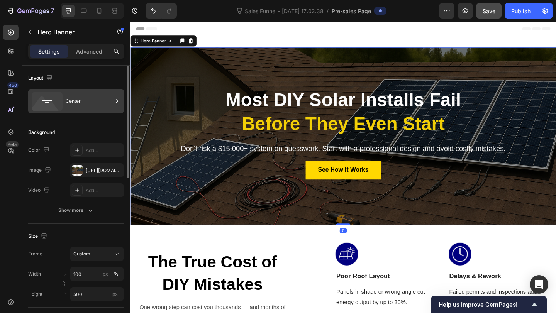
click at [80, 105] on div "Center" at bounding box center [89, 101] width 47 height 18
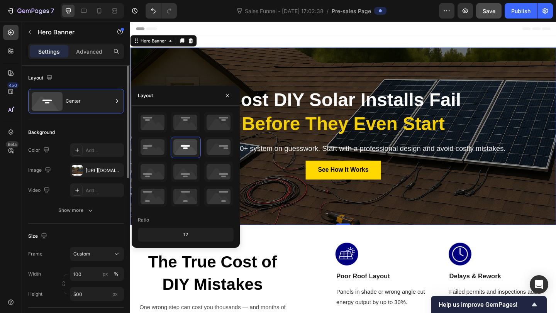
click at [52, 119] on div "Layout Center" at bounding box center [76, 93] width 96 height 54
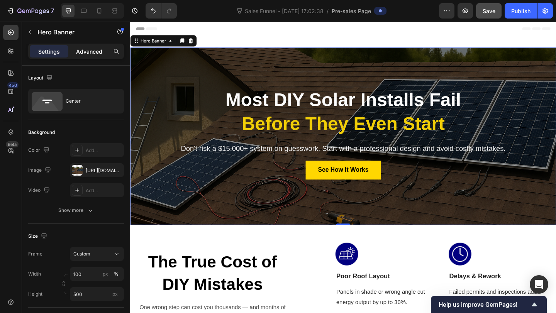
click at [89, 50] on p "Advanced" at bounding box center [89, 51] width 26 height 8
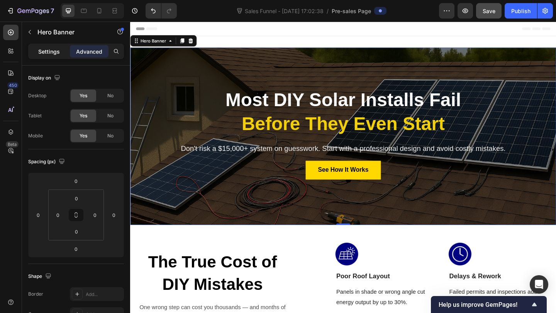
click at [39, 55] on p "Settings" at bounding box center [49, 51] width 22 height 8
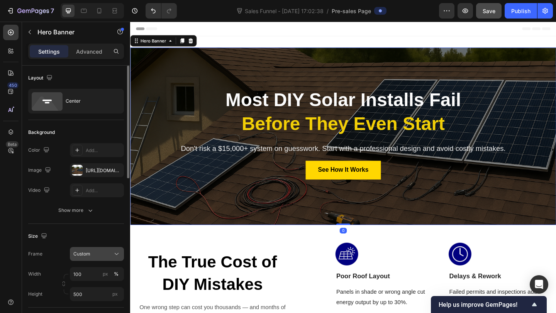
click at [103, 252] on div "Custom" at bounding box center [92, 254] width 38 height 7
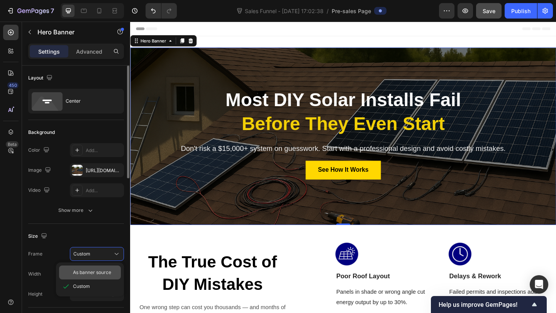
click at [89, 268] on div "As banner source" at bounding box center [90, 273] width 62 height 14
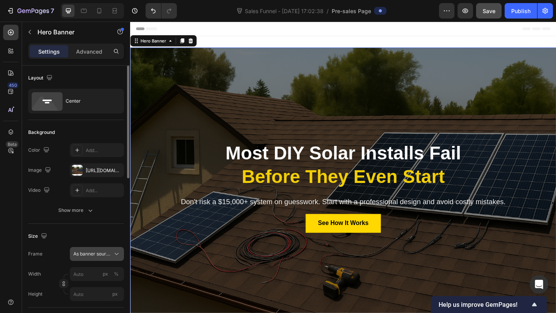
click at [101, 253] on span "As banner source" at bounding box center [92, 254] width 38 height 7
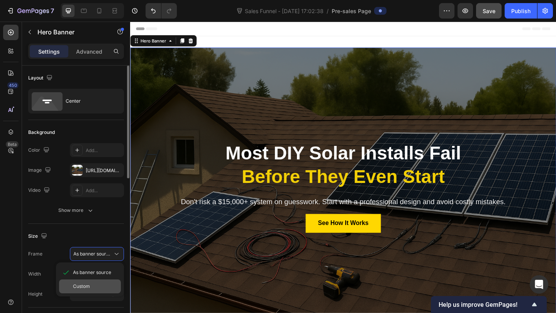
click at [90, 282] on div "Custom" at bounding box center [90, 286] width 62 height 14
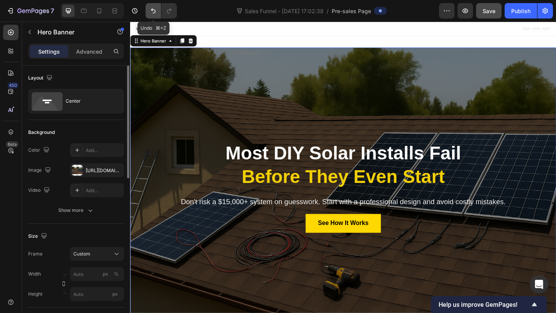
click at [147, 6] on button "Undo/Redo" at bounding box center [153, 10] width 15 height 15
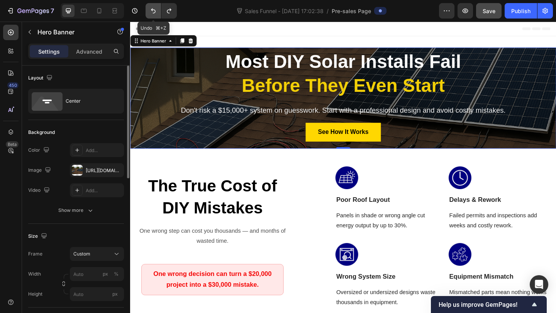
click at [149, 6] on button "Undo/Redo" at bounding box center [153, 10] width 15 height 15
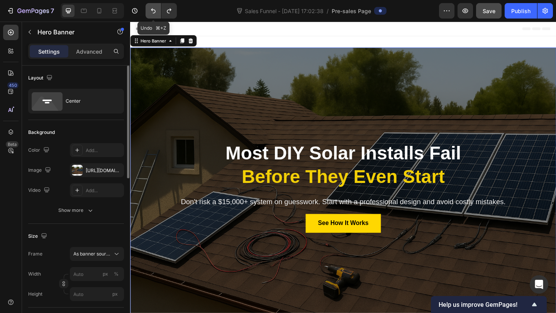
click at [150, 7] on icon "Undo/Redo" at bounding box center [153, 11] width 8 height 8
type input "100"
type input "500"
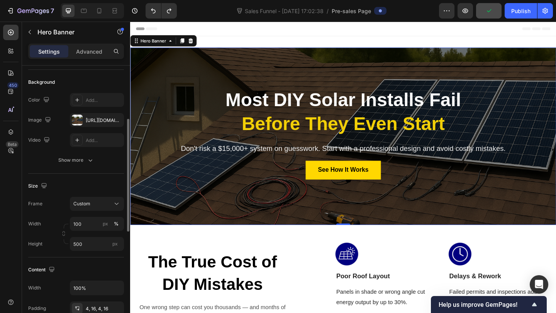
scroll to position [73, 0]
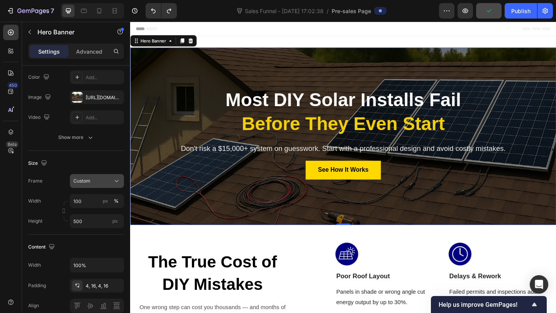
click at [116, 179] on icon at bounding box center [117, 181] width 8 height 8
click at [102, 199] on span "As banner source" at bounding box center [92, 199] width 38 height 7
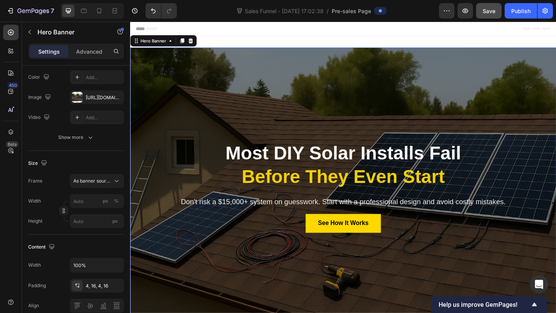
click at [122, 7] on div at bounding box center [92, 10] width 63 height 15
click at [118, 7] on icon at bounding box center [115, 11] width 8 height 8
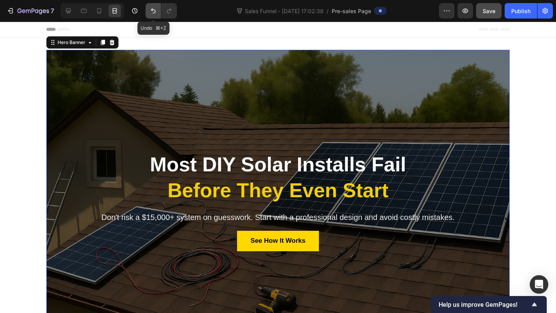
click at [156, 11] on icon "Undo/Redo" at bounding box center [153, 11] width 8 height 8
type input "100"
type input "500"
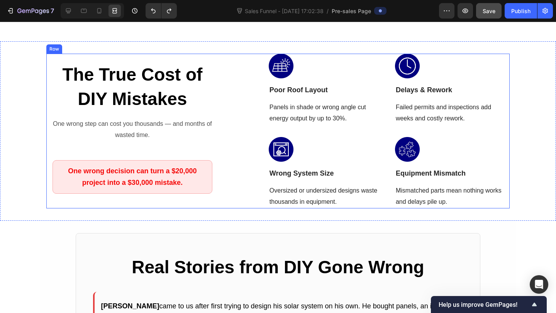
scroll to position [286, 0]
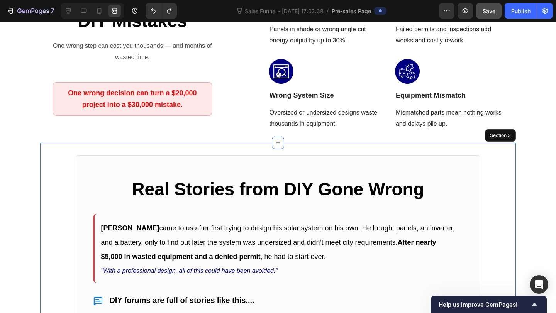
click at [511, 161] on div "Real Stories from DIY Gone Wrong Heading [PERSON_NAME] came to us after first t…" at bounding box center [278, 303] width 476 height 297
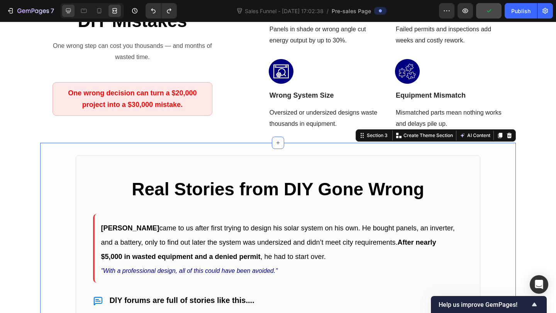
click at [66, 12] on icon at bounding box center [68, 10] width 5 height 5
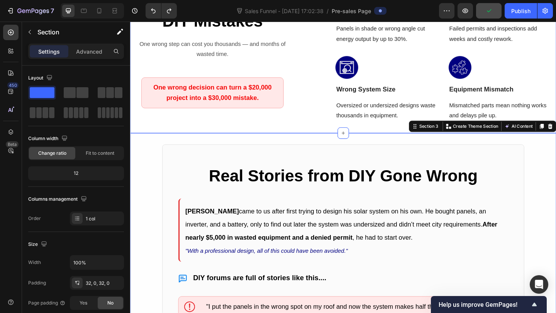
scroll to position [278, 0]
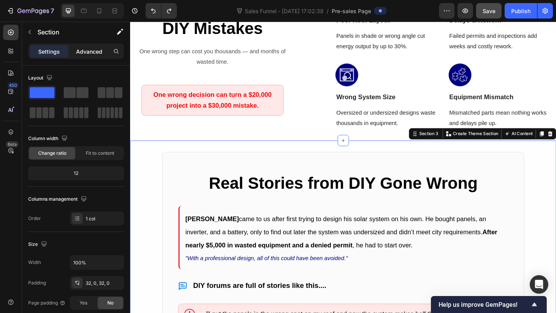
click at [98, 51] on p "Advanced" at bounding box center [89, 51] width 26 height 8
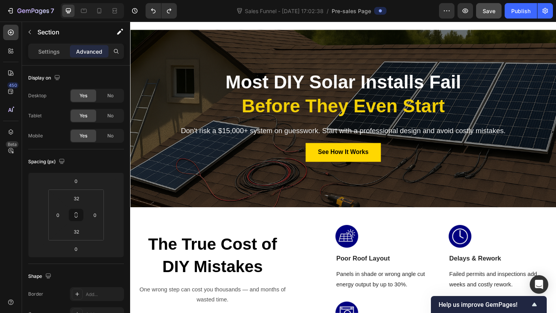
scroll to position [0, 0]
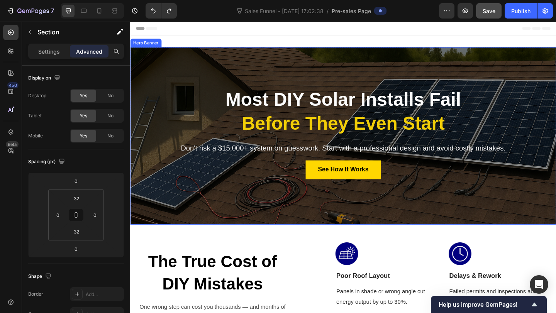
click at [142, 220] on div "Overlay" at bounding box center [361, 145] width 463 height 193
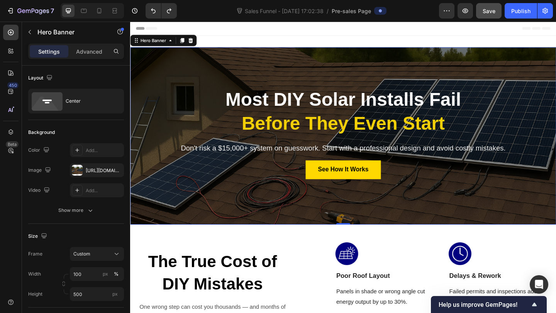
click at [83, 58] on div "Settings Advanced" at bounding box center [76, 51] width 96 height 15
click at [83, 57] on div "Advanced" at bounding box center [89, 51] width 39 height 12
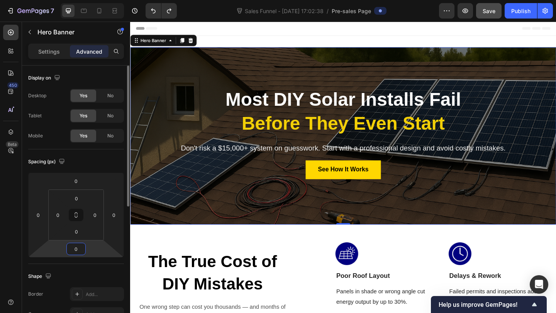
click at [81, 249] on input "0" at bounding box center [75, 249] width 15 height 12
type input "16"
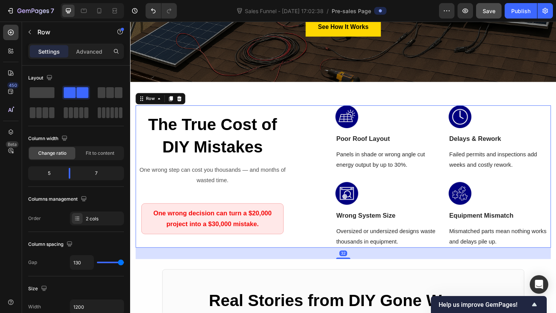
scroll to position [168, 0]
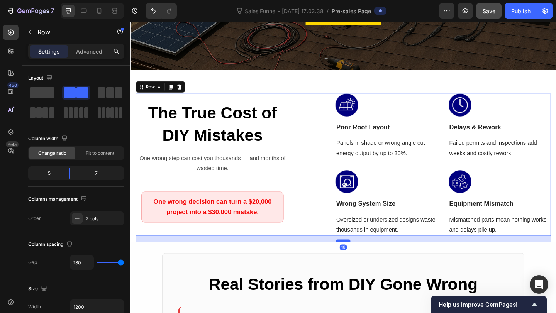
drag, startPoint x: 359, startPoint y: 267, endPoint x: 363, endPoint y: 261, distance: 7.7
click at [363, 261] on div at bounding box center [361, 260] width 15 height 2
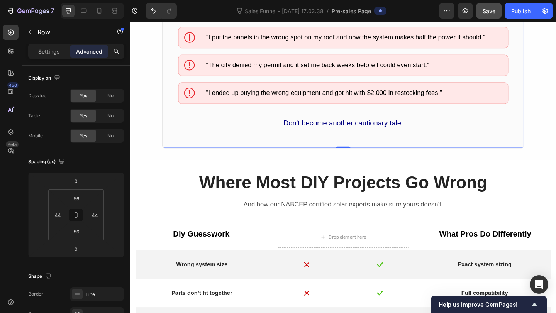
scroll to position [599, 0]
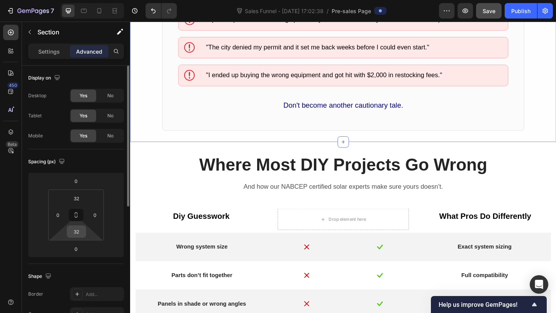
click at [81, 232] on input "32" at bounding box center [76, 232] width 15 height 12
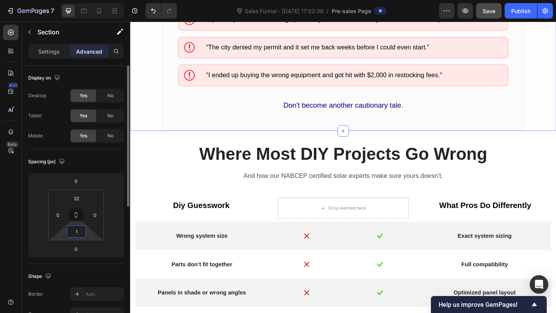
type input "16"
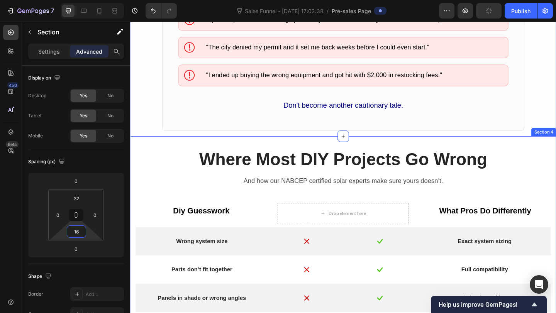
click at [163, 192] on div "Where Most DIY Projects Go Wrong Text Block And how our NABCEP certified solar …" at bounding box center [362, 285] width 452 height 253
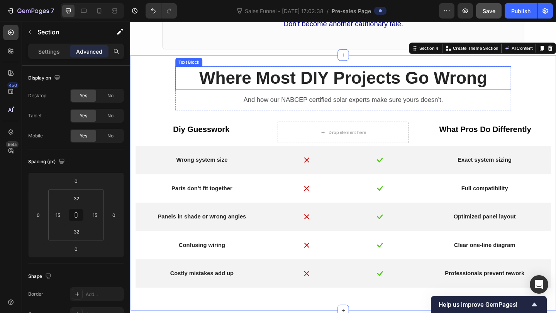
scroll to position [752, 0]
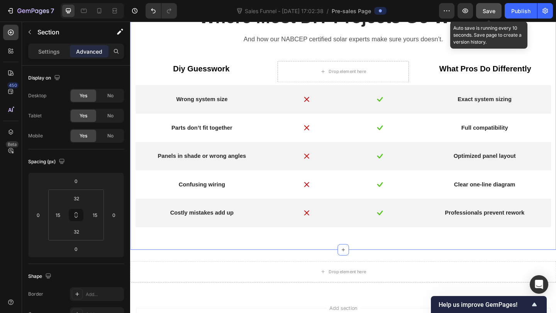
click at [482, 9] on button "Save" at bounding box center [488, 10] width 25 height 15
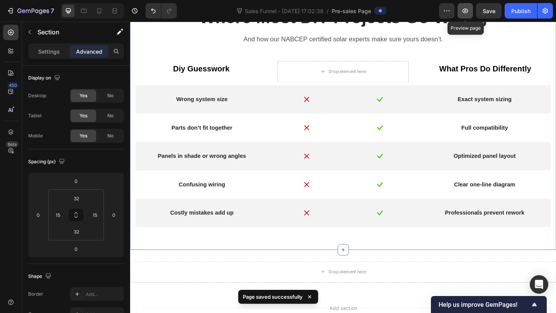
click at [464, 8] on icon "button" at bounding box center [465, 11] width 8 height 8
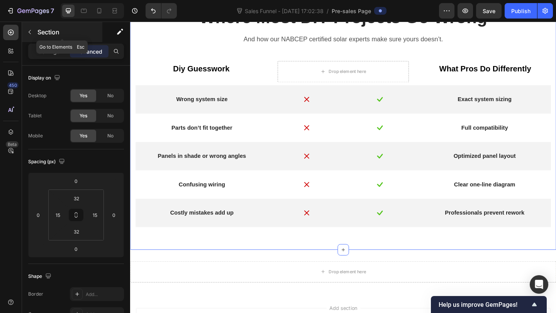
click at [28, 37] on button "button" at bounding box center [30, 32] width 12 height 12
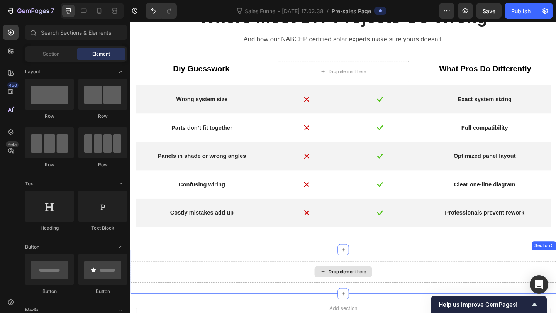
click at [312, 283] on div "Drop element here" at bounding box center [361, 293] width 463 height 23
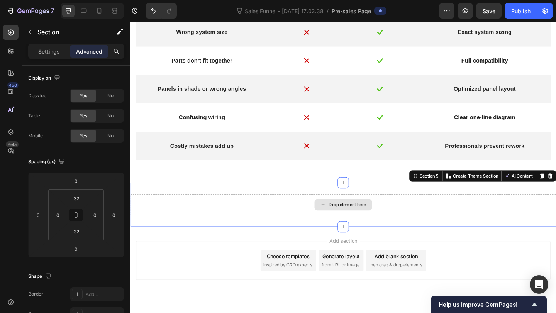
scroll to position [839, 0]
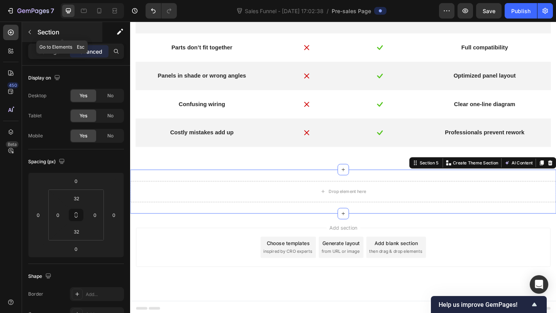
click at [29, 27] on button "button" at bounding box center [30, 32] width 12 height 12
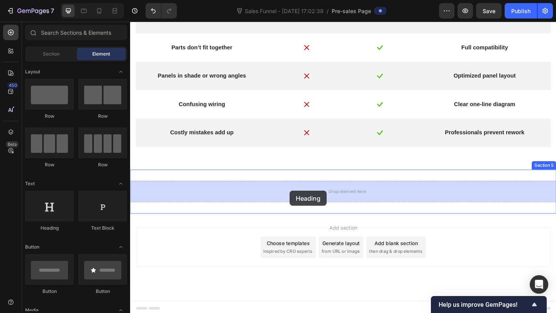
drag, startPoint x: 184, startPoint y: 228, endPoint x: 303, endPoint y: 206, distance: 121.3
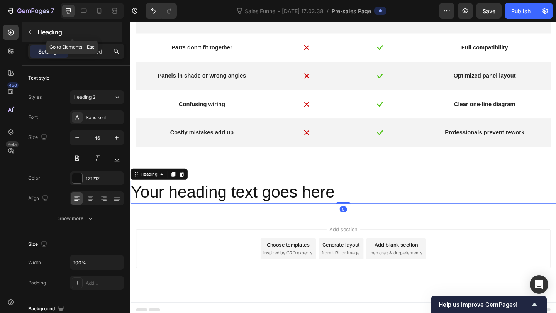
click at [29, 28] on button "button" at bounding box center [30, 32] width 12 height 12
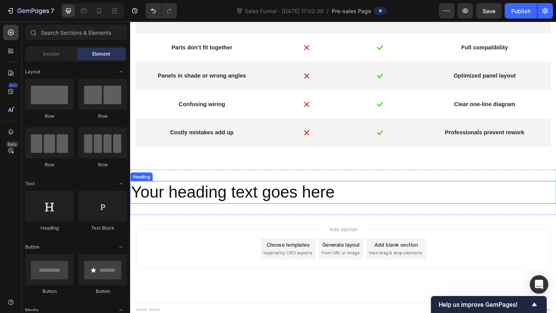
click at [266, 203] on h2 "Your heading text goes here" at bounding box center [361, 207] width 463 height 25
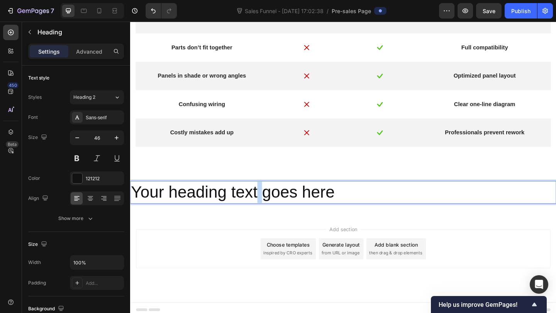
click at [266, 203] on h2 "Your heading text goes here" at bounding box center [361, 207] width 463 height 25
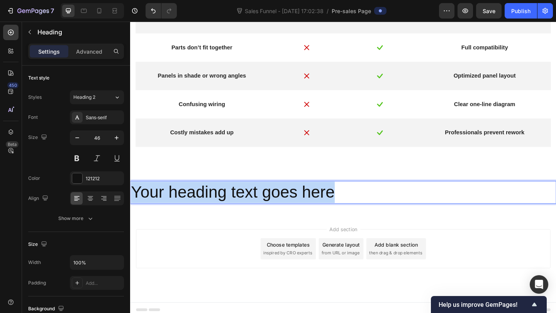
click at [266, 203] on p "Your heading text goes here" at bounding box center [362, 207] width 462 height 23
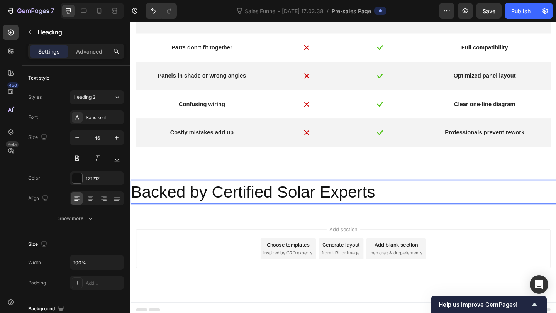
click at [266, 203] on p "Backed by Certified Solar Experts" at bounding box center [362, 207] width 462 height 23
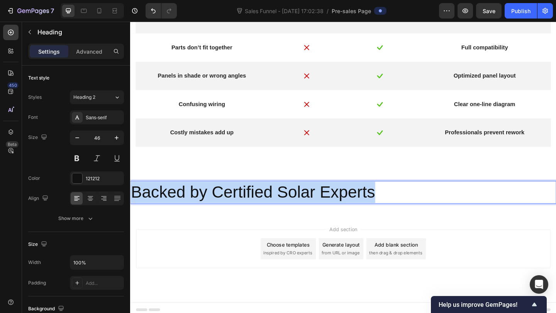
click at [266, 203] on p "Backed by Certified Solar Experts" at bounding box center [362, 207] width 462 height 23
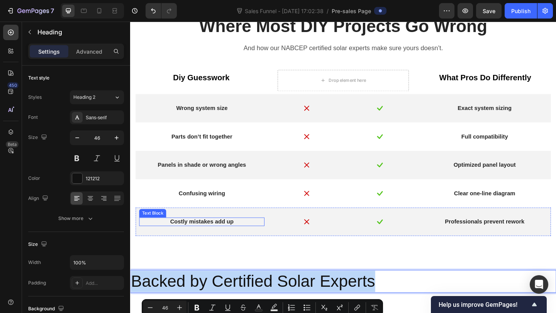
scroll to position [691, 0]
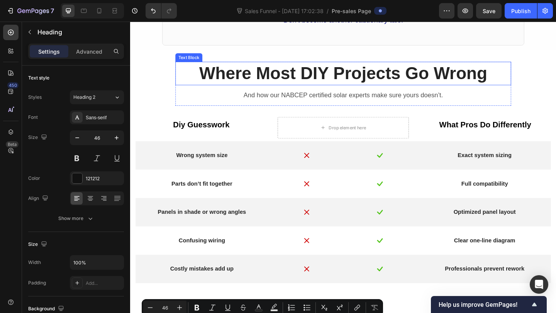
click at [339, 80] on p "Where Most DIY Projects Go Wrong" at bounding box center [362, 78] width 364 height 24
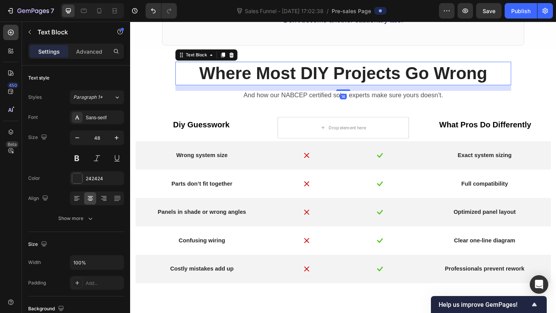
click at [339, 80] on p "Where Most DIY Projects Go Wrong" at bounding box center [362, 78] width 364 height 24
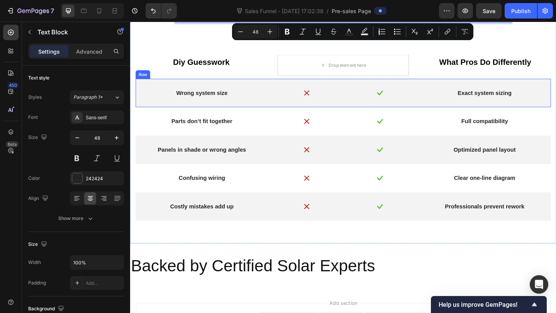
scroll to position [822, 0]
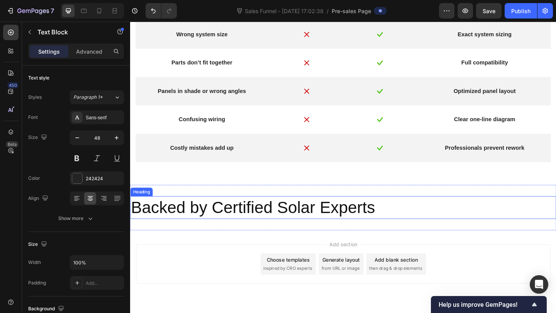
click at [246, 226] on p "Backed by Certified Solar Experts" at bounding box center [362, 223] width 462 height 23
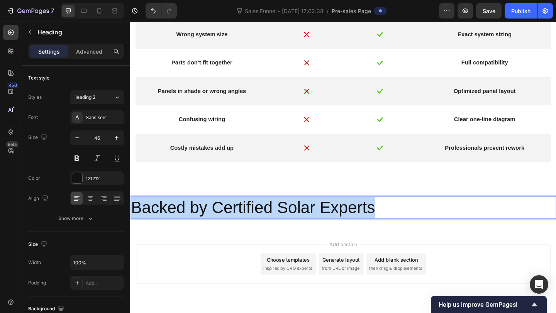
click at [246, 226] on p "Backed by Certified Solar Experts" at bounding box center [362, 223] width 462 height 23
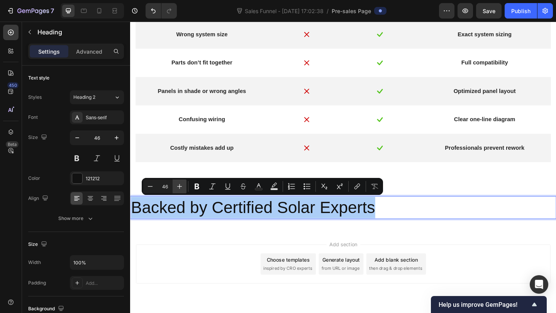
click at [176, 183] on icon "Editor contextual toolbar" at bounding box center [180, 187] width 8 height 8
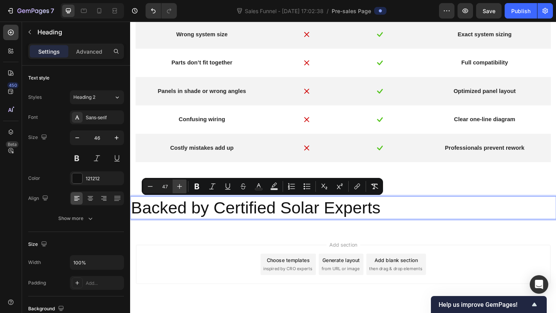
click at [176, 183] on icon "Editor contextual toolbar" at bounding box center [180, 187] width 8 height 8
type input "48"
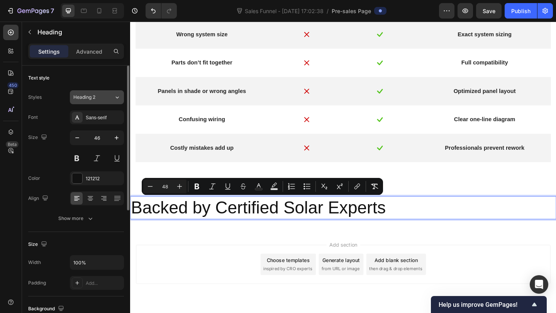
click at [103, 104] on button "Heading 2" at bounding box center [97, 97] width 54 height 14
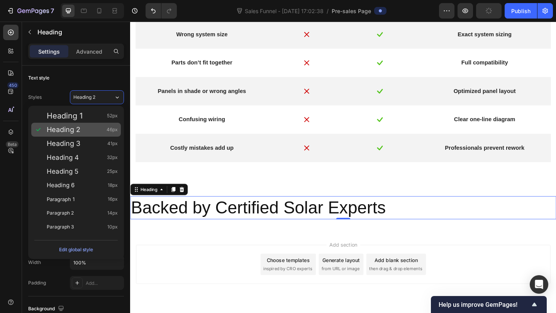
click at [109, 130] on span "46px" at bounding box center [112, 130] width 11 height 8
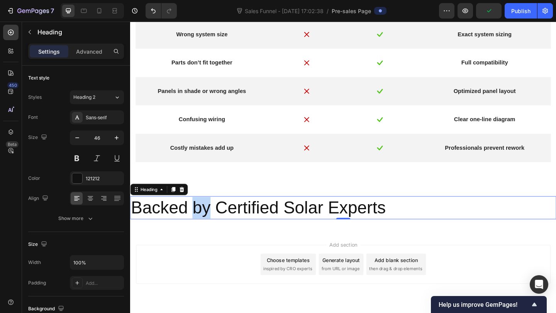
click at [197, 228] on span "Backed by Certified Solar Experts" at bounding box center [269, 223] width 277 height 20
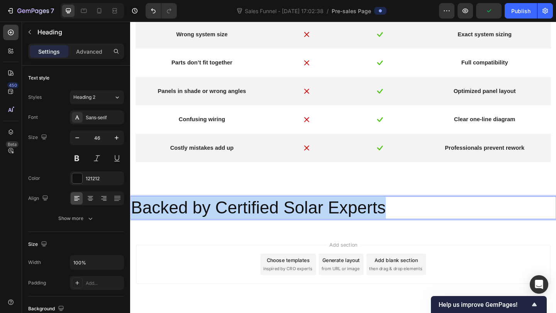
click at [197, 228] on span "Backed by Certified Solar Experts" at bounding box center [269, 223] width 277 height 20
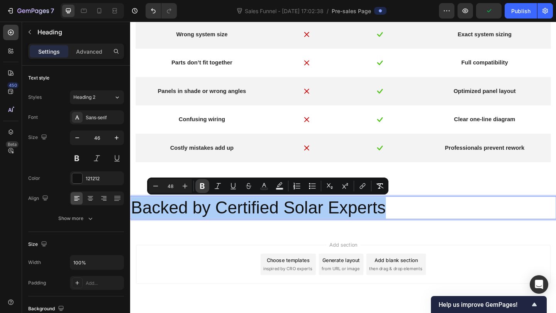
click at [197, 185] on button "Bold" at bounding box center [202, 186] width 14 height 14
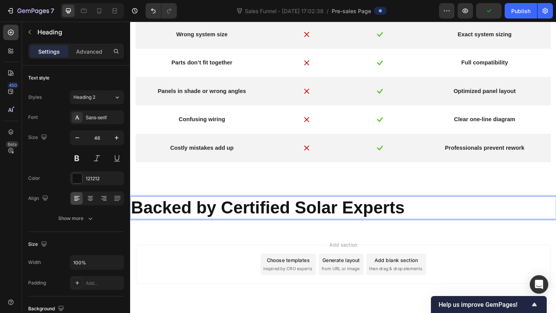
click at [227, 221] on strong "Backed by Certified Solar Experts" at bounding box center [280, 223] width 298 height 20
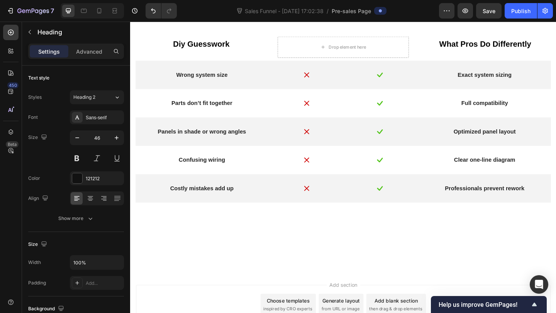
scroll to position [626, 0]
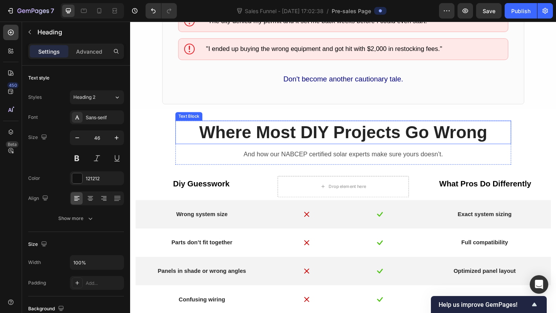
click at [295, 149] on p "Where Most DIY Projects Go Wrong" at bounding box center [362, 142] width 364 height 24
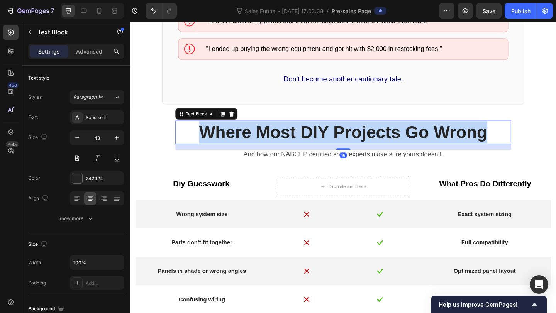
click at [295, 149] on p "Where Most DIY Projects Go Wrong" at bounding box center [362, 142] width 364 height 24
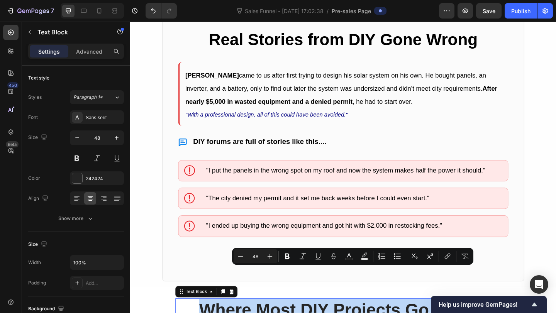
type input "16"
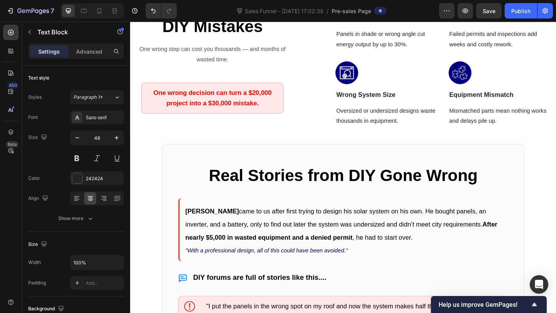
scroll to position [276, 0]
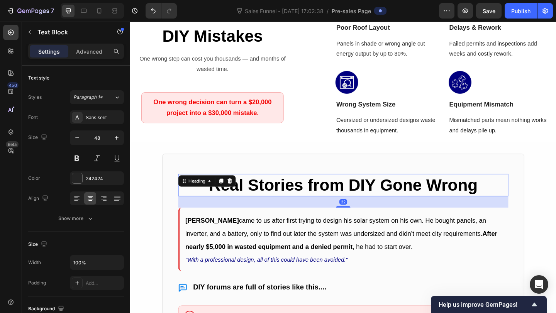
click at [296, 195] on strong "Real Stories from DIY Gone Wrong" at bounding box center [361, 199] width 292 height 20
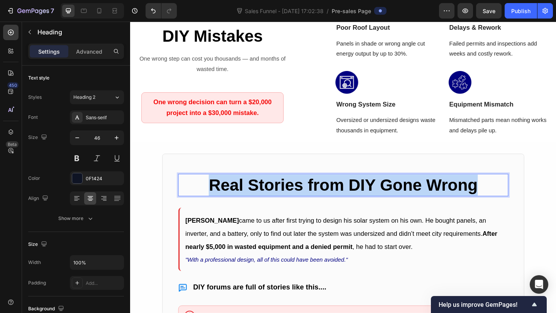
click at [296, 195] on strong "Real Stories from DIY Gone Wrong" at bounding box center [361, 199] width 292 height 20
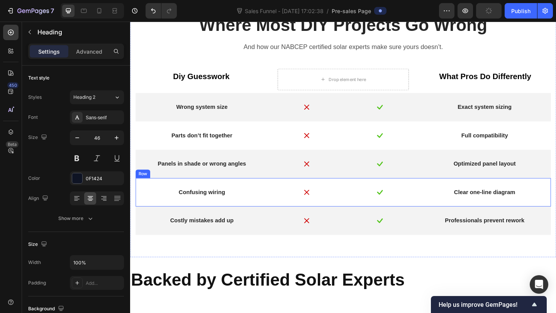
scroll to position [815, 0]
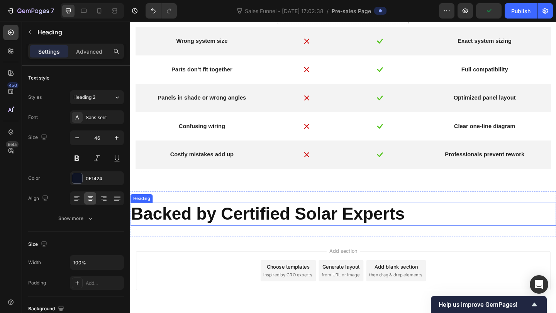
click at [292, 238] on strong "Backed by Certified Solar Experts" at bounding box center [280, 230] width 298 height 20
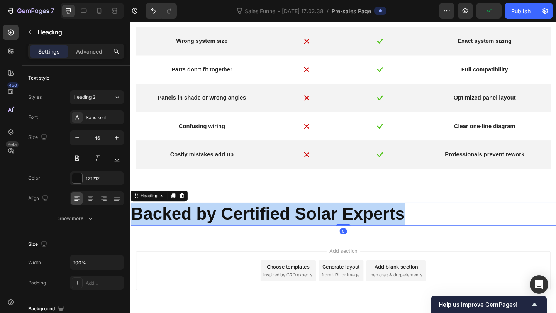
click at [292, 238] on strong "Backed by Certified Solar Experts" at bounding box center [280, 230] width 298 height 20
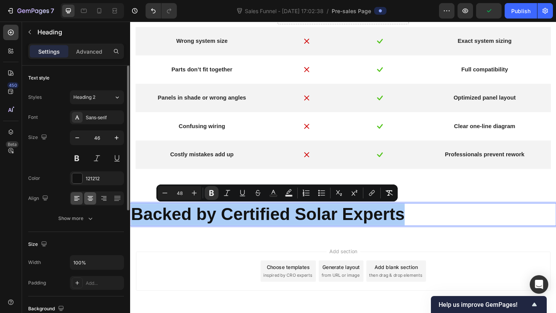
click at [91, 200] on icon at bounding box center [90, 199] width 8 height 8
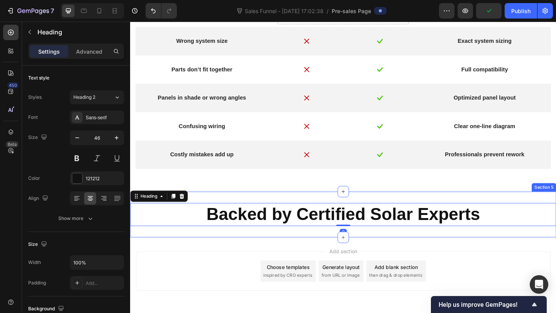
click at [233, 252] on div "Backed by Certified Solar Experts Heading 0 Section 5" at bounding box center [361, 232] width 463 height 50
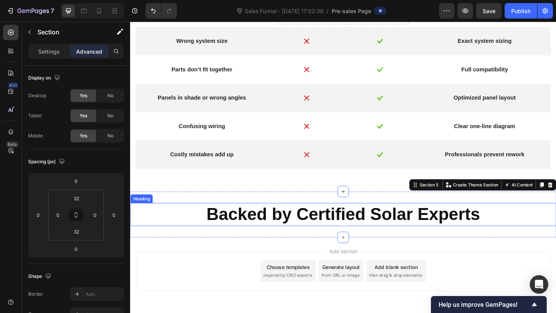
click at [254, 221] on strong "Backed by Certified Solar Experts" at bounding box center [362, 231] width 298 height 20
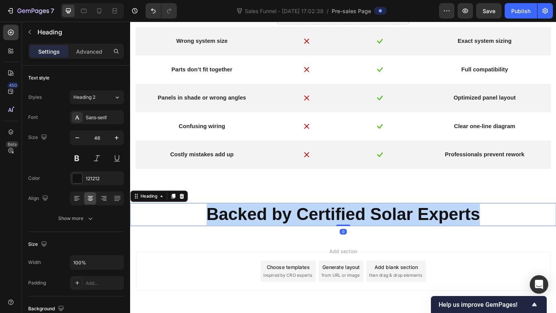
click at [254, 221] on strong "Backed by Certified Solar Experts" at bounding box center [362, 231] width 298 height 20
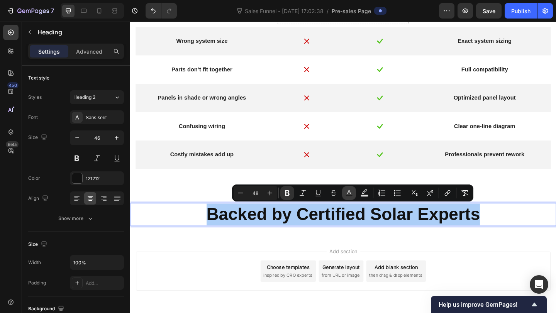
click at [352, 189] on icon "Editor contextual toolbar" at bounding box center [349, 193] width 8 height 8
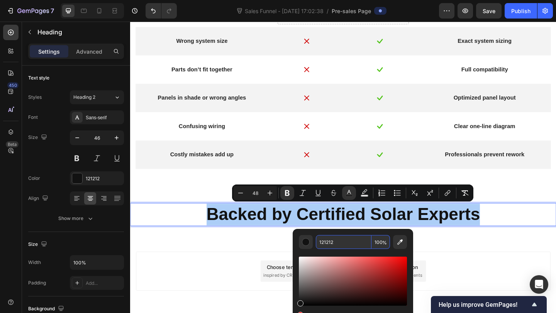
click at [329, 247] on input "121212" at bounding box center [344, 242] width 56 height 14
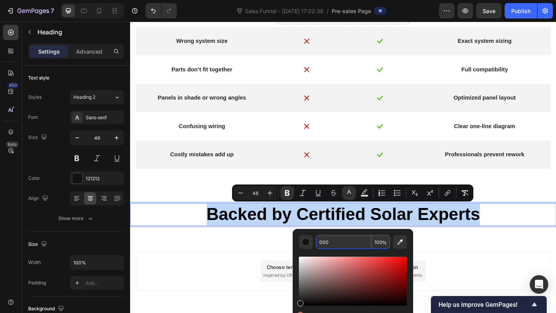
type input "000000"
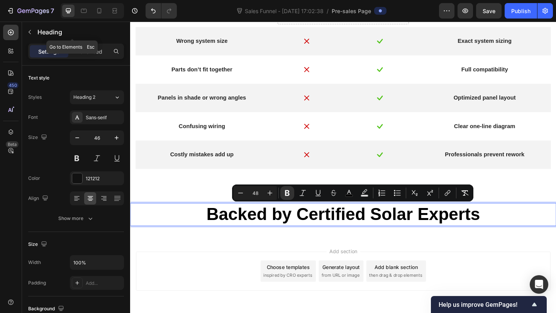
click at [30, 34] on icon "button" at bounding box center [30, 32] width 6 height 6
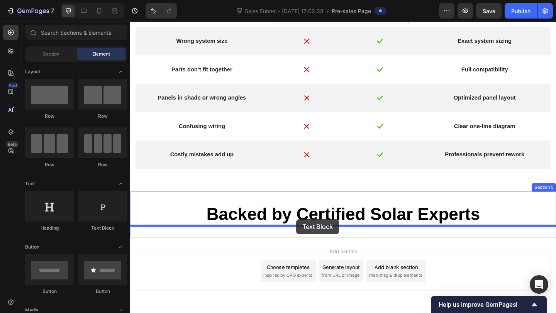
drag, startPoint x: 218, startPoint y: 232, endPoint x: 318, endPoint y: 240, distance: 100.3
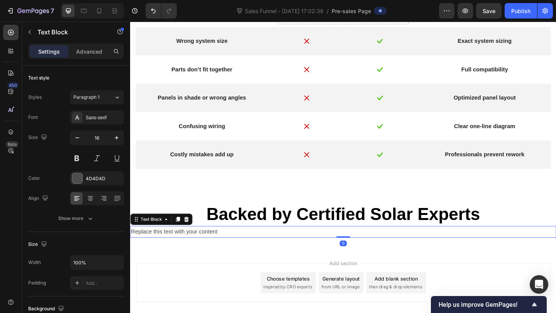
click at [188, 249] on div "Replace this text with your content" at bounding box center [361, 250] width 463 height 13
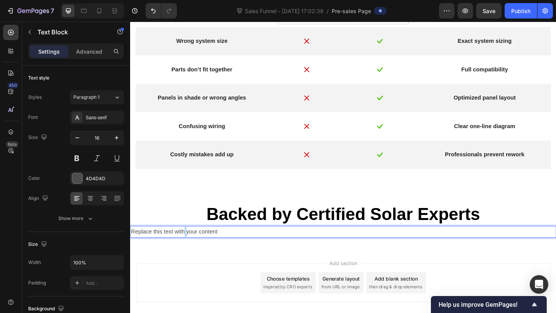
click at [188, 249] on p "Replace this text with your content" at bounding box center [362, 250] width 462 height 11
click at [227, 251] on p "Every design is reviewed by NABCEP-certified professionals and trusted by DIY h…" at bounding box center [362, 250] width 462 height 11
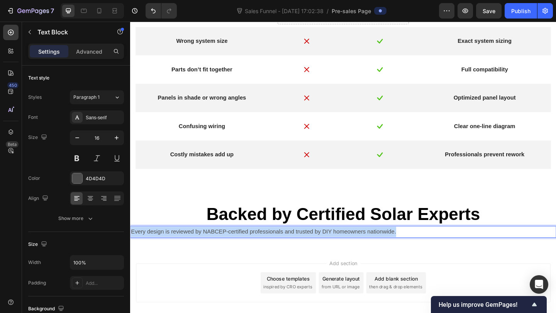
click at [227, 251] on p "Every design is reviewed by NABCEP-certified professionals and trusted by DIY h…" at bounding box center [362, 250] width 462 height 11
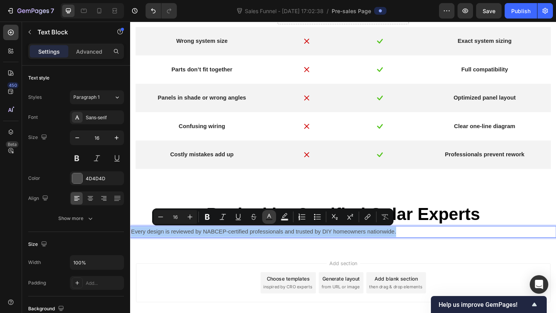
click at [271, 215] on icon "Editor contextual toolbar" at bounding box center [269, 217] width 8 height 8
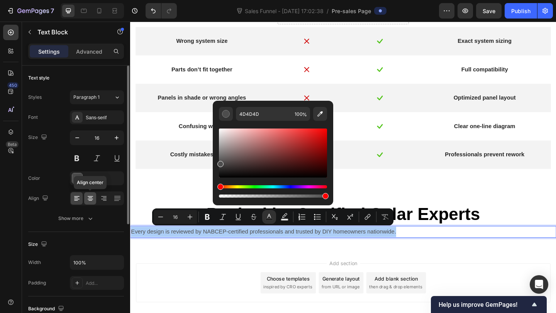
click at [90, 199] on icon at bounding box center [90, 199] width 8 height 8
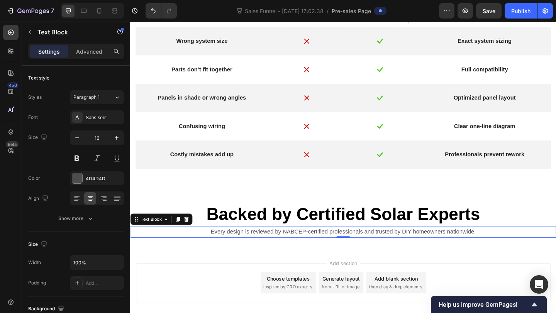
click at [281, 250] on p "Every design is reviewed by NABCEP-certified professionals and trusted by DIY h…" at bounding box center [362, 250] width 462 height 11
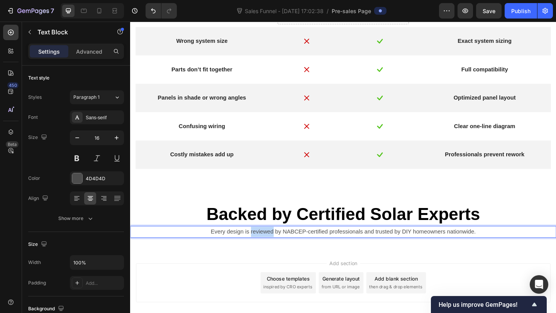
click at [281, 250] on p "Every design is reviewed by NABCEP-certified professionals and trusted by DIY h…" at bounding box center [362, 250] width 462 height 11
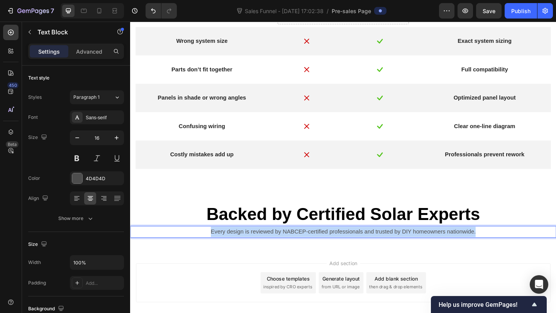
click at [281, 250] on p "Every design is reviewed by NABCEP-certified professionals and trusted by DIY h…" at bounding box center [362, 250] width 462 height 11
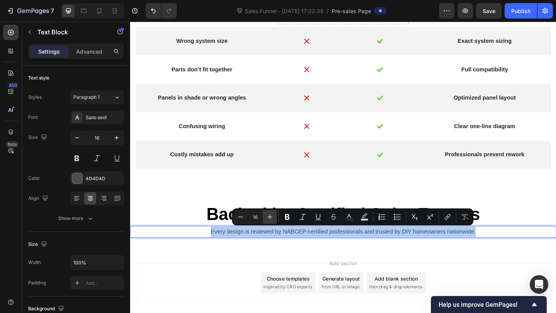
click at [268, 217] on icon "Editor contextual toolbar" at bounding box center [270, 217] width 8 height 8
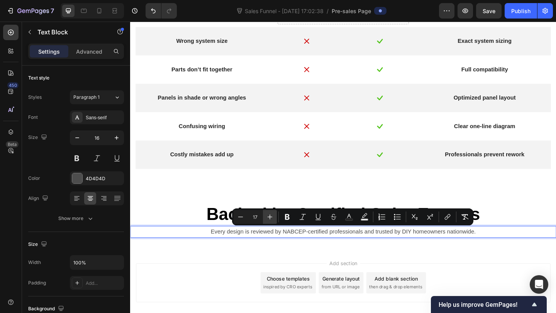
click at [268, 217] on icon "Editor contextual toolbar" at bounding box center [270, 217] width 8 height 8
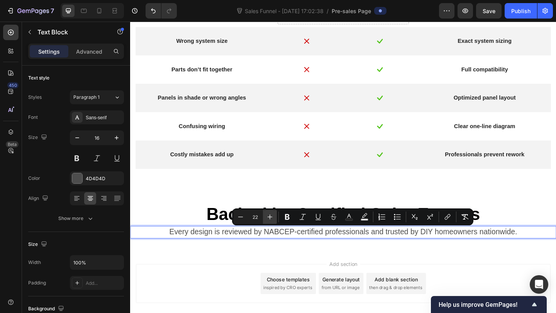
click at [268, 217] on icon "Editor contextual toolbar" at bounding box center [270, 217] width 8 height 8
click at [237, 214] on icon "Editor contextual toolbar" at bounding box center [241, 217] width 8 height 8
type input "22"
click at [113, 5] on div at bounding box center [114, 11] width 12 height 12
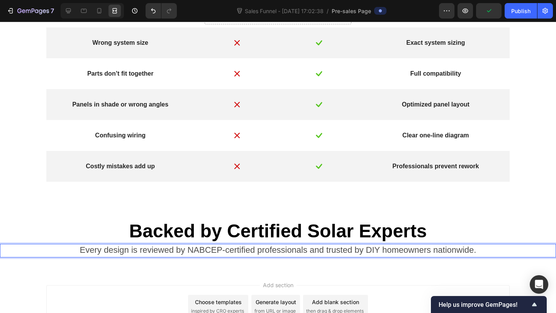
click at [368, 249] on span "Every design is reviewed by NABCEP-certified professionals and trusted by DIY h…" at bounding box center [278, 250] width 396 height 10
click at [360, 253] on span "Every design is reviewed by NABCEP-certified professionals and trusted by DIY h…" at bounding box center [278, 250] width 396 height 10
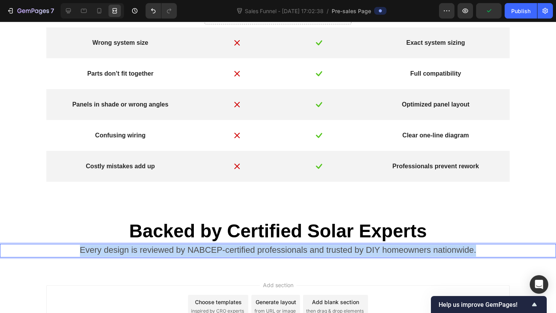
click at [360, 253] on span "Every design is reviewed by NABCEP-certified professionals and trusted by DIY h…" at bounding box center [278, 250] width 396 height 10
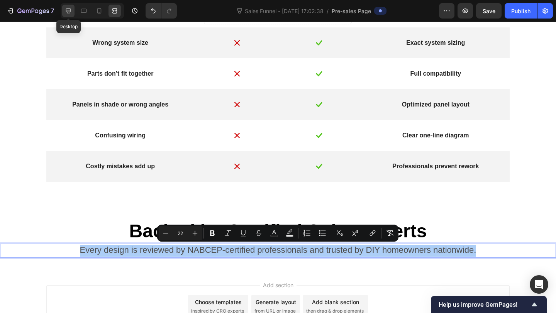
click at [67, 10] on icon at bounding box center [68, 10] width 5 height 5
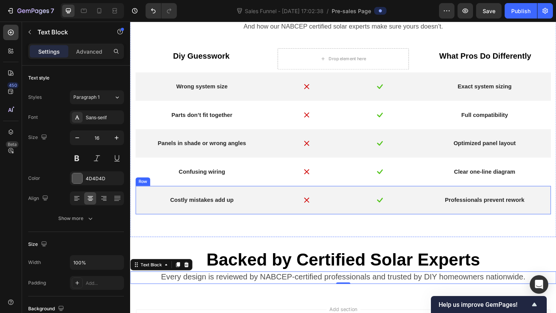
scroll to position [687, 0]
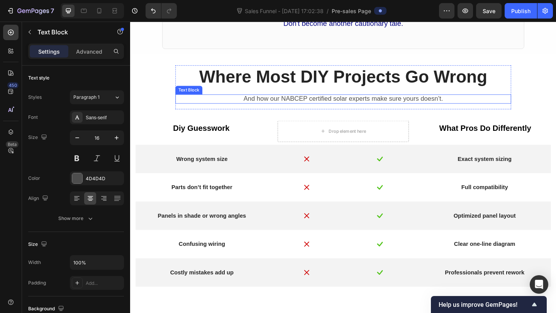
click at [319, 110] on div "And how our NABCEP certified solar experts make sure yours doesn’t." at bounding box center [361, 106] width 365 height 10
click at [320, 107] on span "And how our NABCEP certified solar experts make sure yours doesn’t." at bounding box center [361, 106] width 217 height 8
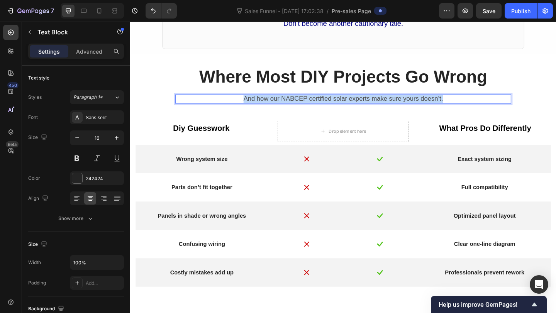
click at [320, 107] on span "And how our NABCEP certified solar experts make sure yours doesn’t." at bounding box center [361, 106] width 217 height 8
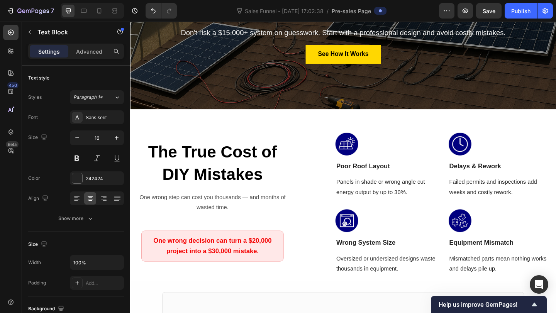
scroll to position [120, 0]
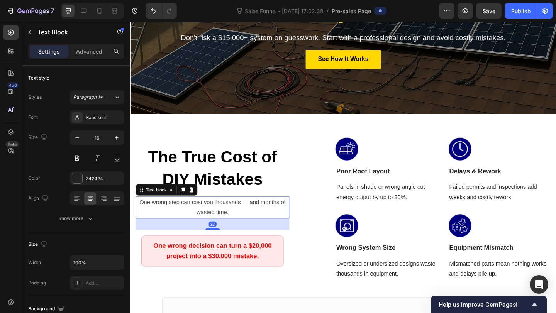
click at [232, 218] on span "One wrong step can cost you thousands — and months of wasted time." at bounding box center [219, 224] width 159 height 18
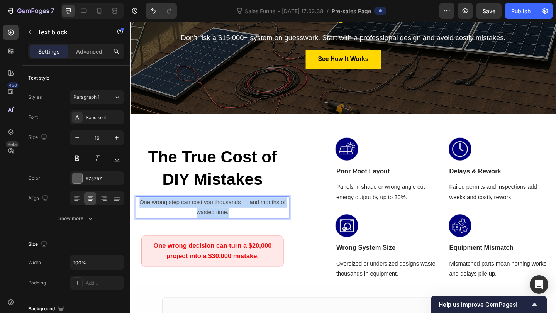
click at [232, 218] on span "One wrong step can cost you thousands — and months of wasted time." at bounding box center [219, 224] width 159 height 18
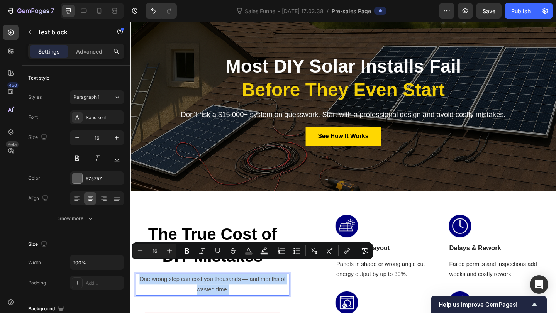
scroll to position [18, 0]
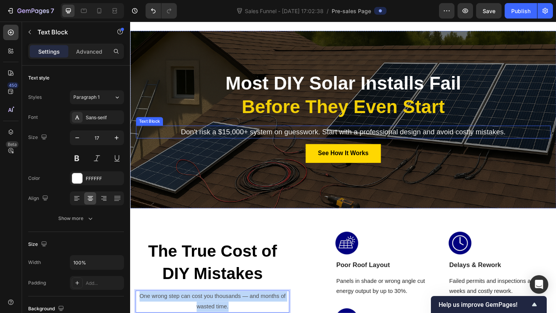
click at [279, 147] on p "Don't risk a $15,000+ system on guesswork. Start with a professional design and…" at bounding box center [361, 141] width 449 height 13
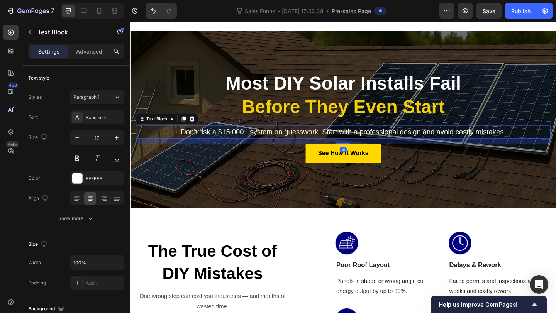
click at [279, 147] on p "Don't risk a $15,000+ system on guesswork. Start with a professional design and…" at bounding box center [361, 141] width 449 height 13
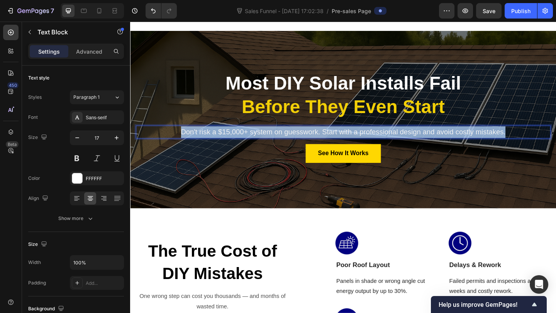
click at [279, 147] on p "Don't risk a $15,000+ system on guesswork. Start with a professional design and…" at bounding box center [361, 141] width 449 height 13
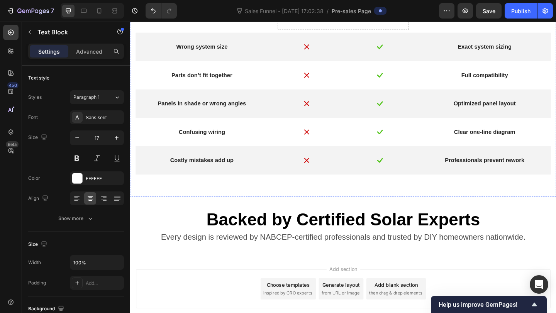
scroll to position [857, 0]
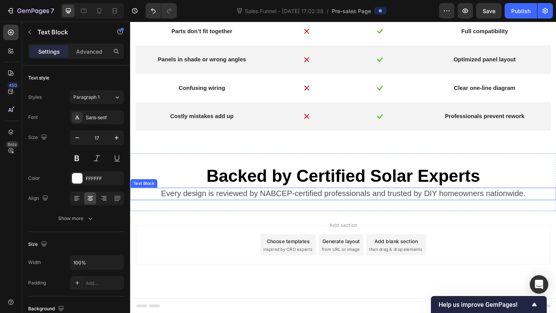
click at [287, 206] on span "Every design is reviewed by NABCEP-certified professionals and trusted by DIY h…" at bounding box center [362, 208] width 396 height 10
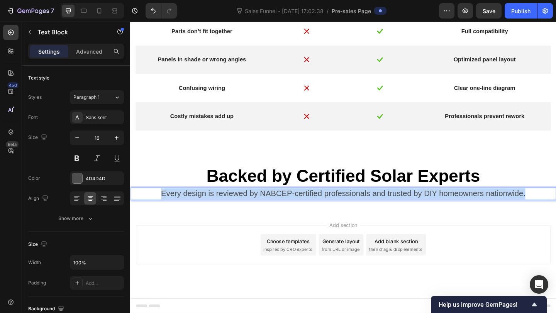
click at [287, 206] on span "Every design is reviewed by NABCEP-certified professionals and trusted by DIY h…" at bounding box center [362, 208] width 396 height 10
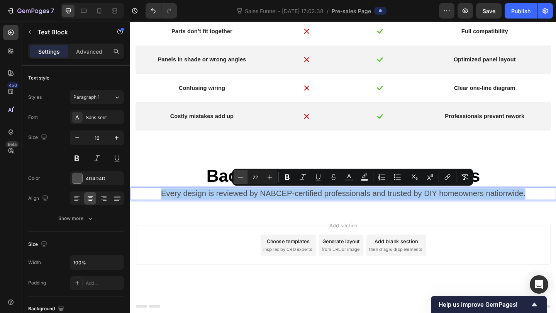
click at [238, 181] on icon "Editor contextual toolbar" at bounding box center [241, 177] width 8 height 8
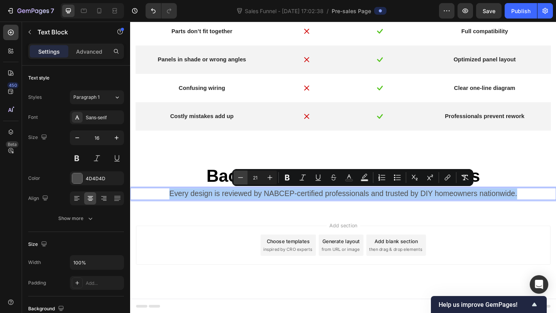
scroll to position [856, 0]
drag, startPoint x: 238, startPoint y: 181, endPoint x: 127, endPoint y: 192, distance: 111.8
click at [238, 181] on icon "Editor contextual toolbar" at bounding box center [241, 178] width 8 height 8
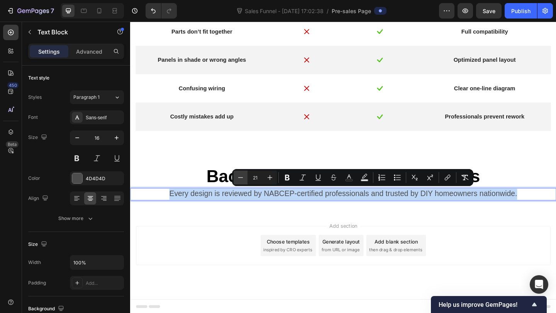
type input "20"
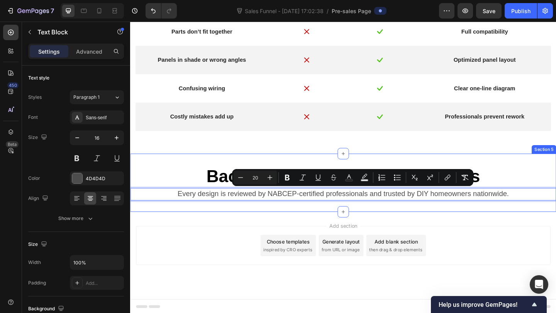
click at [262, 229] on div "Add section Choose templates inspired by CRO experts Generate layout from URL o…" at bounding box center [361, 276] width 463 height 95
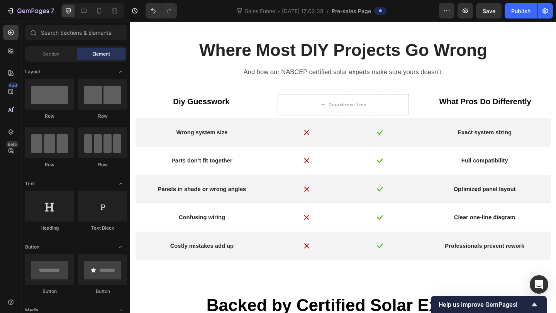
scroll to position [659, 0]
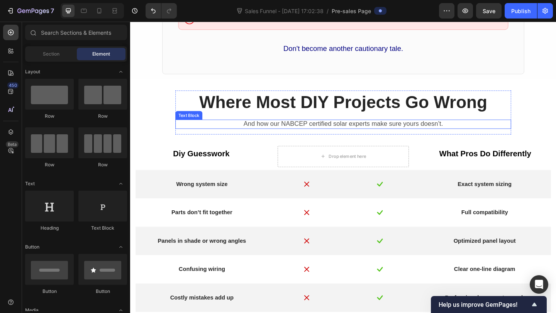
click at [314, 134] on span "And how our NABCEP certified solar experts make sure yours doesn’t." at bounding box center [361, 133] width 217 height 8
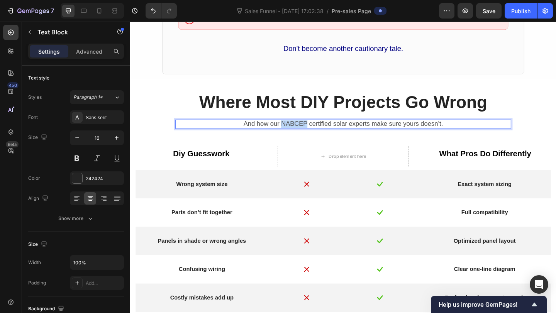
click at [314, 134] on span "And how our NABCEP certified solar experts make sure yours doesn’t." at bounding box center [361, 133] width 217 height 8
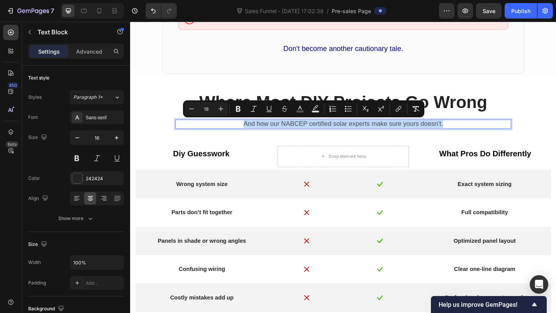
click at [314, 134] on span "And how our NABCEP certified solar experts make sure yours doesn’t." at bounding box center [361, 133] width 217 height 8
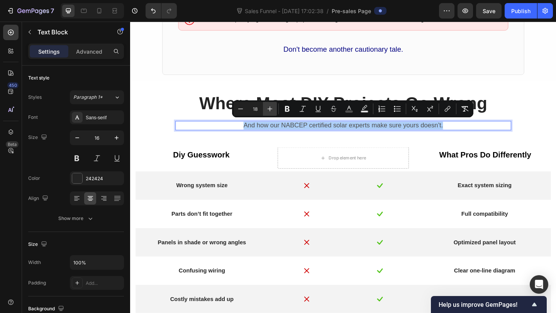
click at [270, 112] on icon "Editor contextual toolbar" at bounding box center [270, 109] width 8 height 8
type input "20"
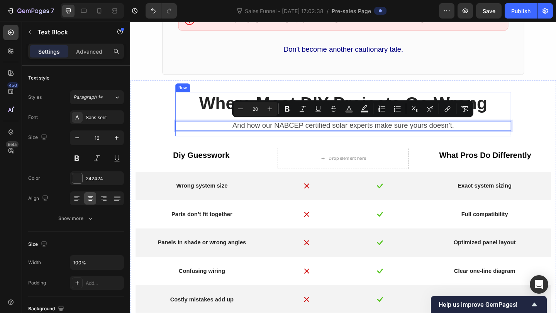
click at [280, 137] on div "And how our NABCEP certified solar experts make sure yours doesn’t." at bounding box center [361, 135] width 365 height 10
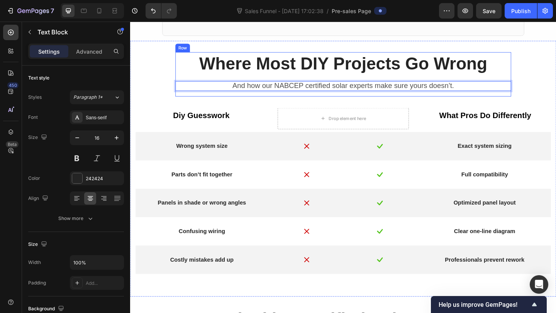
scroll to position [856, 0]
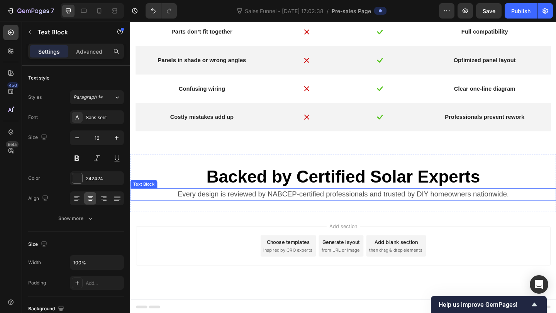
click at [271, 213] on p "Every design is reviewed by NABCEP-certified professionals and trusted by DIY h…" at bounding box center [362, 210] width 462 height 12
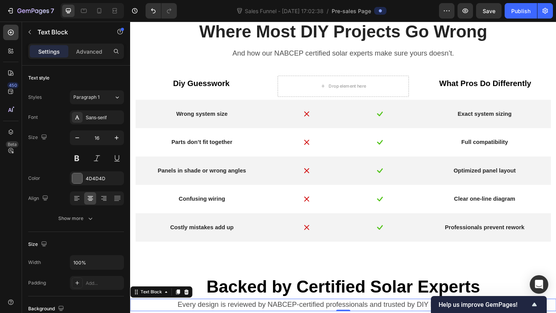
scroll to position [672, 0]
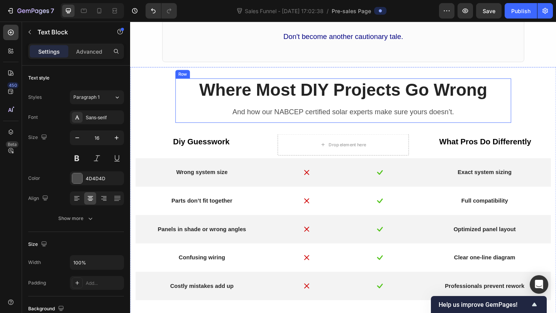
click at [281, 125] on div "Where Most DIY Projects Go Wrong Text Block And how our NABCEP certified solar …" at bounding box center [361, 107] width 365 height 48
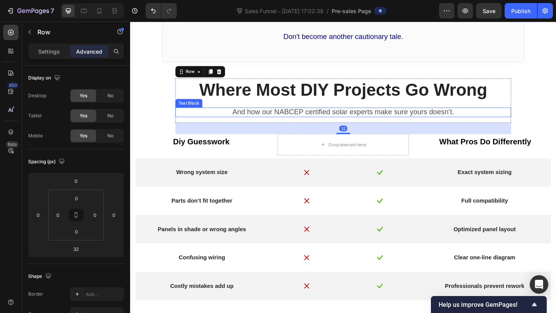
click at [278, 120] on span "And how our NABCEP certified solar experts make sure yours doesn’t." at bounding box center [361, 119] width 241 height 8
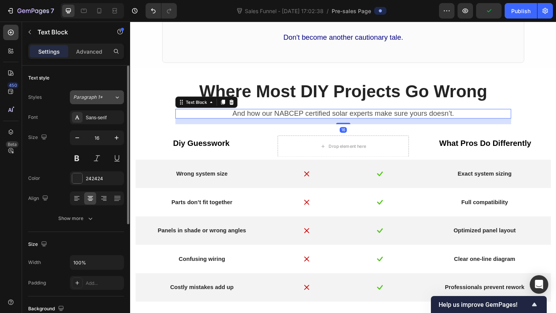
click at [101, 103] on button "Paragraph 1*" at bounding box center [97, 97] width 54 height 14
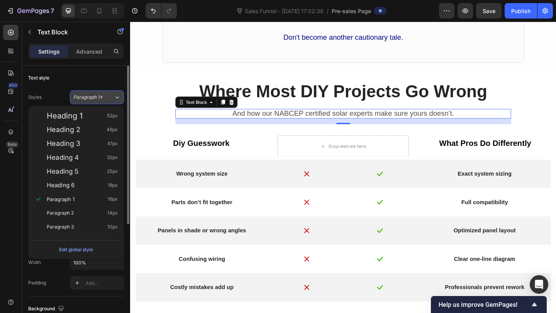
click at [104, 100] on div "Paragraph 1*" at bounding box center [88, 97] width 31 height 7
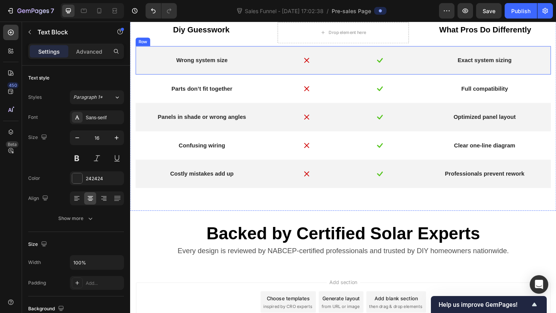
scroll to position [856, 0]
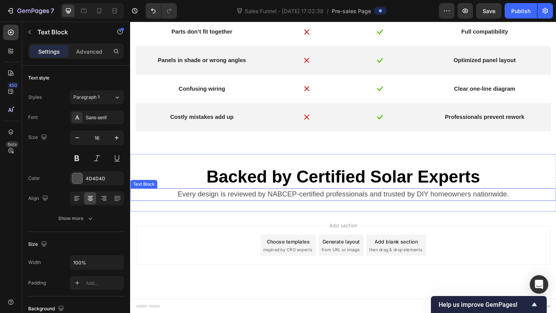
click at [268, 212] on span "Every design is reviewed by NABCEP-certified professionals and trusted by DIY h…" at bounding box center [361, 209] width 360 height 8
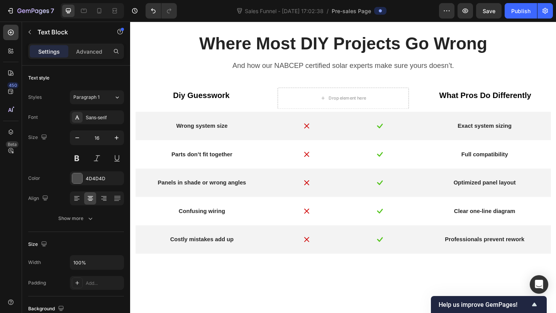
scroll to position [657, 0]
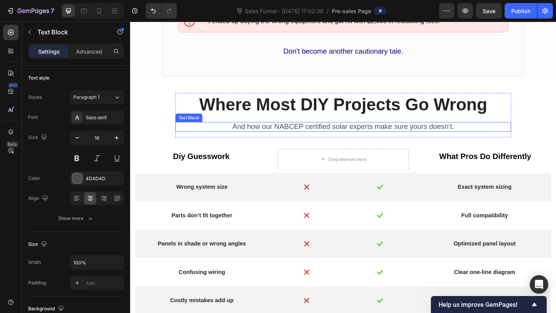
click at [288, 131] on span "And how our NABCEP certified solar experts make sure yours doesn’t." at bounding box center [361, 135] width 241 height 8
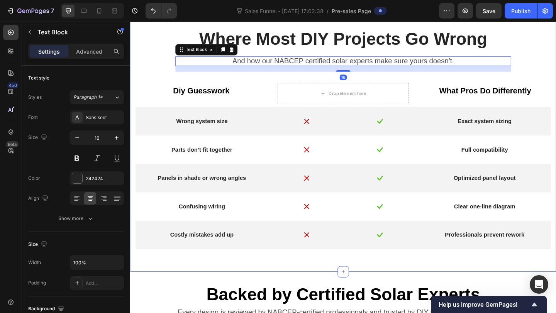
scroll to position [856, 0]
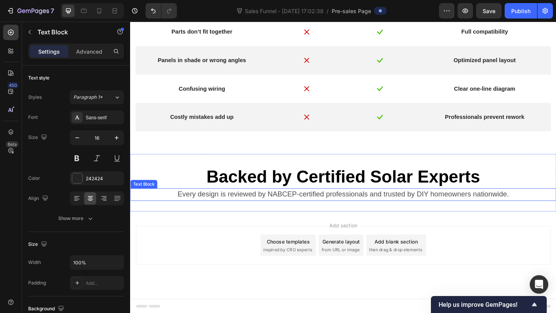
click at [267, 210] on span "Every design is reviewed by NABCEP-certified professionals and trusted by DIY h…" at bounding box center [361, 209] width 360 height 8
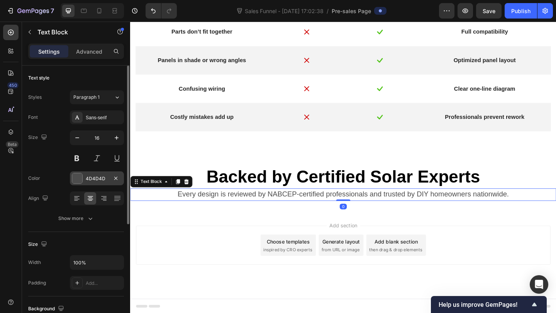
click at [94, 180] on div "4D4D4D" at bounding box center [97, 178] width 22 height 7
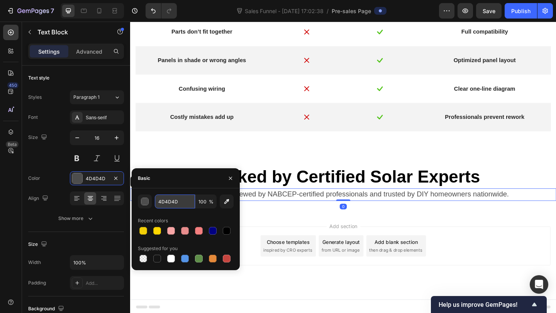
click at [171, 201] on input "4D4D4D" at bounding box center [175, 202] width 40 height 14
type input "242424"
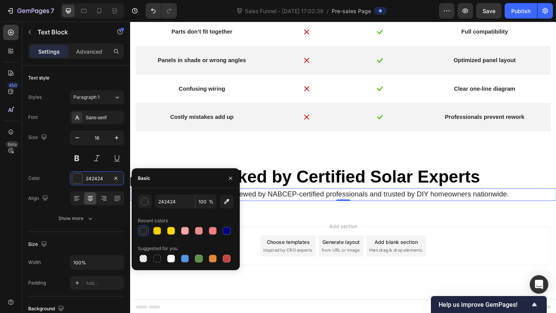
click at [331, 238] on div "Add section Choose templates inspired by CRO experts Generate layout from URL o…" at bounding box center [361, 276] width 463 height 95
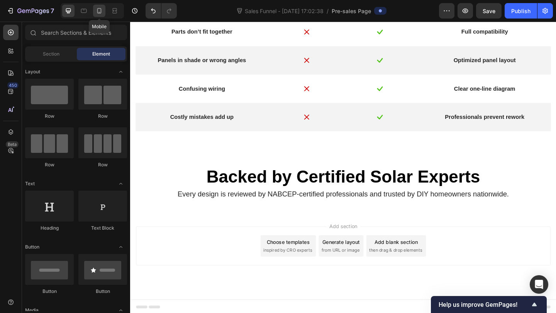
click at [95, 16] on div at bounding box center [99, 11] width 12 height 12
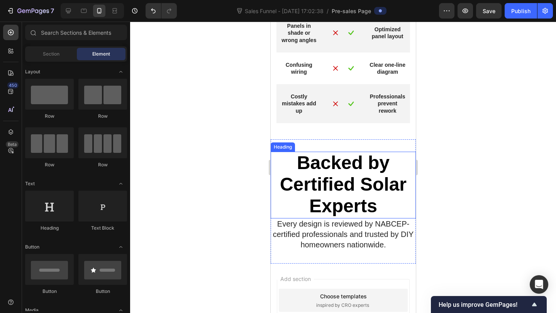
scroll to position [913, 0]
click at [337, 189] on strong "Backed by Certified Solar Experts" at bounding box center [342, 184] width 127 height 64
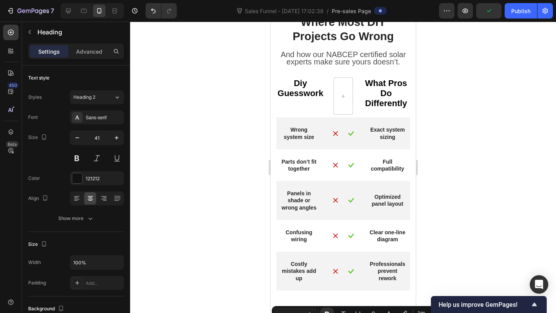
scroll to position [713, 0]
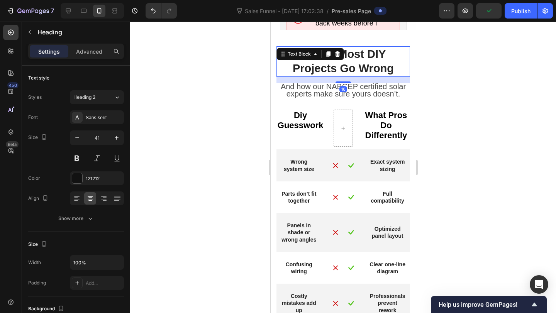
click at [326, 71] on p "Where Most DIY Projects Go Wrong" at bounding box center [343, 61] width 132 height 29
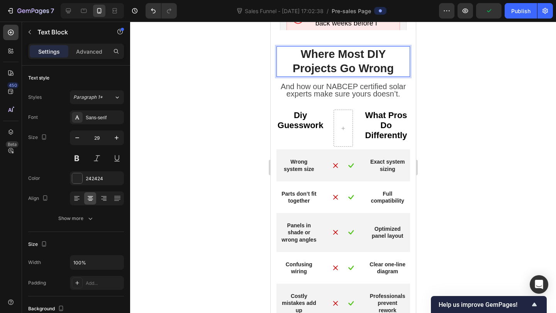
click at [330, 68] on p "Where Most DIY Projects Go Wrong" at bounding box center [343, 61] width 132 height 29
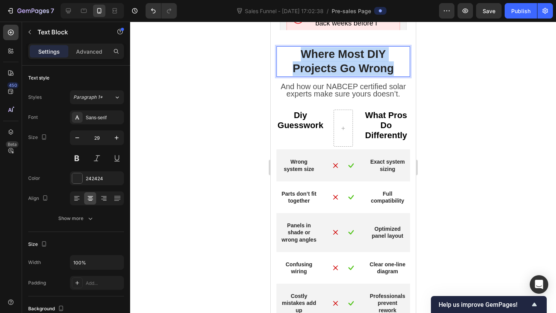
click at [330, 68] on p "Where Most DIY Projects Go Wrong" at bounding box center [343, 61] width 132 height 29
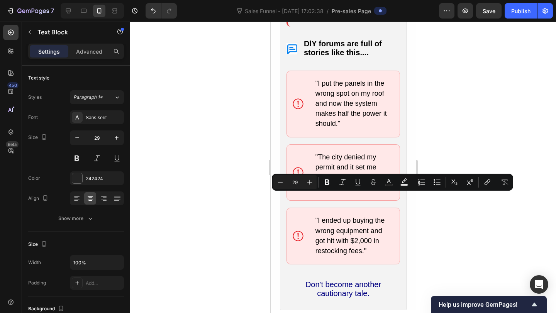
type input "16"
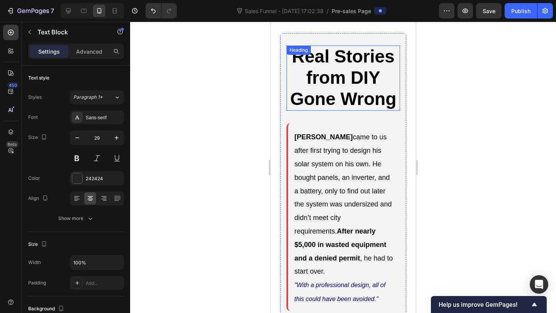
scroll to position [386, 0]
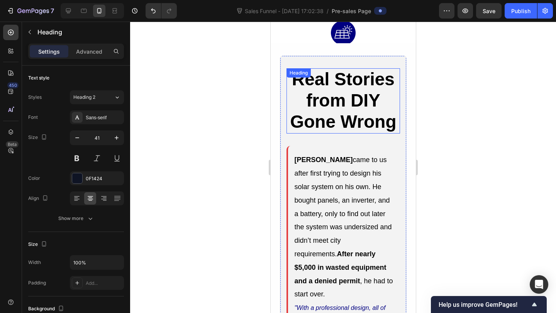
click at [334, 98] on strong "Real Stories from DIY Gone Wrong" at bounding box center [343, 100] width 106 height 63
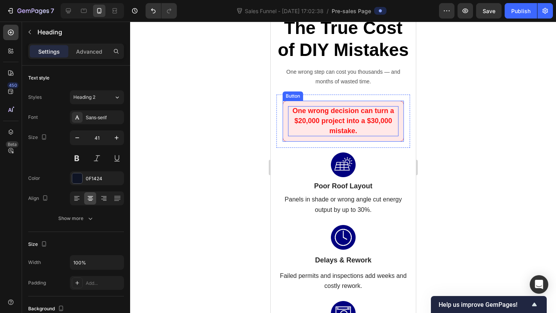
scroll to position [186, 0]
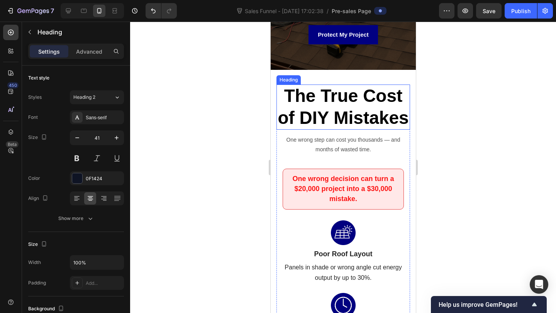
click at [335, 99] on span "The True Cost of DIY Mistakes" at bounding box center [342, 107] width 131 height 42
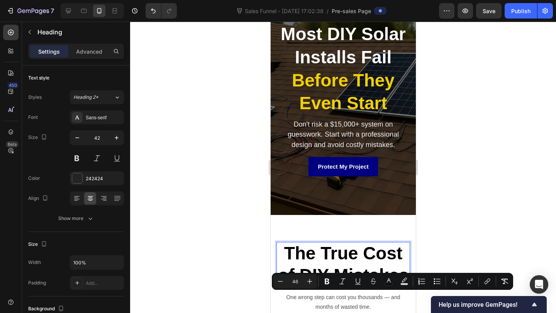
scroll to position [0, 0]
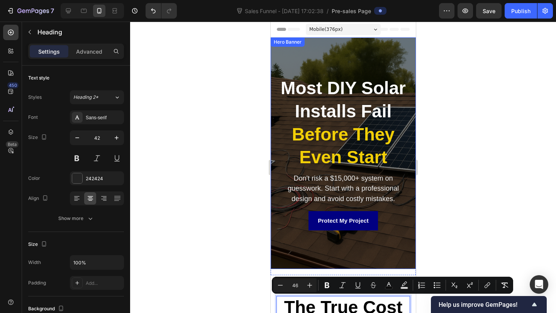
click at [328, 98] on strong "Most DIY Solar Installs Fail" at bounding box center [342, 99] width 125 height 43
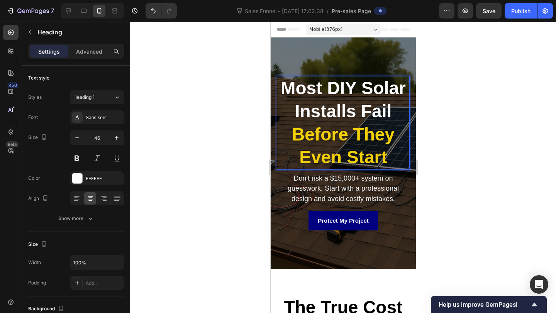
click at [328, 98] on strong "Most DIY Solar Installs Fail" at bounding box center [342, 99] width 125 height 43
click at [336, 127] on strong "Before They Even Start" at bounding box center [342, 145] width 103 height 43
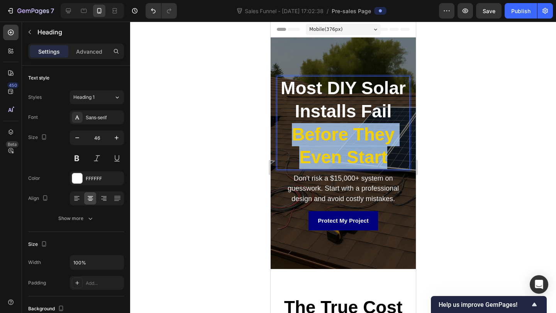
click at [336, 127] on strong "Before They Even Start" at bounding box center [342, 145] width 103 height 43
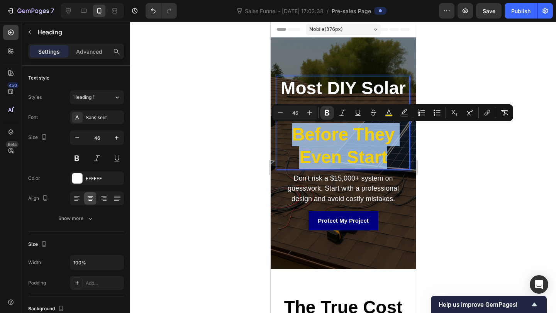
click at [357, 143] on strong "Before They Even Start" at bounding box center [342, 145] width 103 height 43
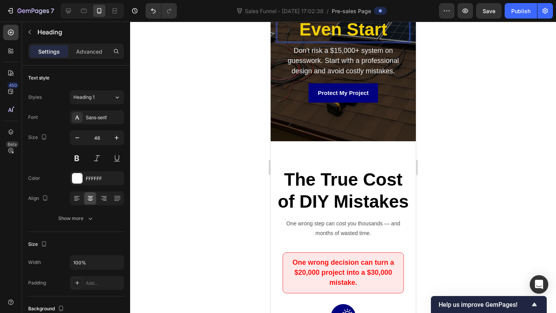
scroll to position [147, 0]
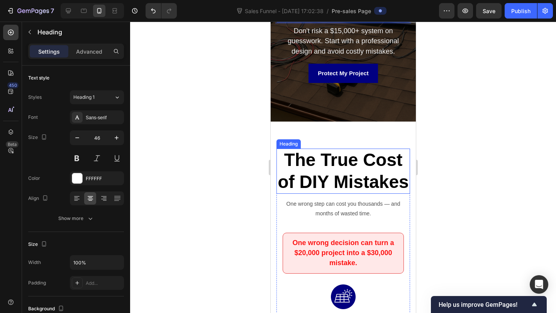
click at [361, 181] on span "The True Cost of DIY Mistakes" at bounding box center [342, 171] width 131 height 42
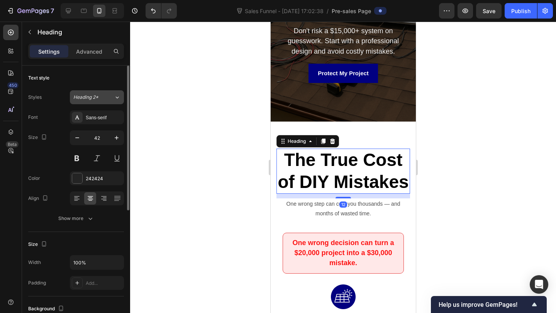
click at [113, 96] on div "Heading 2*" at bounding box center [93, 97] width 41 height 7
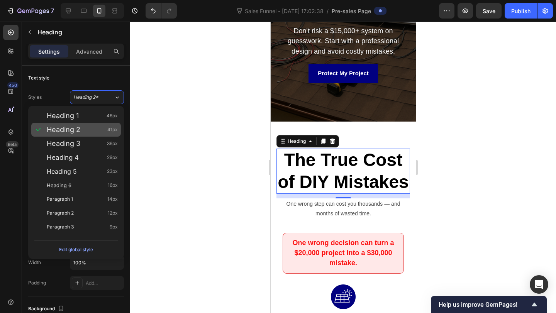
click at [104, 129] on div "Heading 2 41px" at bounding box center [82, 130] width 71 height 8
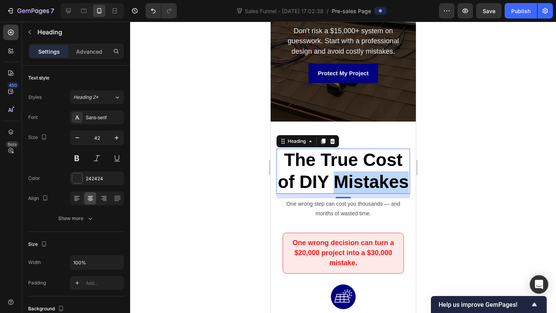
click at [344, 180] on span "The True Cost of DIY Mistakes" at bounding box center [342, 171] width 131 height 42
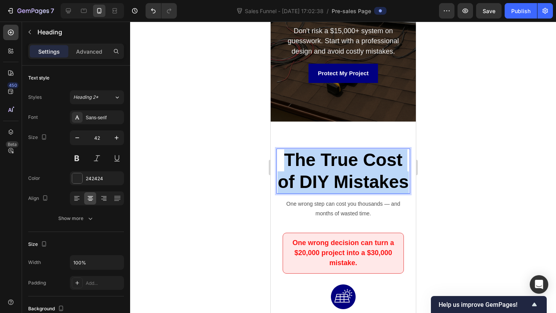
click at [344, 180] on span "The True Cost of DIY Mistakes" at bounding box center [342, 171] width 131 height 42
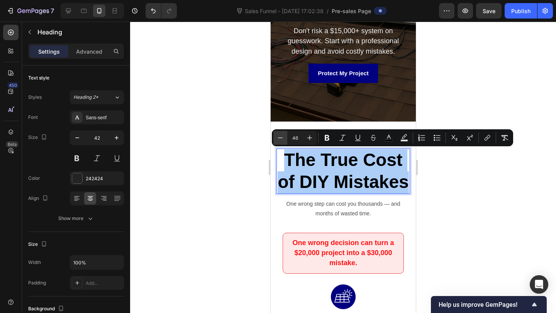
click at [283, 141] on icon "Editor contextual toolbar" at bounding box center [280, 138] width 8 height 8
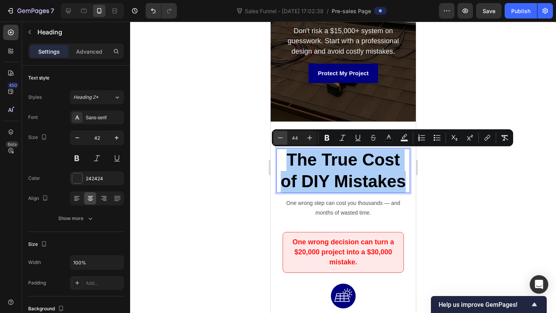
click at [283, 141] on icon "Editor contextual toolbar" at bounding box center [280, 138] width 8 height 8
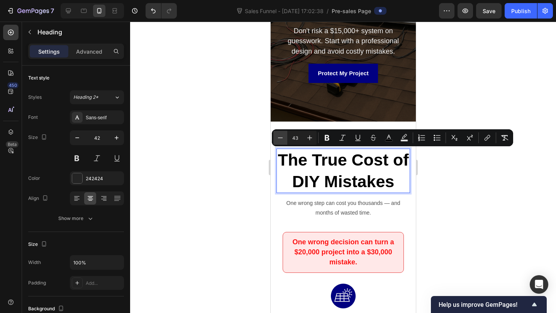
click at [283, 141] on icon "Editor contextual toolbar" at bounding box center [280, 138] width 8 height 8
type input "41"
click at [318, 169] on p "The True Cost of DIY Mistakes" at bounding box center [343, 170] width 132 height 42
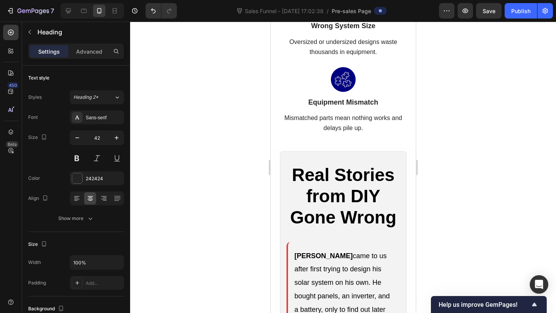
scroll to position [596, 0]
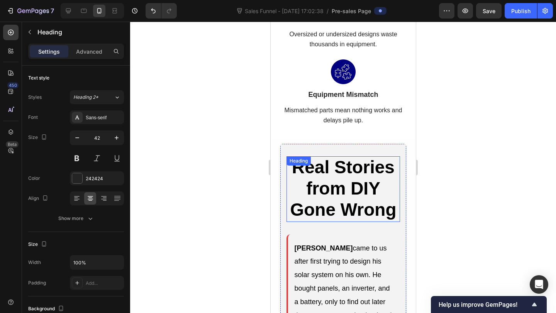
click at [335, 192] on strong "Real Stories from DIY Gone Wrong" at bounding box center [343, 188] width 106 height 63
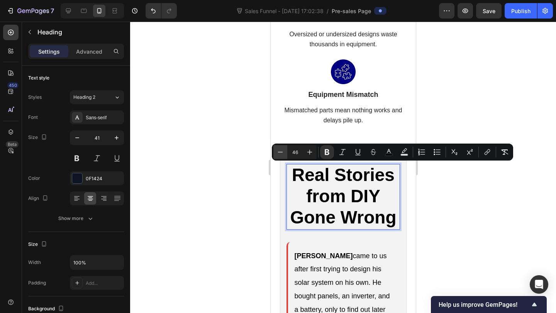
click at [278, 155] on icon "Editor contextual toolbar" at bounding box center [280, 152] width 8 height 8
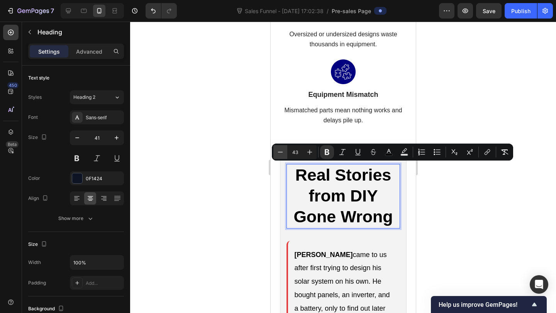
click at [278, 155] on icon "Editor contextual toolbar" at bounding box center [280, 152] width 8 height 8
type input "41"
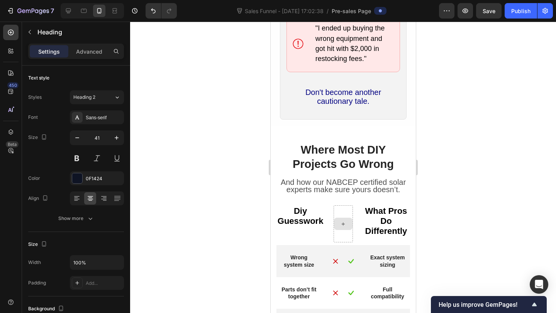
scroll to position [1199, 0]
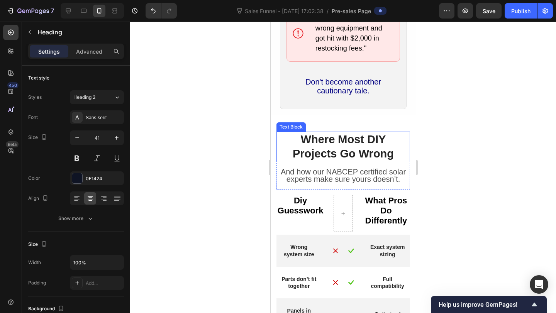
click at [335, 135] on p "Where Most DIY Projects Go Wrong" at bounding box center [343, 146] width 132 height 29
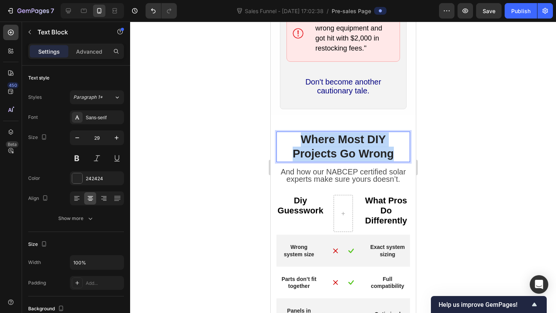
click at [335, 135] on p "Where Most DIY Projects Go Wrong" at bounding box center [343, 146] width 132 height 29
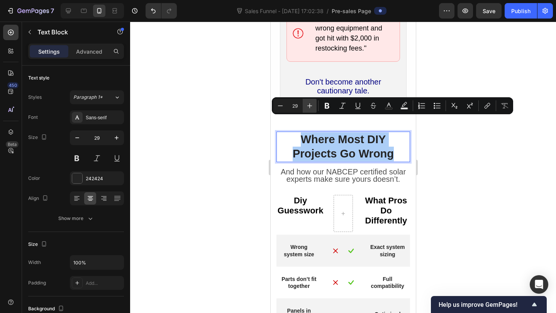
click at [312, 107] on icon "Editor contextual toolbar" at bounding box center [310, 106] width 8 height 8
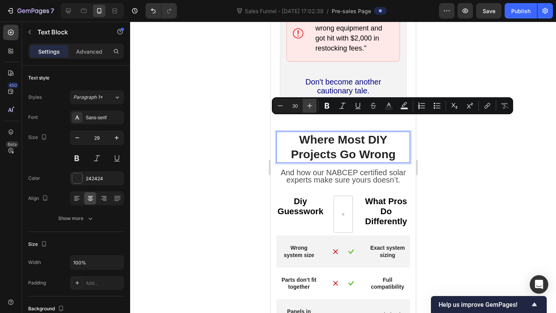
click at [312, 107] on icon "Editor contextual toolbar" at bounding box center [310, 106] width 8 height 8
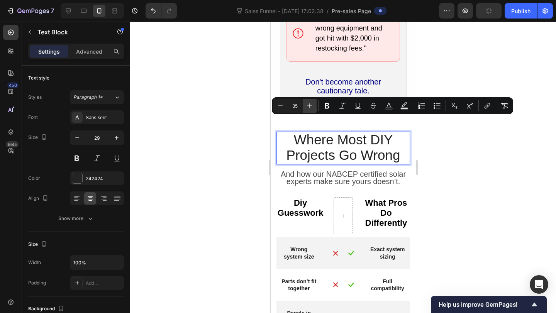
click at [312, 107] on icon "Editor contextual toolbar" at bounding box center [310, 106] width 8 height 8
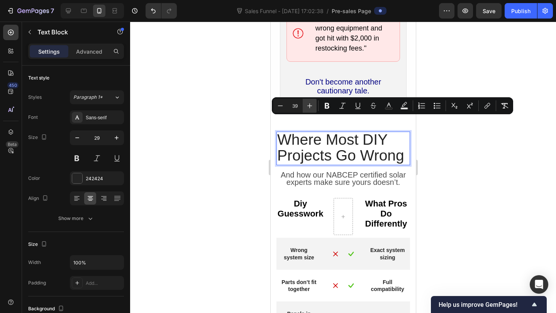
click at [312, 107] on icon "Editor contextual toolbar" at bounding box center [310, 106] width 8 height 8
type input "41"
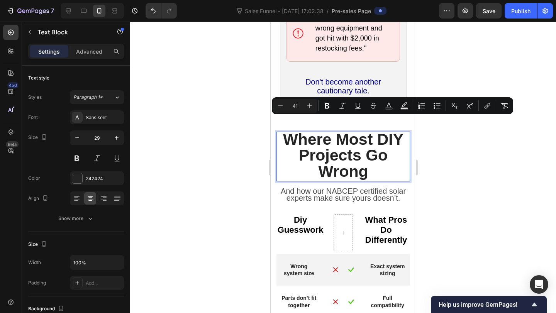
click at [336, 132] on span "Where Most DIY Projects Go Wrong" at bounding box center [343, 155] width 120 height 50
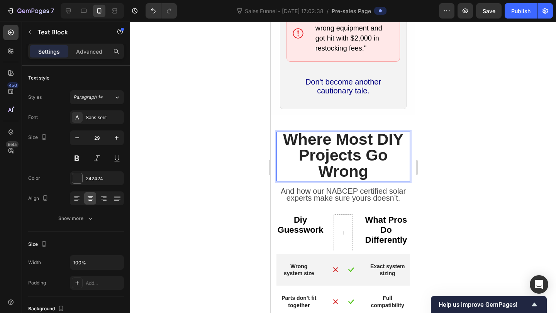
click at [361, 140] on span "Where Most DIY Projects Go Wrong" at bounding box center [343, 155] width 120 height 50
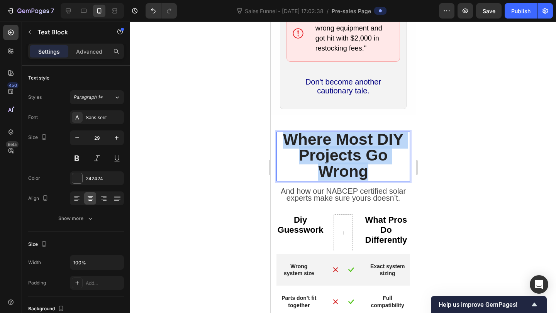
click at [361, 140] on span "Where Most DIY Projects Go Wrong" at bounding box center [343, 155] width 120 height 50
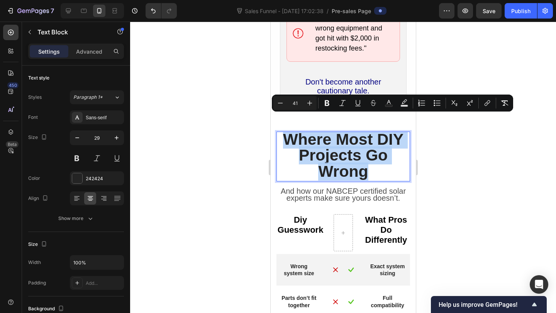
click at [388, 154] on p "Where Most DIY Projects Go Wrong" at bounding box center [343, 156] width 132 height 48
click at [357, 187] on span "And how our NABCEP certified solar experts make sure yours doesn’t." at bounding box center [342, 195] width 125 height 16
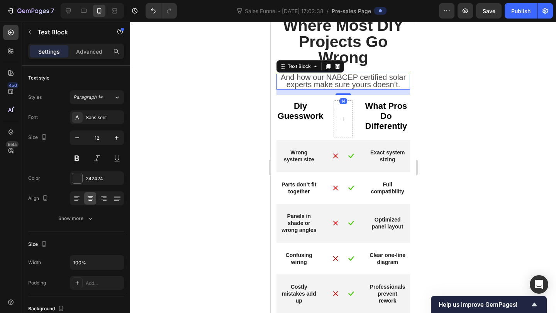
scroll to position [1302, 0]
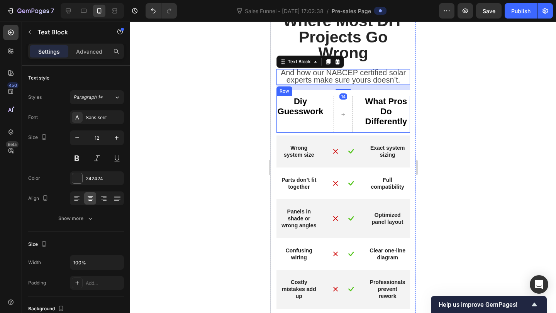
click at [306, 111] on span "diy guesswork" at bounding box center [300, 107] width 46 height 20
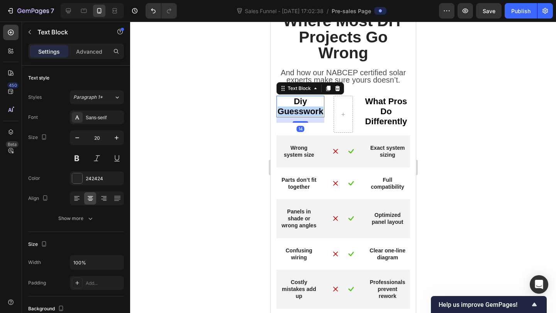
click at [306, 111] on span "diy guesswork" at bounding box center [300, 107] width 46 height 20
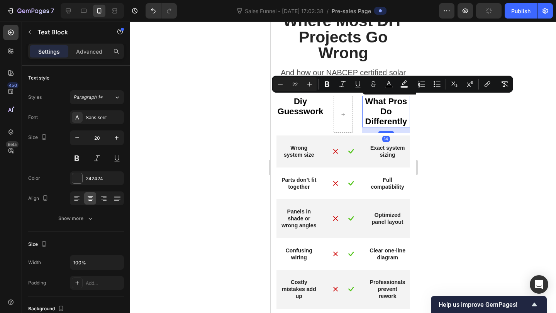
click at [378, 115] on p "What Pros Do Differently" at bounding box center [385, 112] width 46 height 30
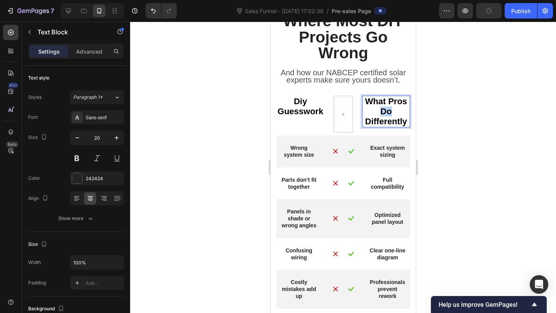
click at [378, 115] on p "What Pros Do Differently" at bounding box center [385, 112] width 46 height 30
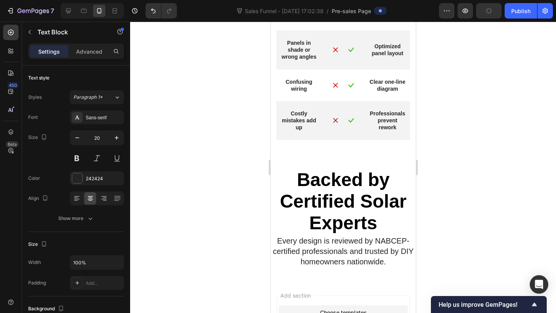
scroll to position [1584, 0]
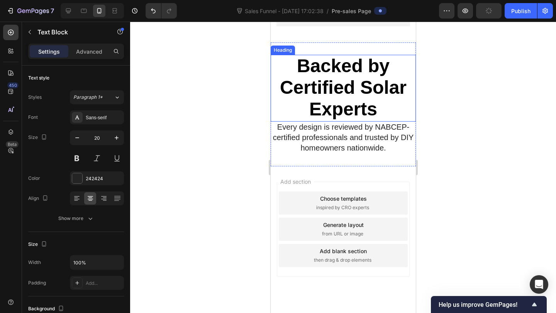
click at [333, 97] on strong "Backed by Certified Solar Experts" at bounding box center [342, 88] width 127 height 64
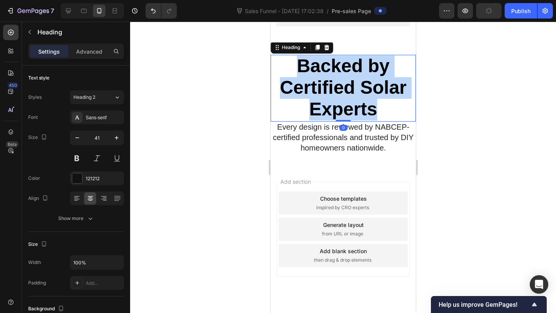
click at [333, 97] on strong "Backed by Certified Solar Experts" at bounding box center [342, 88] width 127 height 64
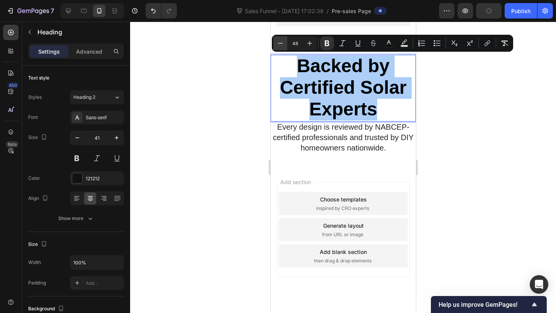
click at [281, 40] on icon "Editor contextual toolbar" at bounding box center [280, 43] width 8 height 8
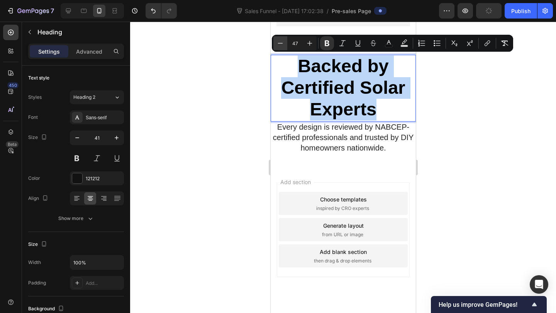
type input "46"
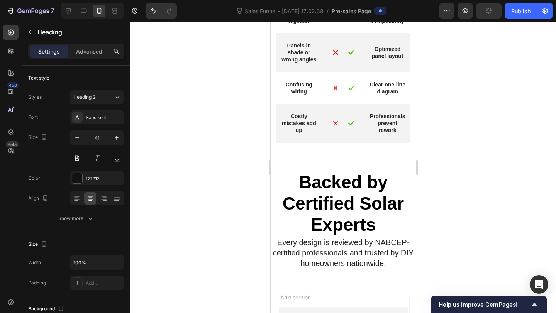
scroll to position [1468, 0]
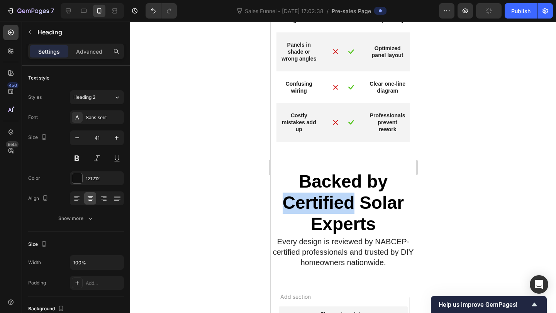
click at [326, 213] on strong "Backed by Certified Solar Experts" at bounding box center [342, 202] width 121 height 63
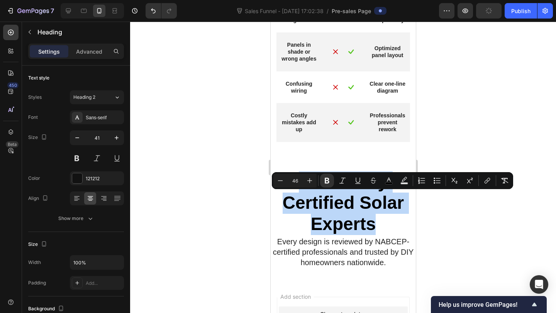
click at [326, 213] on strong "Backed by Certified Solar Experts" at bounding box center [342, 202] width 121 height 63
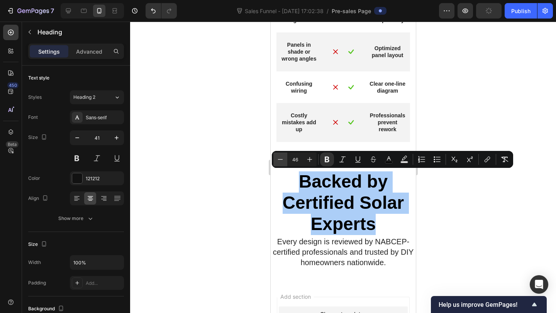
click at [280, 162] on icon "Editor contextual toolbar" at bounding box center [280, 160] width 8 height 8
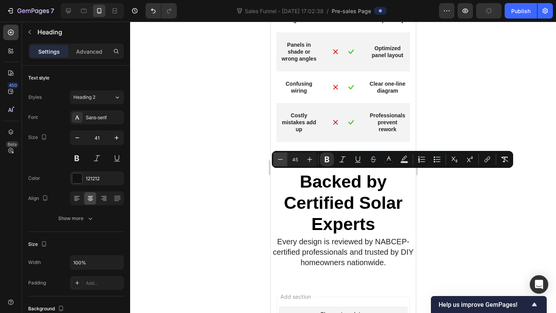
click at [280, 162] on icon "Editor contextual toolbar" at bounding box center [280, 160] width 8 height 8
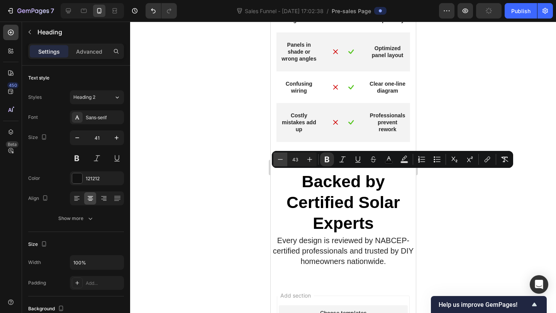
click at [280, 162] on icon "Editor contextual toolbar" at bounding box center [280, 160] width 8 height 8
type input "41"
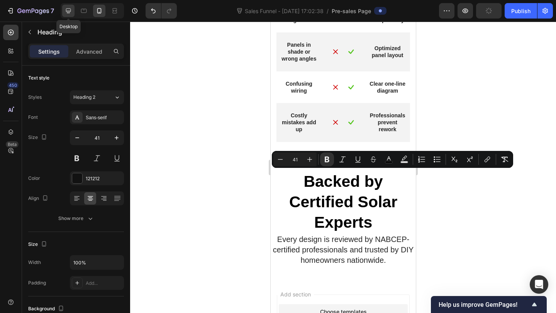
click at [71, 12] on icon at bounding box center [68, 11] width 8 height 8
type input "46"
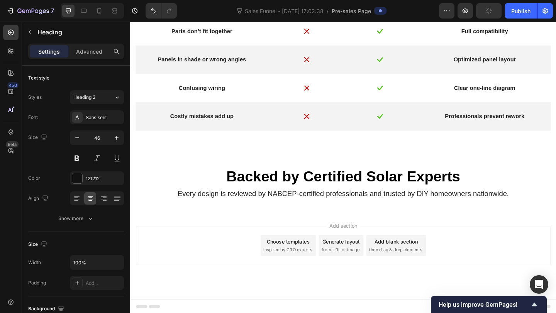
click at [276, 187] on strong "Backed by Certified Solar Experts" at bounding box center [362, 190] width 254 height 18
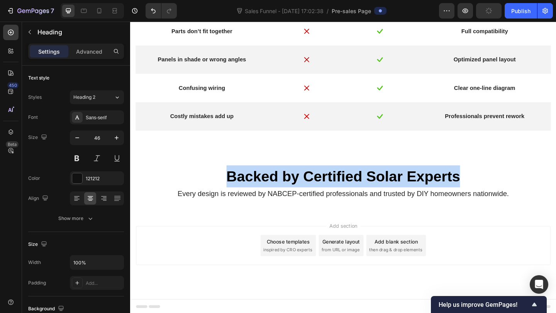
click at [276, 187] on strong "Backed by Certified Solar Experts" at bounding box center [362, 190] width 254 height 18
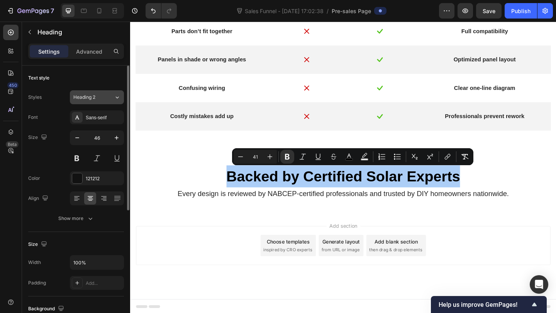
click at [107, 100] on button "Heading 2" at bounding box center [97, 97] width 54 height 14
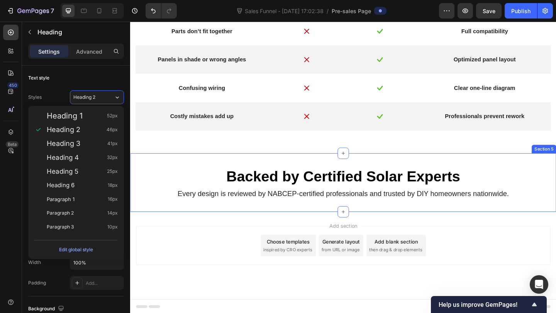
click at [230, 227] on div "⁠⁠⁠⁠⁠⁠⁠ Backed by Certified Solar Experts Heading Every design is reviewed by N…" at bounding box center [361, 197] width 463 height 64
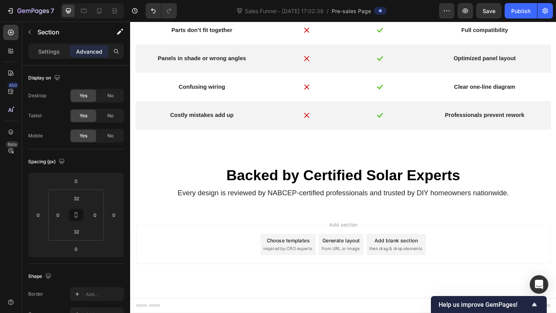
scroll to position [1163, 0]
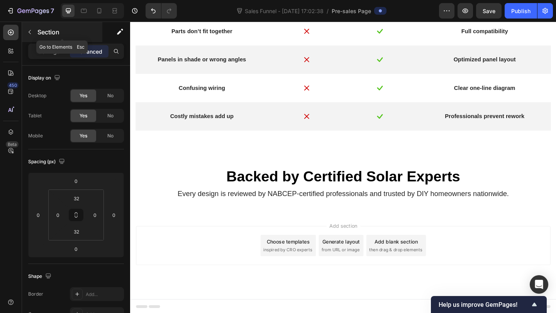
click at [29, 30] on icon "button" at bounding box center [30, 32] width 6 height 6
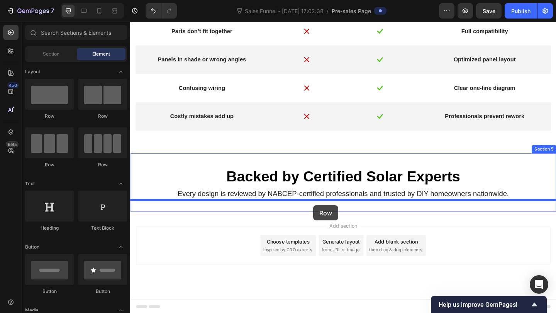
drag, startPoint x: 180, startPoint y: 161, endPoint x: 329, endPoint y: 222, distance: 161.0
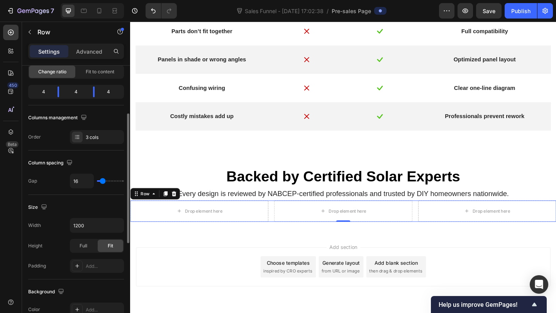
scroll to position [94, 0]
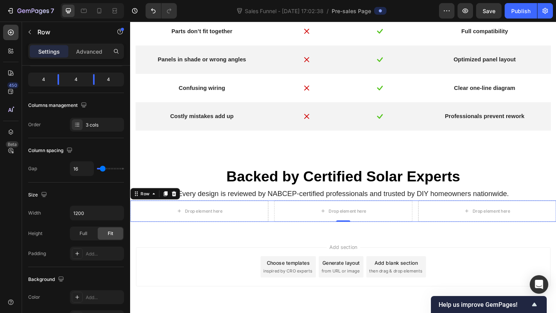
click at [117, 17] on div at bounding box center [92, 10] width 63 height 15
click at [114, 10] on icon at bounding box center [115, 11] width 8 height 8
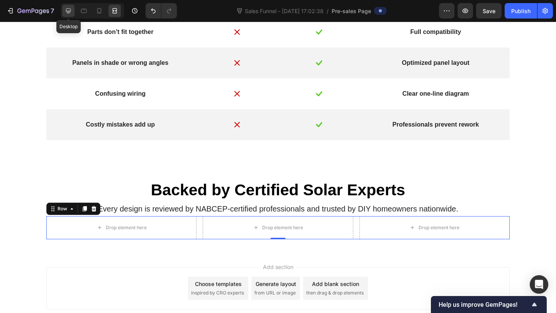
click at [65, 11] on icon at bounding box center [68, 11] width 8 height 8
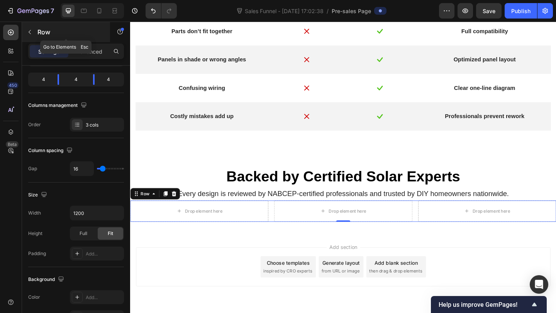
click at [29, 29] on icon "button" at bounding box center [30, 32] width 6 height 6
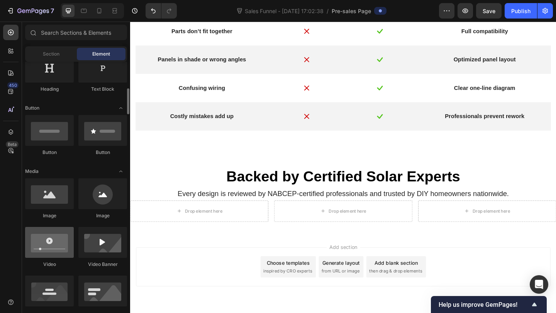
scroll to position [150, 0]
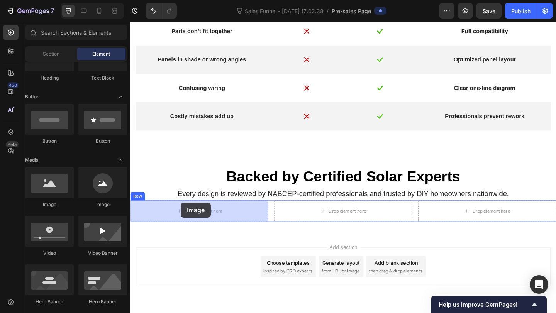
drag, startPoint x: 182, startPoint y: 207, endPoint x: 185, endPoint y: 219, distance: 11.9
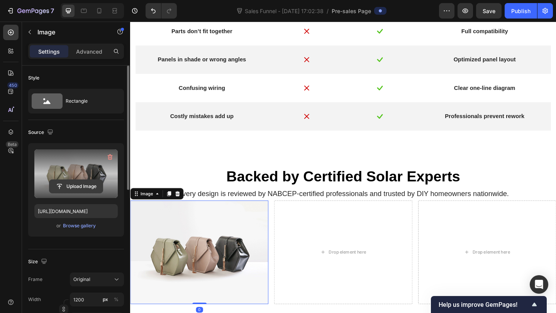
click at [71, 186] on input "file" at bounding box center [75, 186] width 53 height 13
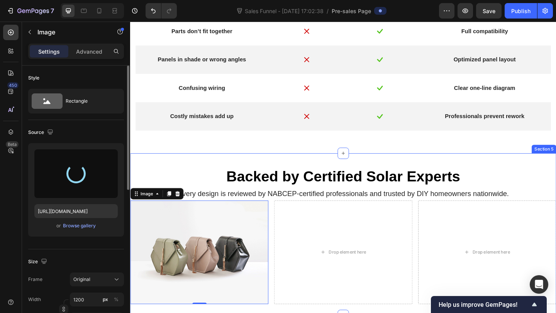
type input "[URL][DOMAIN_NAME]"
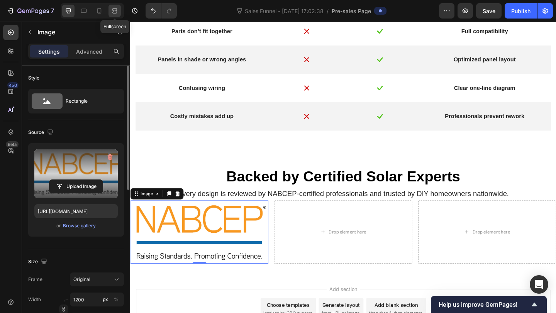
click at [110, 13] on div at bounding box center [114, 11] width 12 height 12
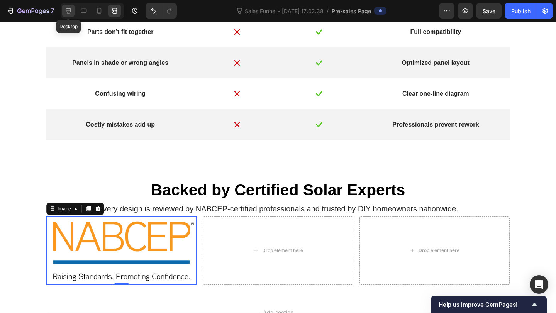
click at [70, 9] on icon at bounding box center [68, 11] width 8 height 8
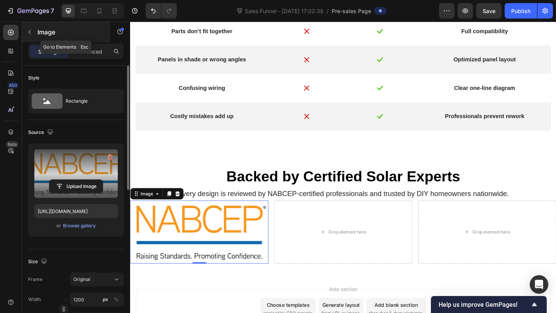
click at [33, 29] on button "button" at bounding box center [30, 32] width 12 height 12
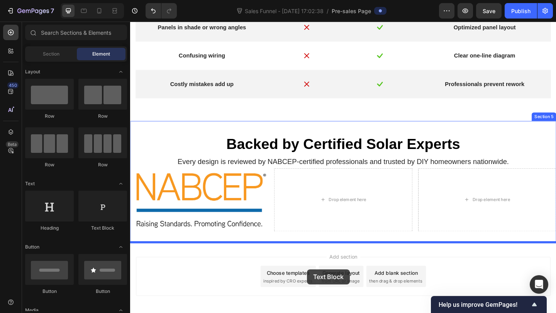
scroll to position [1222, 0]
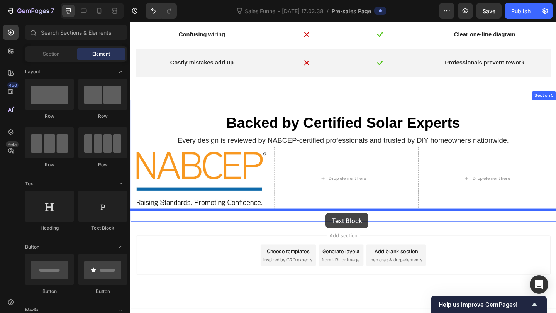
drag, startPoint x: 234, startPoint y: 224, endPoint x: 343, endPoint y: 230, distance: 108.6
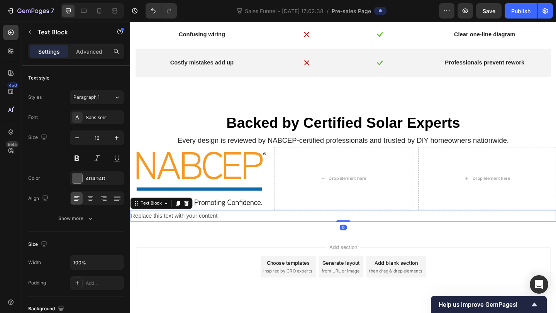
click at [208, 235] on div "Replace this text with your content" at bounding box center [361, 233] width 463 height 13
click at [208, 235] on p "Replace this text with your content" at bounding box center [362, 232] width 462 height 11
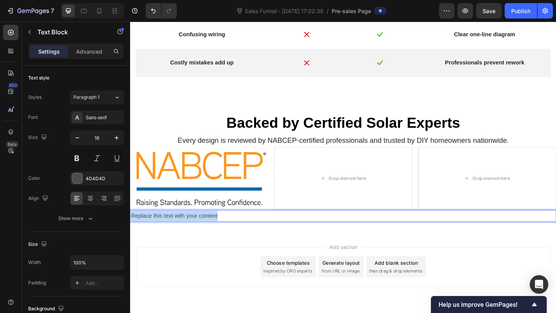
click at [208, 235] on p "Replace this text with your content" at bounding box center [362, 232] width 462 height 11
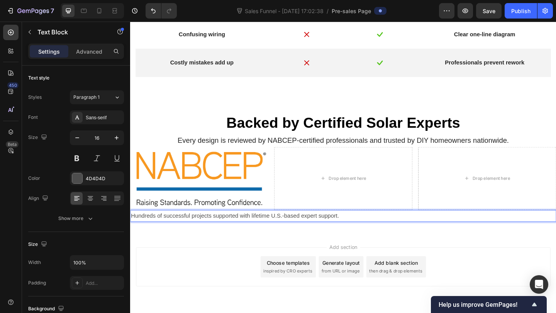
click at [216, 234] on p "Hundreds of successful projects supported with lifetime U.S.-based expert suppo…" at bounding box center [362, 232] width 462 height 11
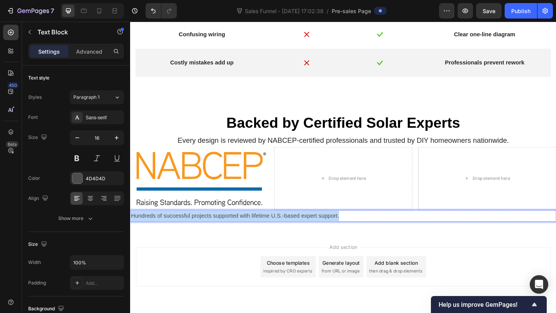
click at [216, 234] on p "Hundreds of successful projects supported with lifetime U.S.-based expert suppo…" at bounding box center [362, 232] width 462 height 11
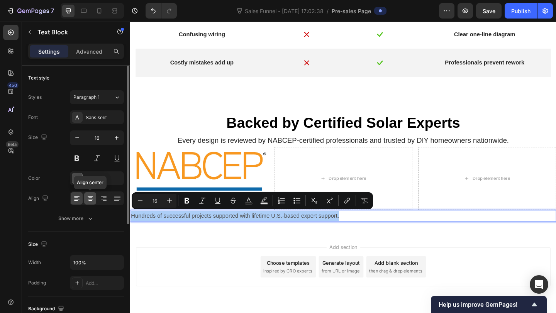
click at [89, 199] on icon at bounding box center [90, 199] width 8 height 8
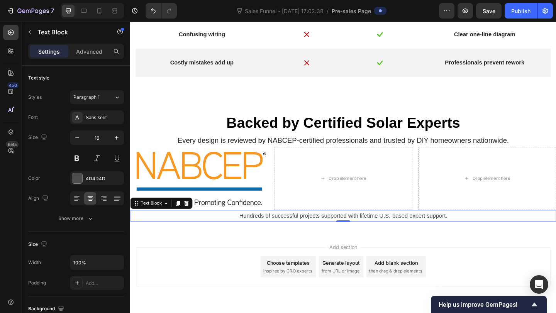
click at [300, 234] on p "Hundreds of successful projects supported with lifetime U.S.-based expert suppo…" at bounding box center [362, 232] width 462 height 11
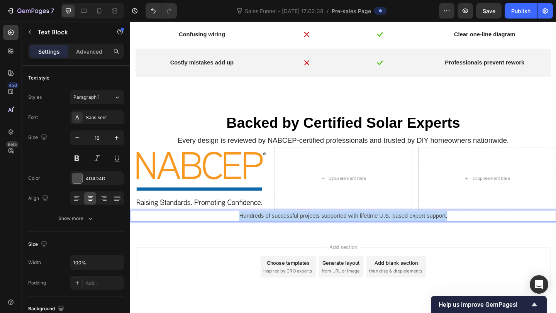
click at [300, 234] on p "Hundreds of successful projects supported with lifetime U.S.-based expert suppo…" at bounding box center [362, 232] width 462 height 11
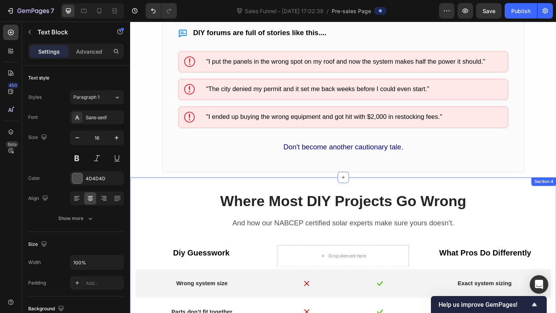
scroll to position [828, 0]
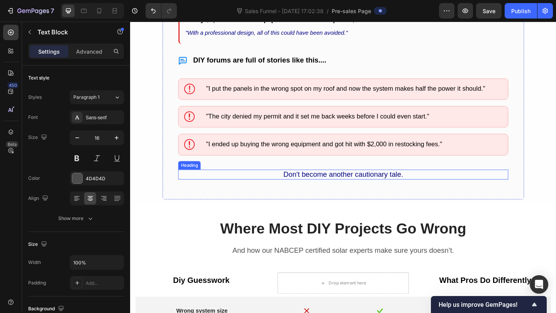
click at [322, 189] on span "Don't become another cautionary tale." at bounding box center [361, 187] width 130 height 8
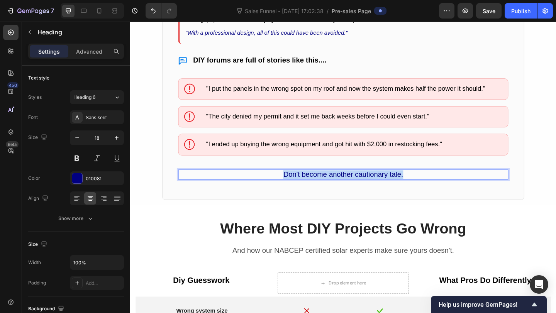
click at [322, 189] on span "Don't become another cautionary tale." at bounding box center [361, 187] width 130 height 8
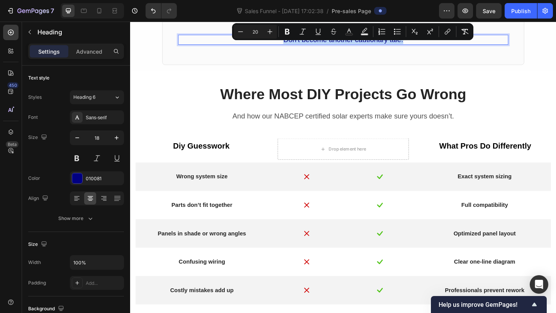
scroll to position [979, 0]
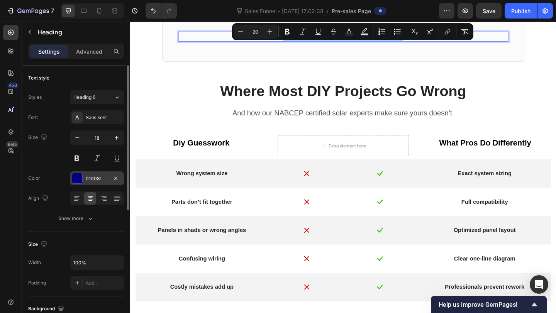
click at [86, 177] on div "010081" at bounding box center [97, 178] width 22 height 7
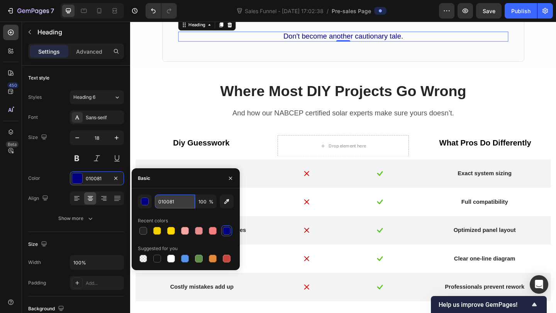
click at [176, 206] on input "010081" at bounding box center [175, 202] width 40 height 14
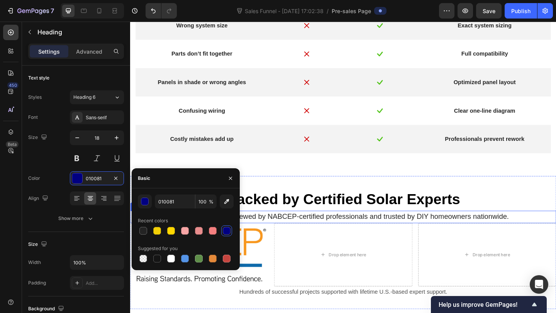
click at [376, 193] on div "Backed by Certified Solar Experts Heading Every design is reviewed by NABCEP-ce…" at bounding box center [361, 262] width 463 height 145
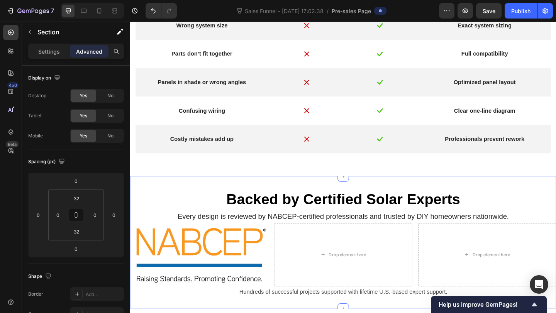
scroll to position [1222, 0]
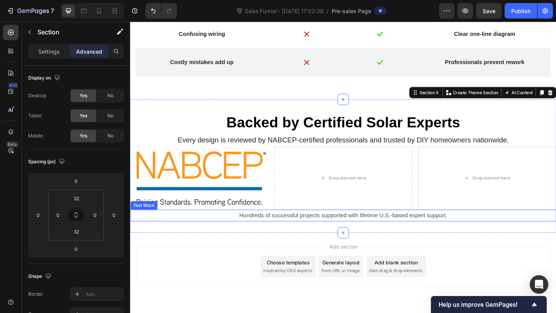
click at [340, 229] on p "Hundreds of successful projects supported with lifetime U.S.-based expert suppo…" at bounding box center [362, 232] width 462 height 11
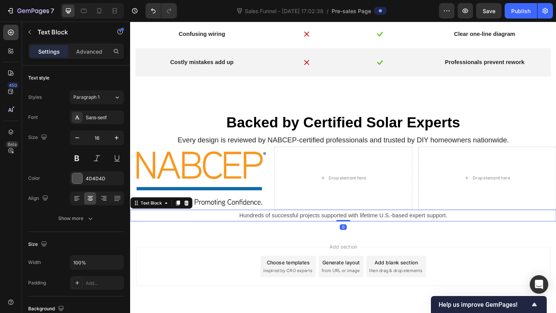
click at [328, 229] on p "Hundreds of successful projects supported with lifetime U.S.-based expert suppo…" at bounding box center [362, 232] width 462 height 11
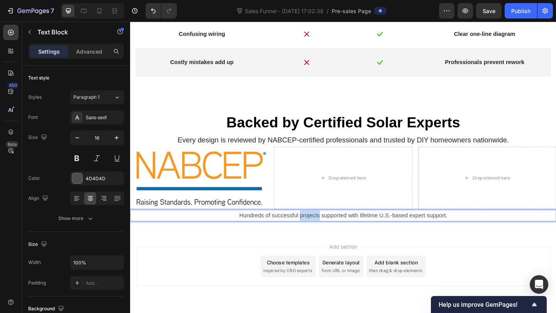
click at [328, 229] on p "Hundreds of successful projects supported with lifetime U.S.-based expert suppo…" at bounding box center [362, 232] width 462 height 11
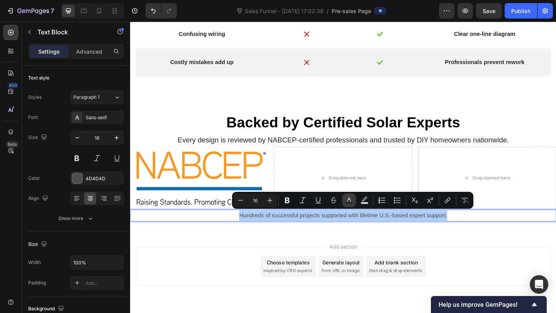
click at [344, 201] on button "Text Color" at bounding box center [349, 200] width 14 height 14
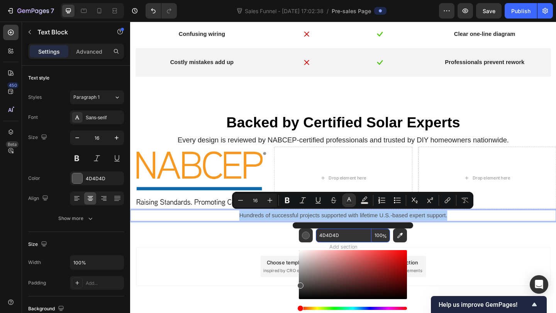
click at [332, 235] on input "4D4D4D" at bounding box center [344, 236] width 56 height 14
paste input "010081"
type input "010081"
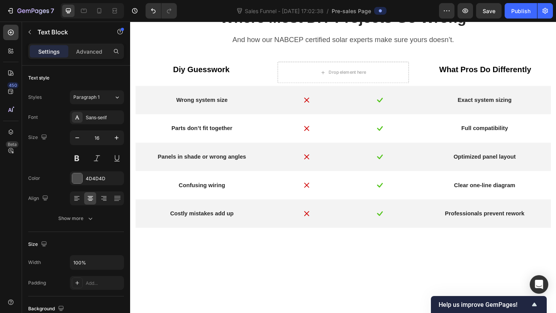
scroll to position [716, 0]
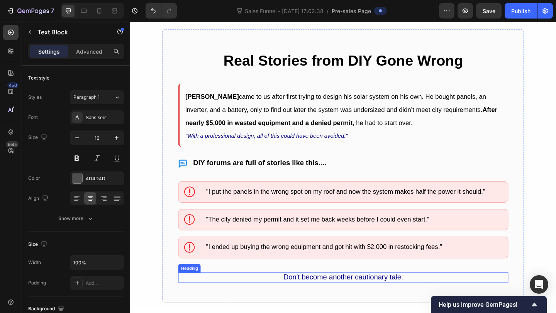
click at [351, 301] on span "Don't become another cautionary tale." at bounding box center [361, 299] width 130 height 8
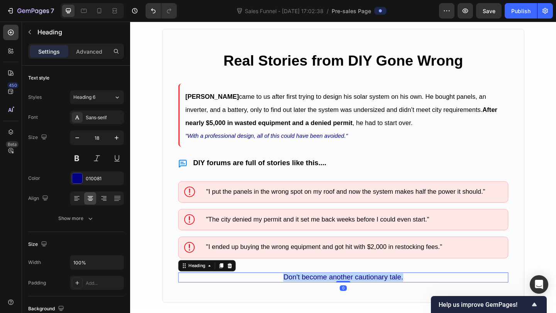
click at [351, 301] on span "Don't become another cautionary tale." at bounding box center [361, 299] width 130 height 8
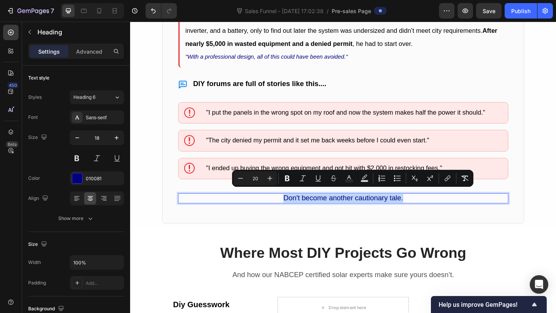
scroll to position [792, 0]
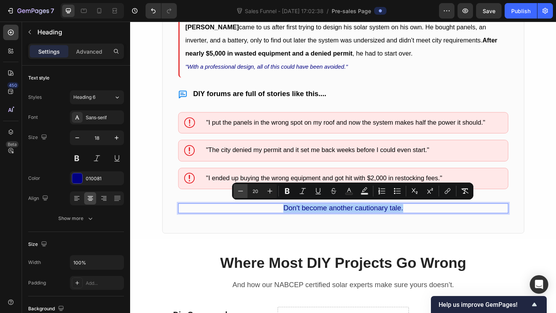
click at [235, 188] on button "Minus" at bounding box center [241, 191] width 14 height 14
type input "18"
click at [294, 251] on div "Real Stories from DIY Gone Wrong Heading [PERSON_NAME] came to us after first t…" at bounding box center [361, 100] width 463 height 316
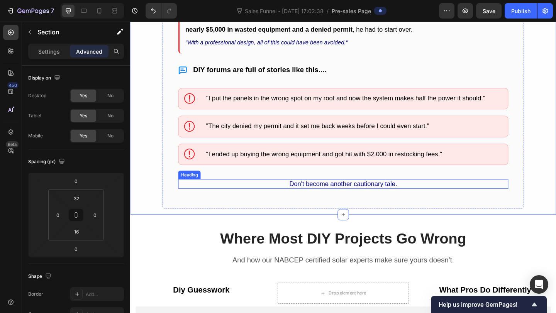
scroll to position [798, 0]
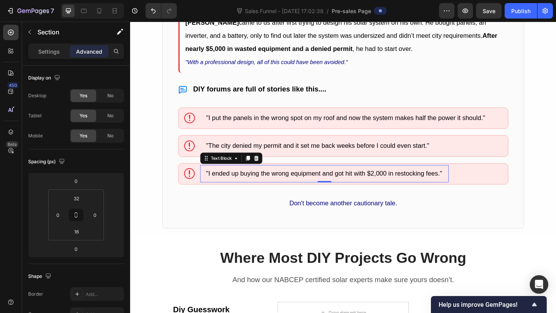
click at [274, 184] on span ""I ended up buying the wrong equipment and got hit with $2,000 in restocking fe…" at bounding box center [340, 187] width 257 height 8
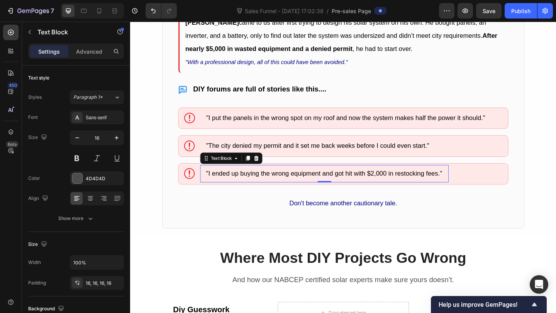
click at [274, 184] on span ""I ended up buying the wrong equipment and got hit with $2,000 in restocking fe…" at bounding box center [340, 187] width 257 height 8
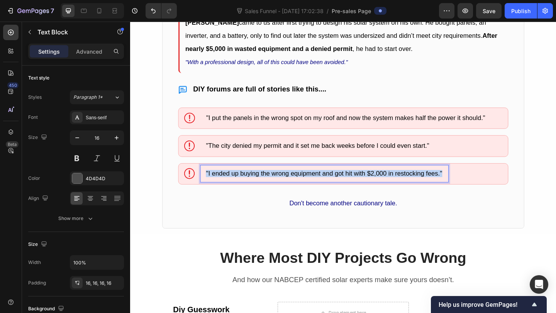
click at [274, 184] on span ""I ended up buying the wrong equipment and got hit with $2,000 in restocking fe…" at bounding box center [340, 187] width 257 height 8
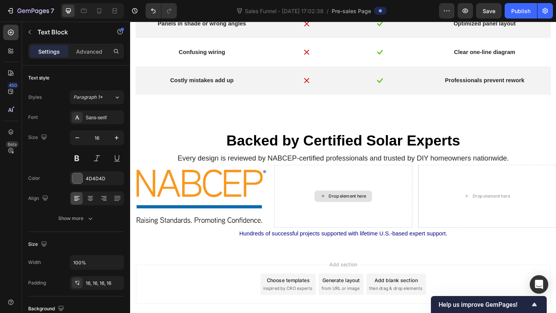
scroll to position [1245, 0]
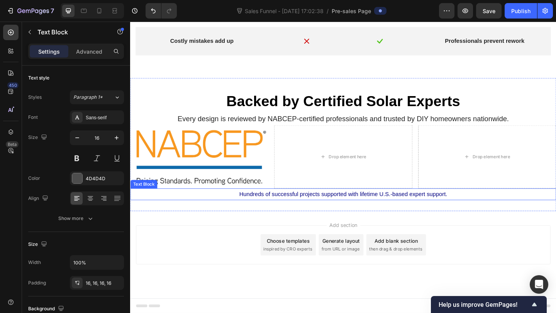
click at [299, 207] on span "Hundreds of successful projects supported with lifetime U.S.-based expert suppo…" at bounding box center [362, 209] width 226 height 7
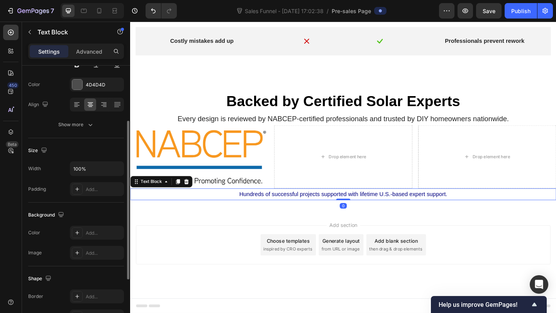
click at [299, 207] on span "Hundreds of successful projects supported with lifetime U.S.-based expert suppo…" at bounding box center [362, 209] width 226 height 7
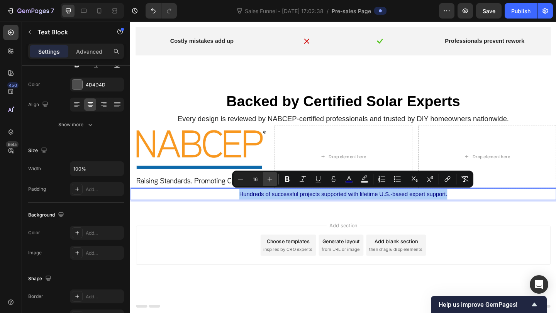
click at [271, 181] on icon "Editor contextual toolbar" at bounding box center [270, 179] width 8 height 8
type input "18"
click at [284, 217] on div "Backed by Certified Solar Experts Heading Every design is reviewed by NABCEP-ce…" at bounding box center [361, 156] width 463 height 146
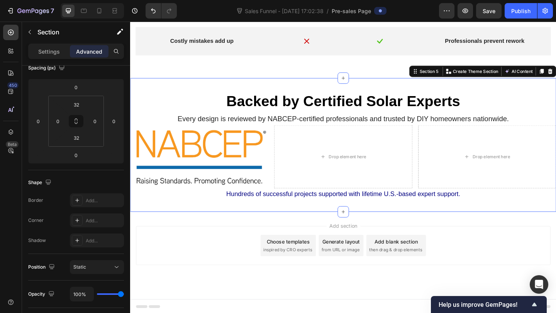
scroll to position [0, 0]
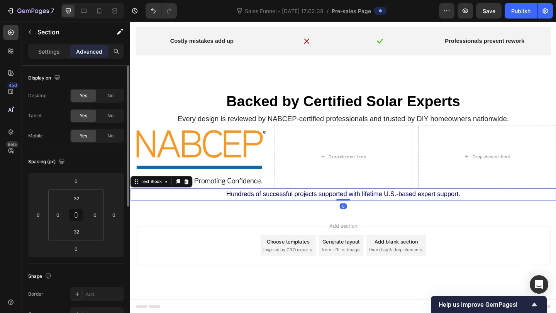
click at [333, 208] on span "Hundreds of successful projects supported with lifetime U.S.-based expert suppo…" at bounding box center [361, 209] width 254 height 8
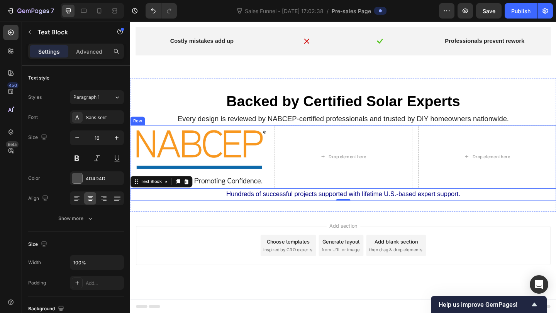
click at [284, 196] on div "Image Drop element here Drop element here Row" at bounding box center [361, 168] width 463 height 69
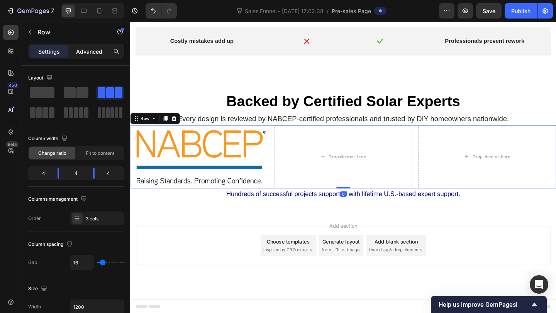
click at [80, 55] on p "Advanced" at bounding box center [89, 51] width 26 height 8
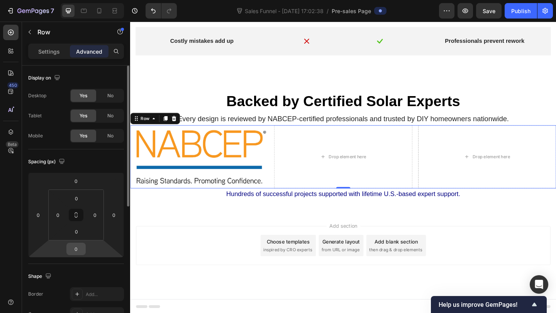
click at [77, 247] on input "0" at bounding box center [75, 249] width 15 height 12
type input "16"
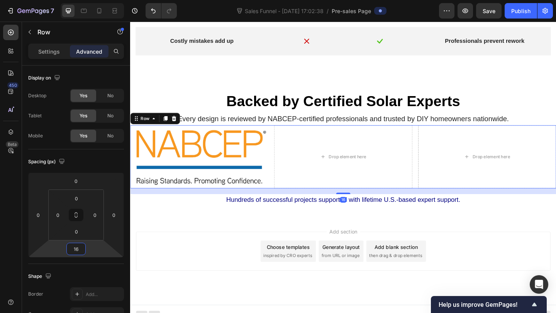
click at [212, 236] on div "Add section Choose templates inspired by CRO experts Generate layout from URL o…" at bounding box center [361, 282] width 463 height 95
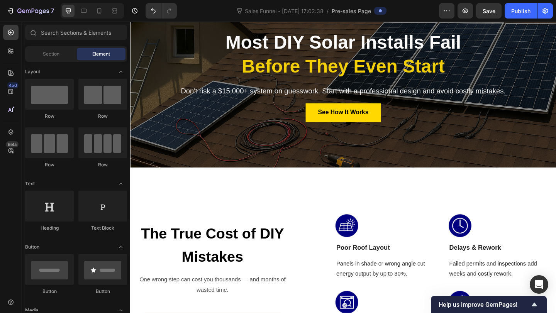
scroll to position [39, 0]
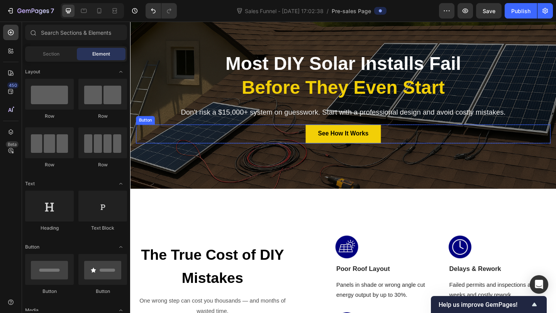
click at [395, 145] on link "See How It Works" at bounding box center [362, 144] width 82 height 20
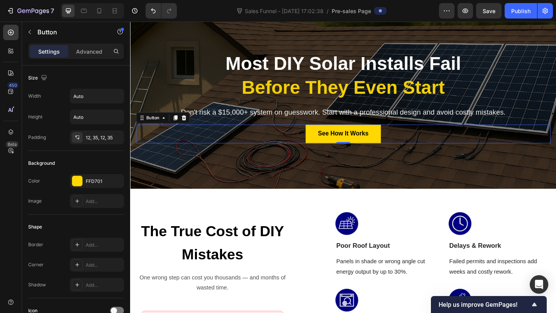
click at [174, 125] on div "Button" at bounding box center [165, 126] width 59 height 12
click at [177, 125] on icon at bounding box center [179, 126] width 6 height 6
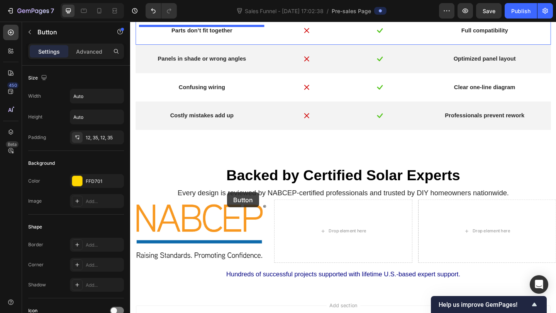
scroll to position [946, 0]
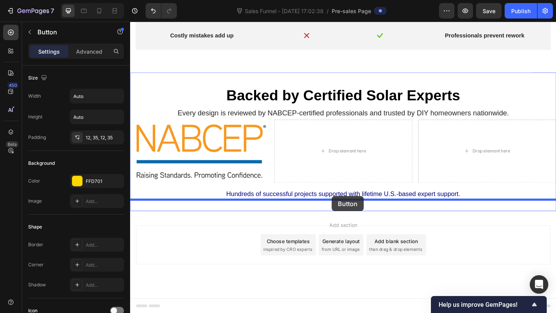
drag, startPoint x: 145, startPoint y: 137, endPoint x: 350, endPoint y: 212, distance: 218.2
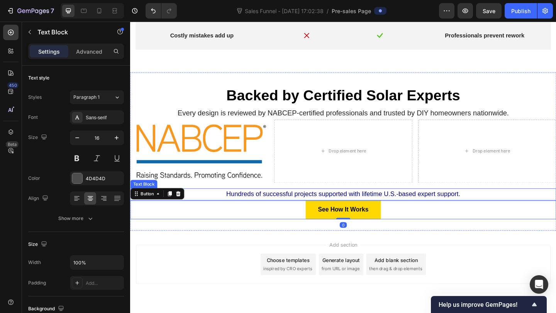
click at [453, 205] on span "Hundreds of successful projects supported with lifetime U.S.-based expert suppo…" at bounding box center [361, 209] width 254 height 8
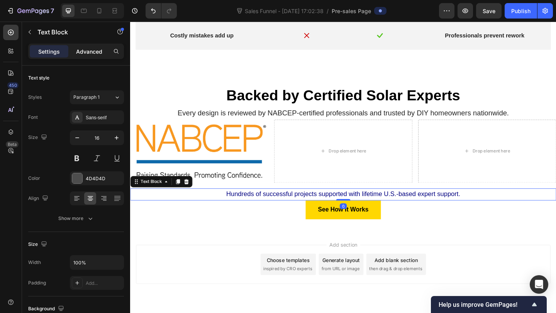
click at [93, 50] on p "Advanced" at bounding box center [89, 51] width 26 height 8
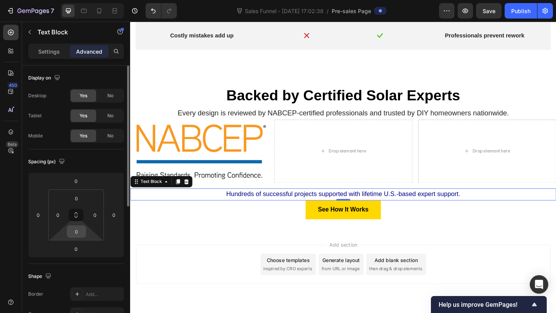
click at [78, 233] on input "0" at bounding box center [76, 232] width 15 height 12
type input "32"
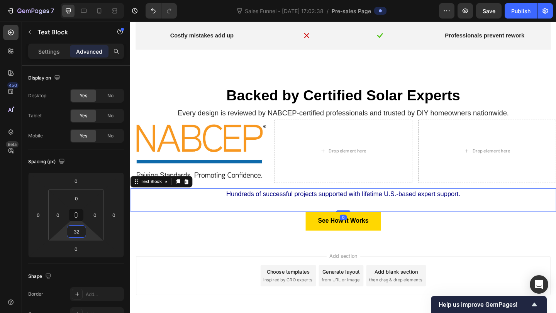
click at [261, 271] on div "Add section Choose templates inspired by CRO experts Generate layout from URL o…" at bounding box center [361, 308] width 463 height 95
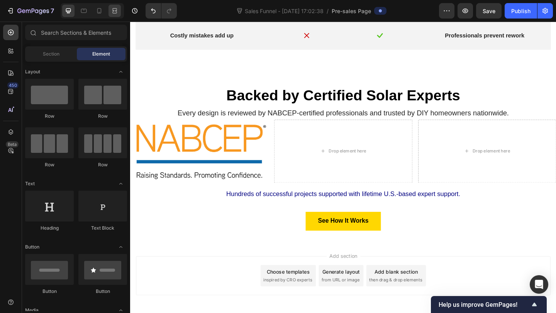
click at [112, 16] on div at bounding box center [114, 11] width 12 height 12
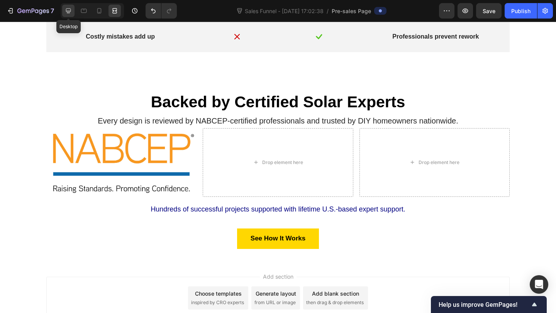
click at [66, 9] on icon at bounding box center [68, 11] width 8 height 8
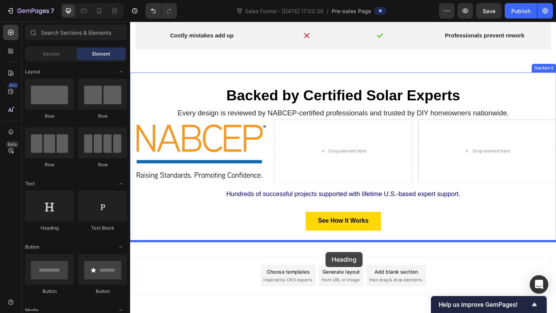
drag, startPoint x: 190, startPoint y: 221, endPoint x: 342, endPoint y: 271, distance: 160.5
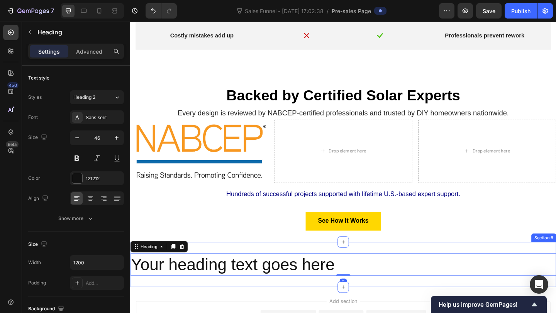
click at [301, 287] on h2 "Your heading text goes here" at bounding box center [361, 286] width 463 height 25
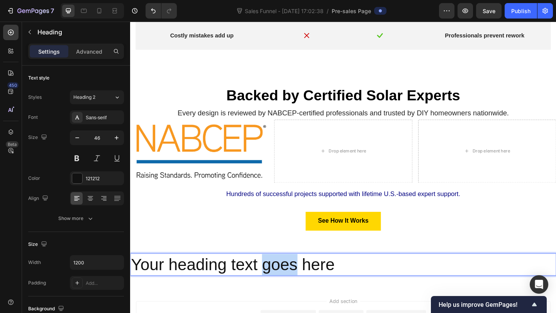
click at [301, 287] on p "Your heading text goes here" at bounding box center [362, 285] width 462 height 23
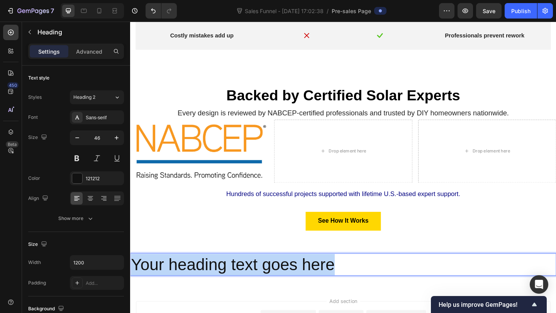
click at [301, 287] on p "Your heading text goes here" at bounding box center [362, 285] width 462 height 23
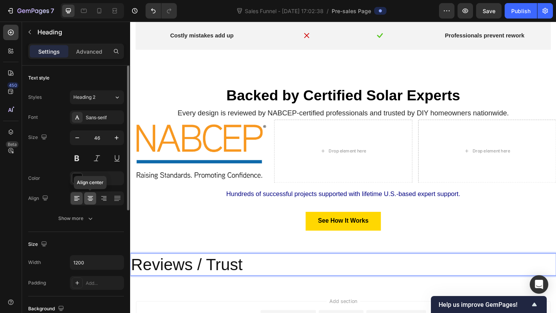
click at [91, 193] on div at bounding box center [90, 198] width 12 height 12
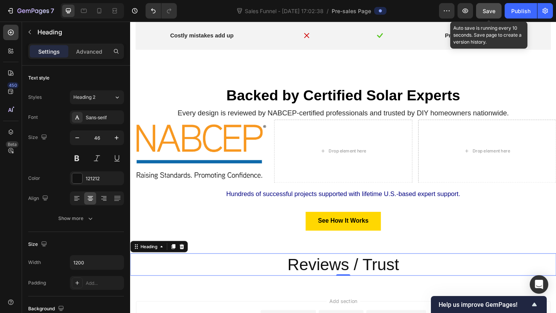
click at [501, 7] on button "Save" at bounding box center [488, 10] width 25 height 15
